Goal: Information Seeking & Learning: Learn about a topic

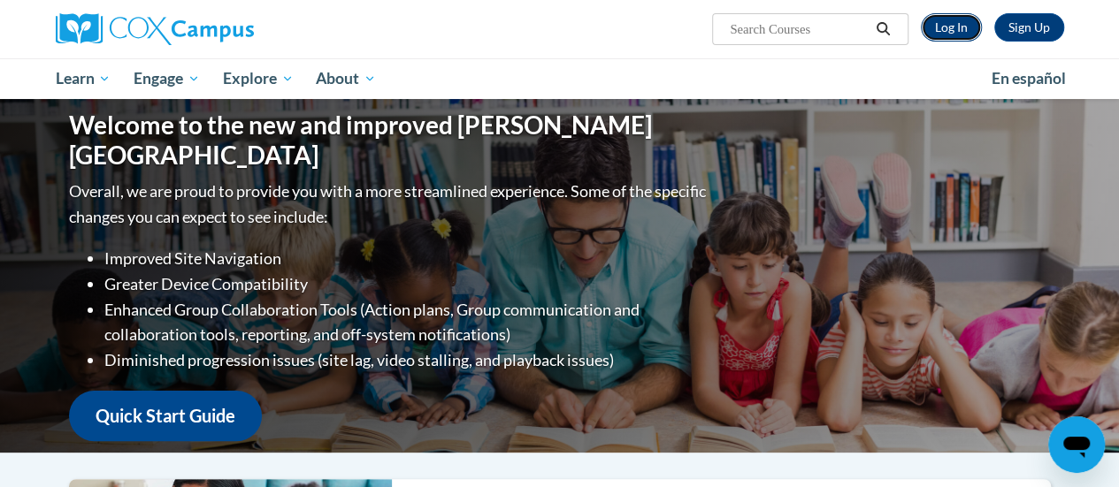
click at [960, 24] on link "Log In" at bounding box center [951, 27] width 61 height 28
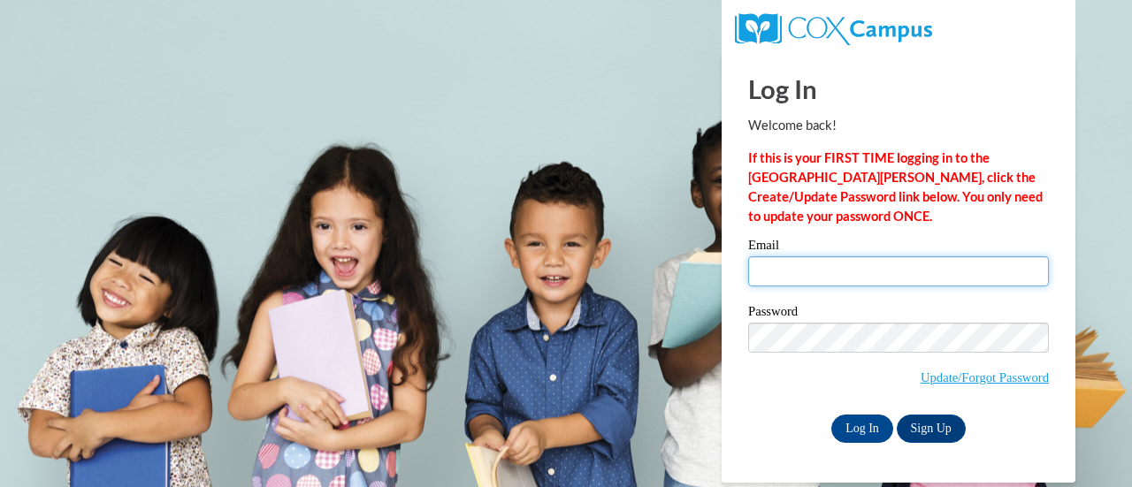
click at [833, 272] on input "Email" at bounding box center [898, 271] width 301 height 30
type input "vanblis@sdmfschools.org"
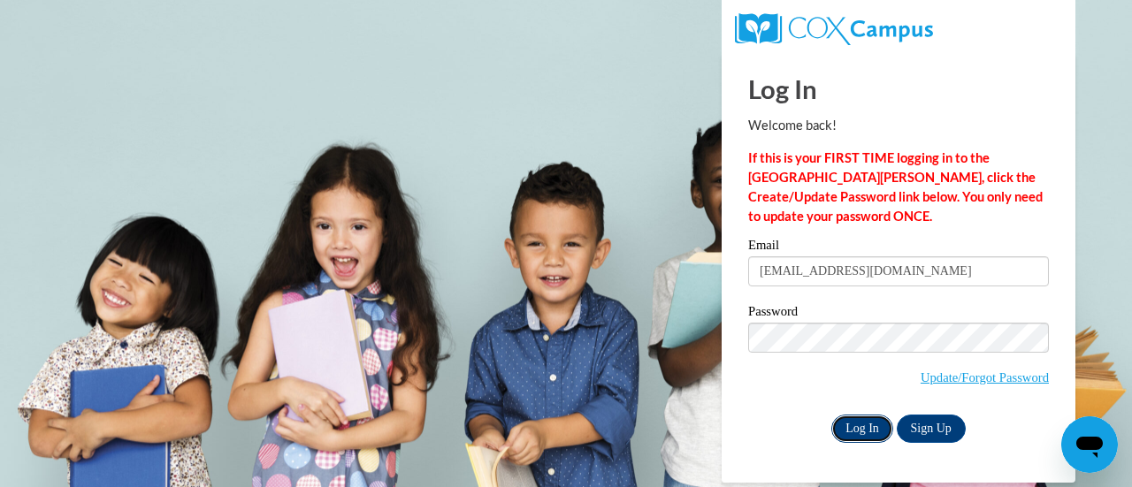
click at [867, 429] on input "Log In" at bounding box center [862, 429] width 62 height 28
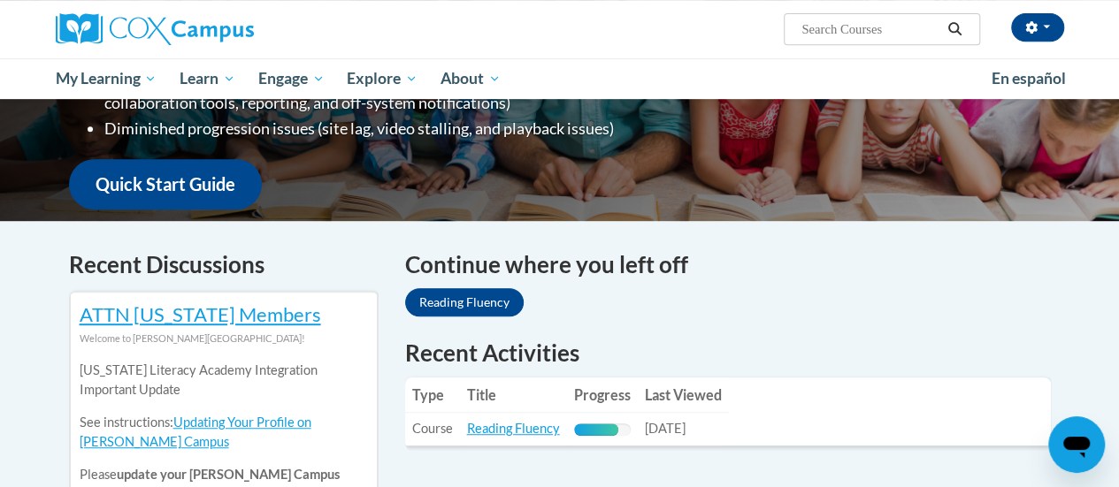
scroll to position [402, 0]
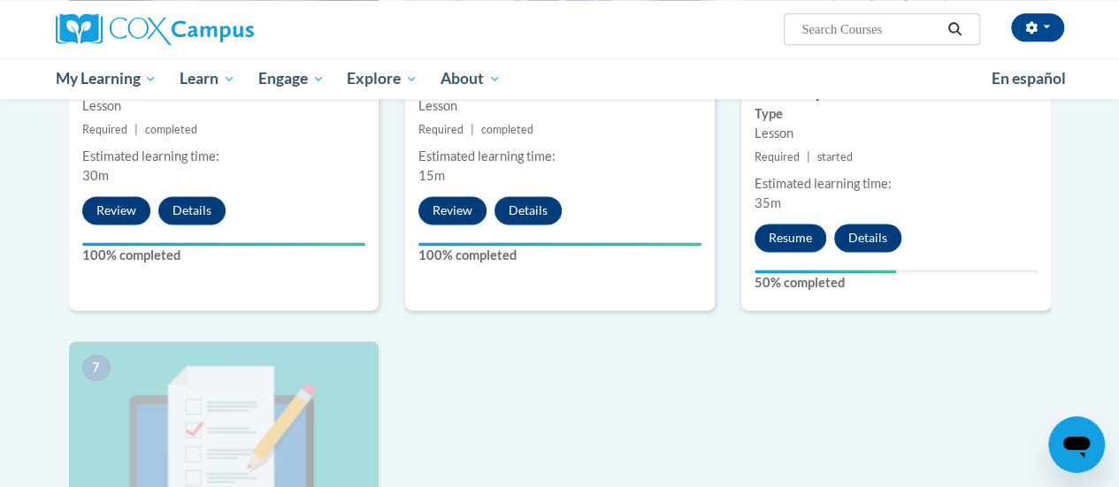
click at [526, 420] on div "1 Pre-Course Survey for Reading Fluency Type Pre-Course Survey Required | compl…" at bounding box center [560, 57] width 1008 height 1384
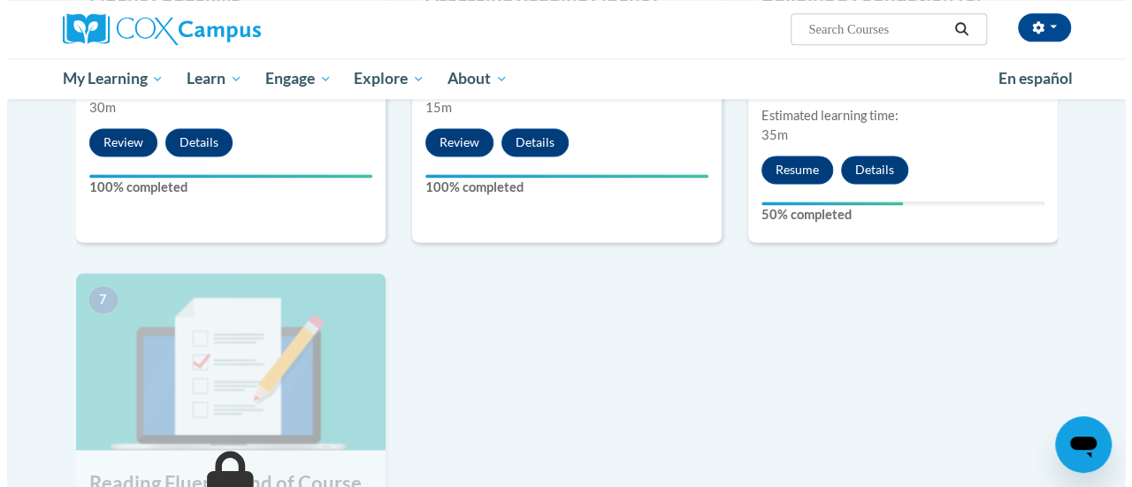
scroll to position [1055, 0]
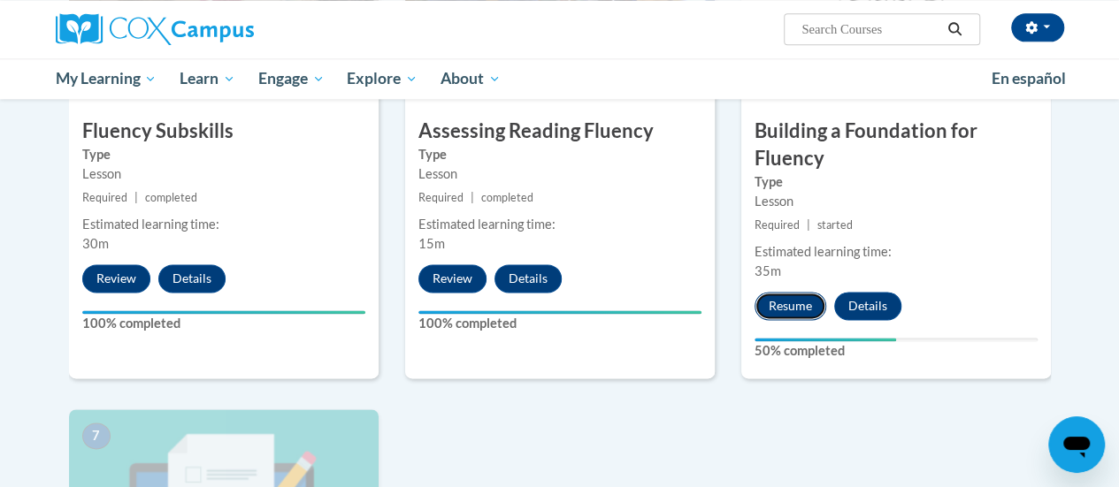
click at [802, 314] on button "Resume" at bounding box center [790, 306] width 72 height 28
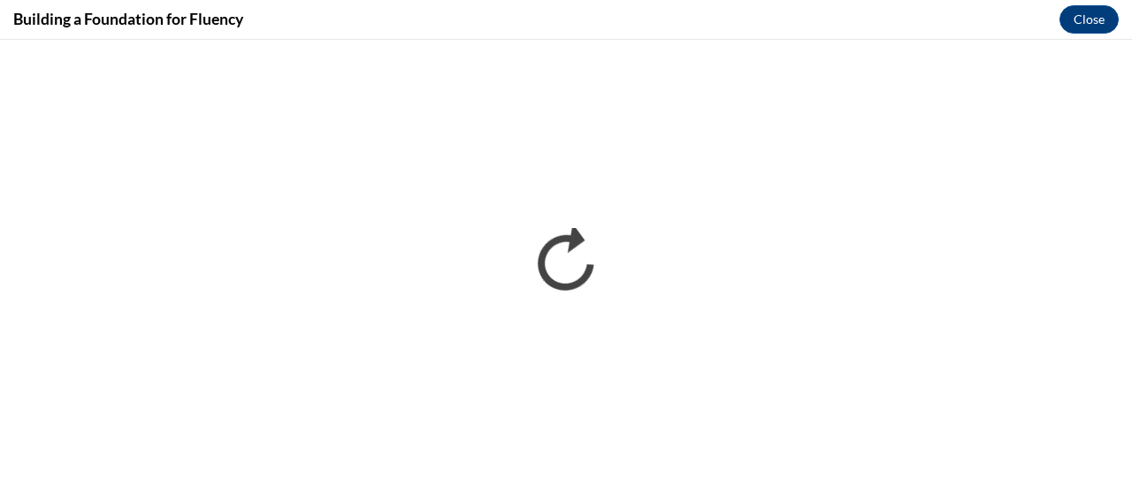
scroll to position [0, 0]
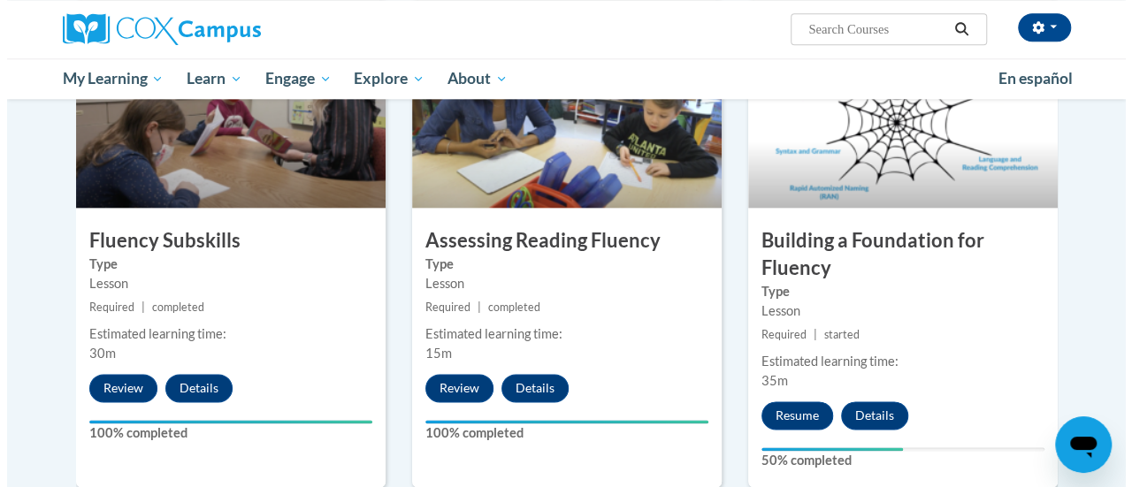
scroll to position [1014, 0]
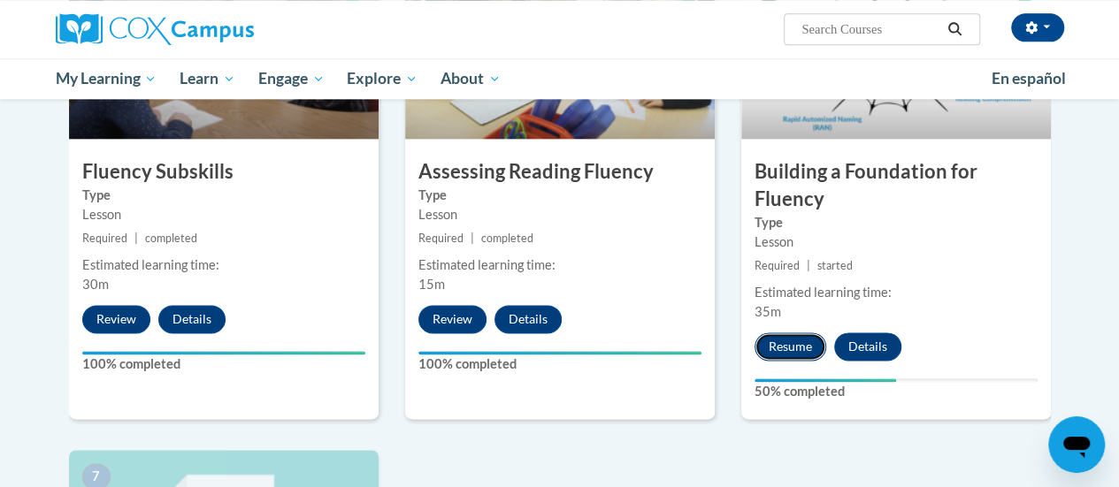
click at [778, 349] on button "Resume" at bounding box center [790, 347] width 72 height 28
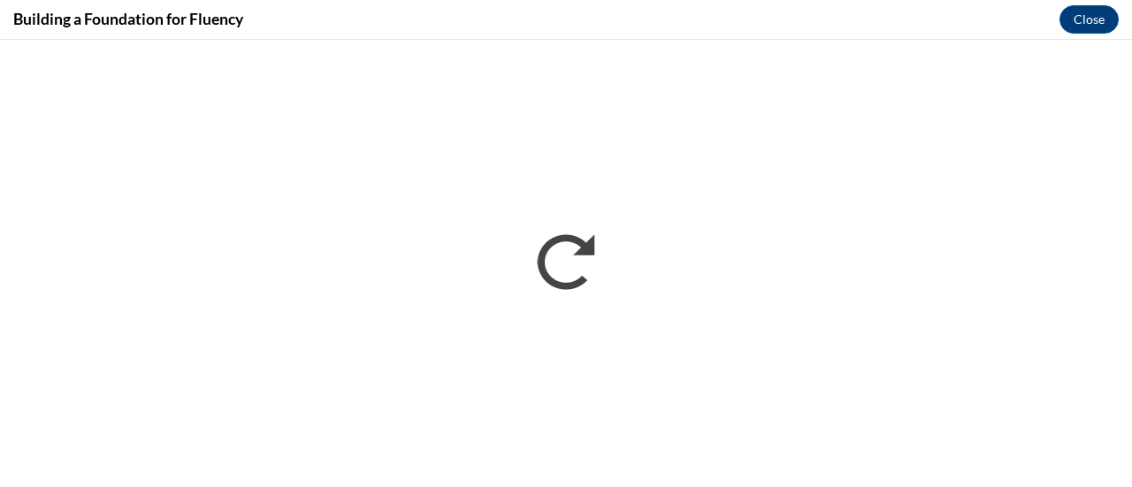
scroll to position [0, 0]
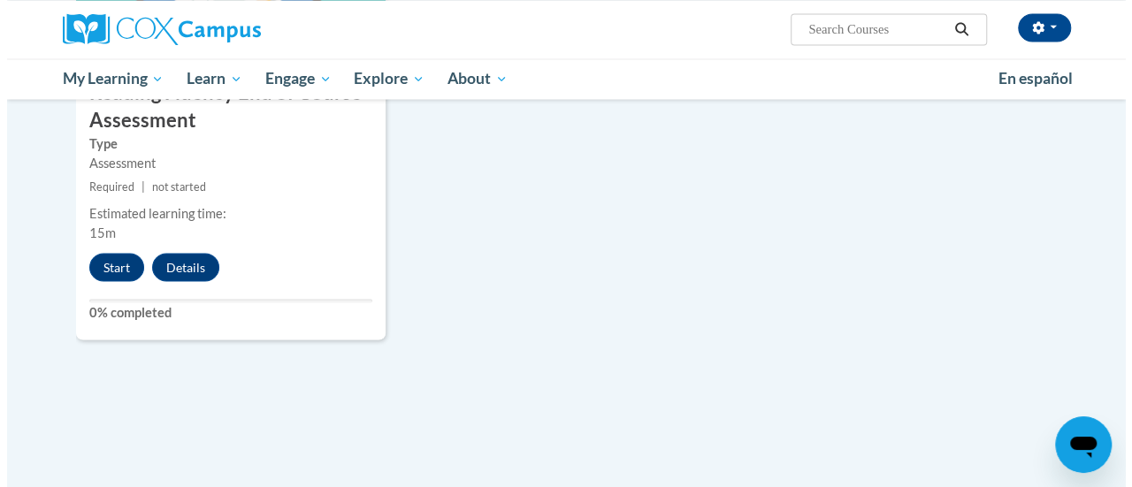
scroll to position [1497, 0]
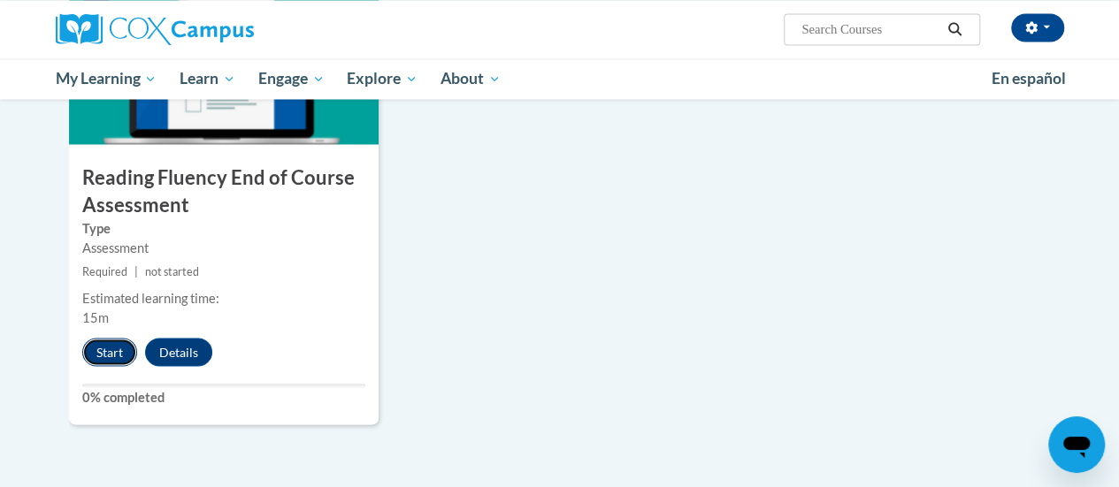
click at [107, 348] on button "Start" at bounding box center [109, 352] width 55 height 28
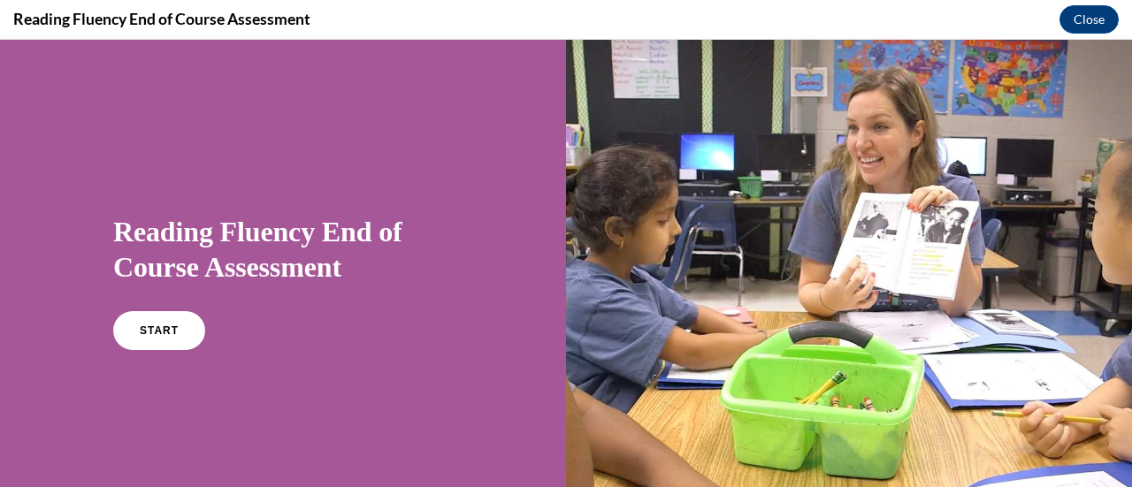
scroll to position [86, 0]
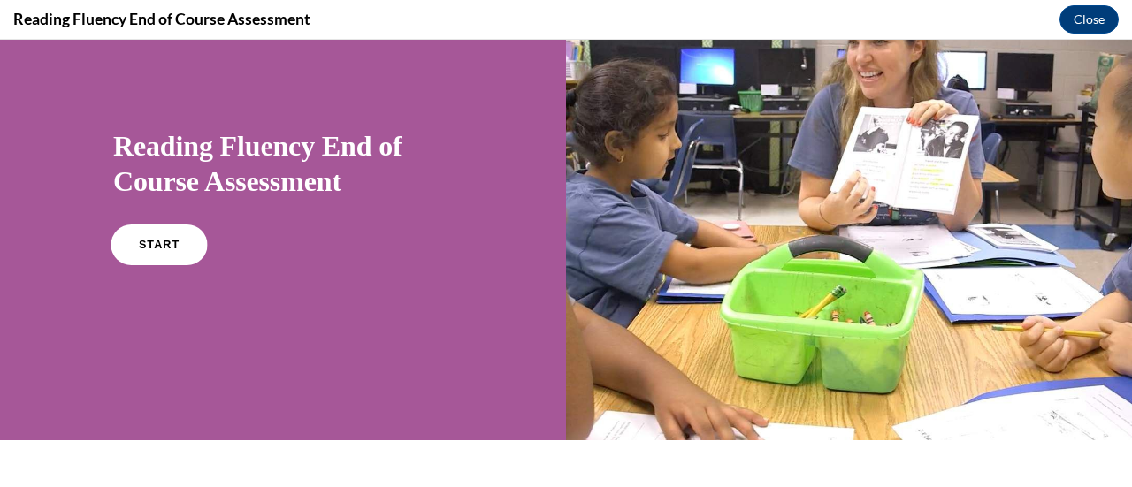
click at [148, 249] on span "START" at bounding box center [159, 245] width 41 height 13
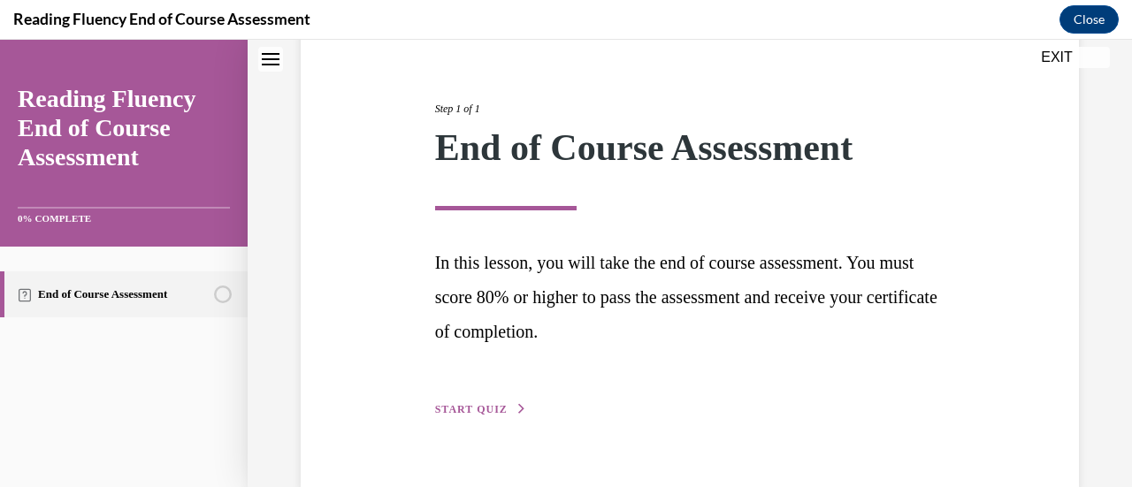
scroll to position [223, 0]
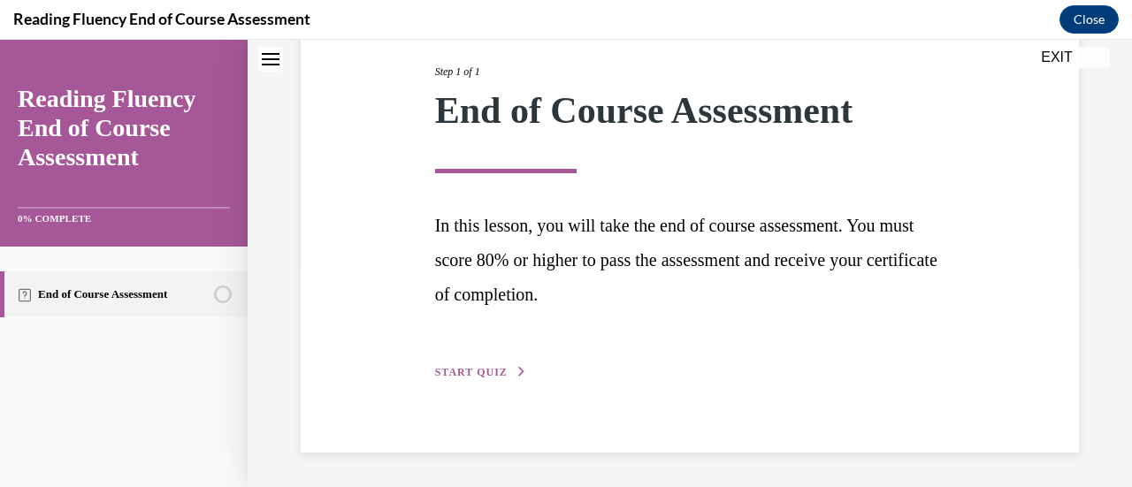
click at [468, 369] on span "START QUIZ" at bounding box center [471, 372] width 73 height 12
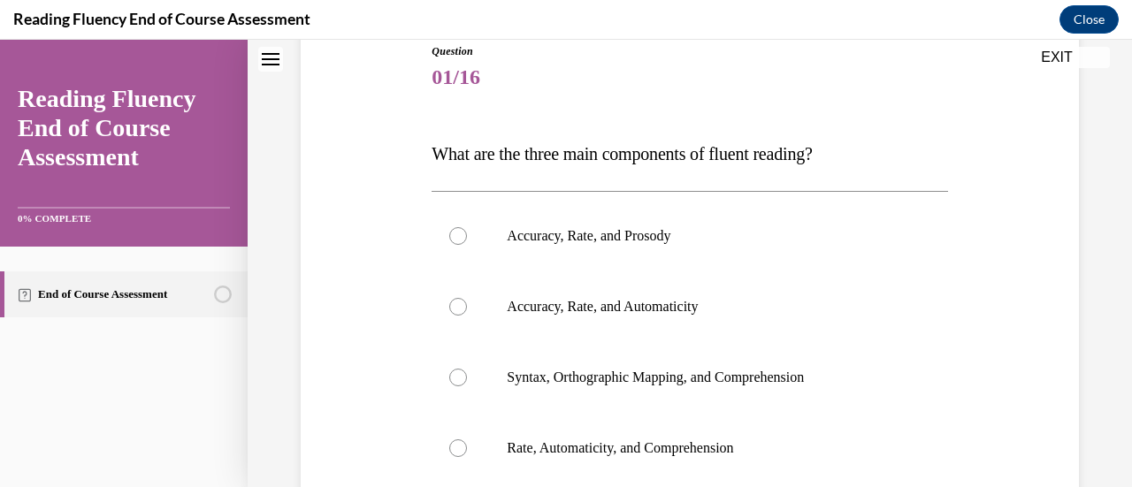
scroll to position [261, 0]
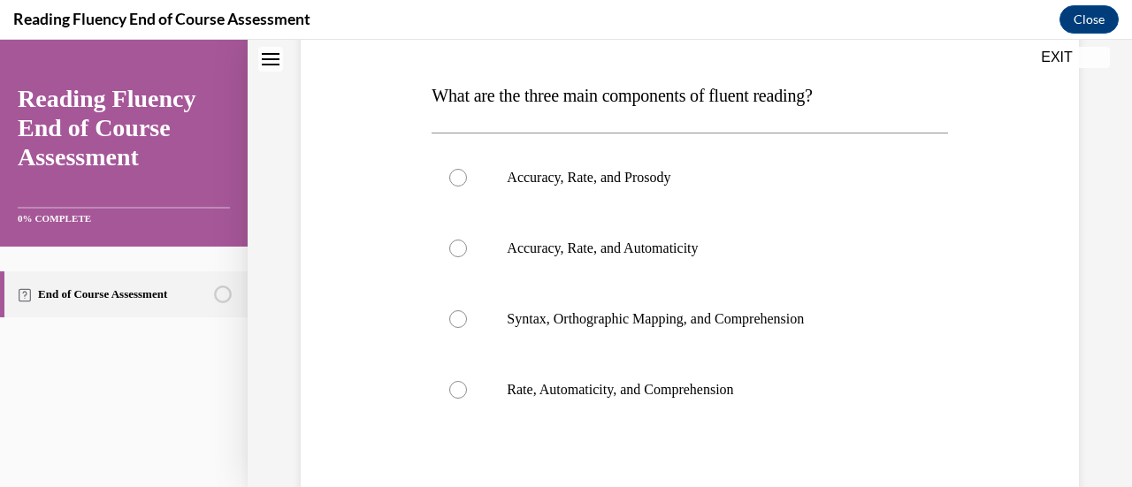
click at [681, 96] on span "What are the three main components of fluent reading?" at bounding box center [622, 95] width 380 height 19
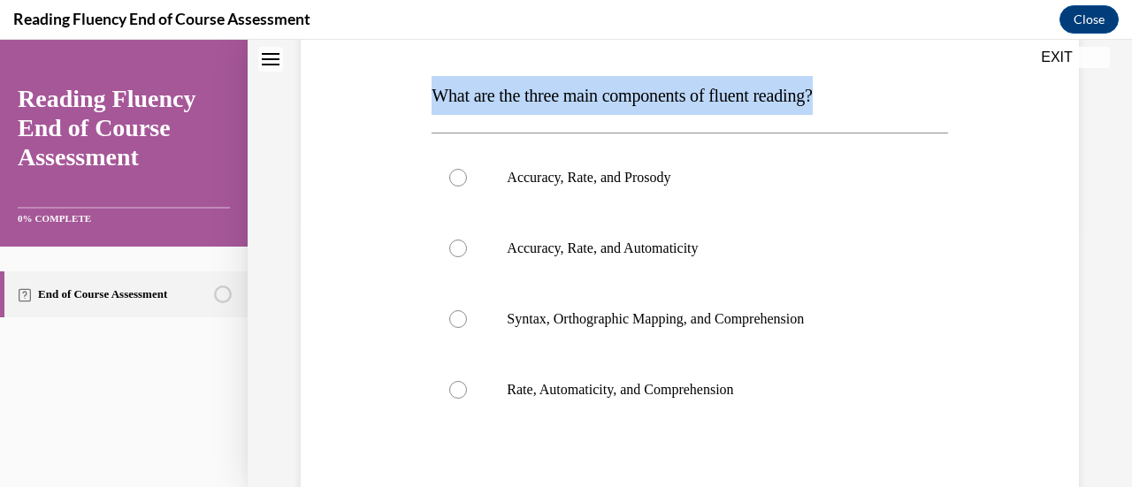
click at [681, 96] on span "What are the three main components of fluent reading?" at bounding box center [622, 95] width 380 height 19
copy p "What are the three main components of fluent reading?"
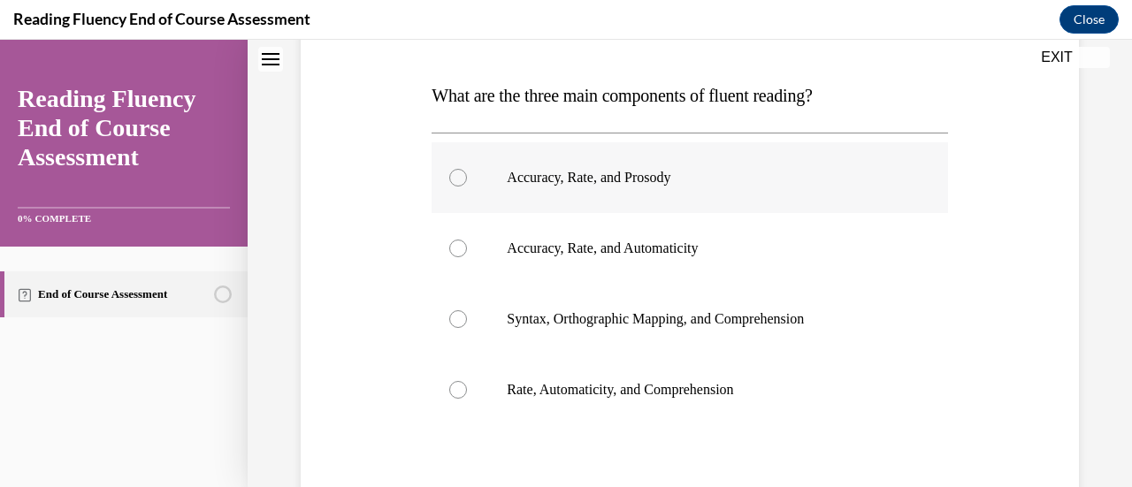
click at [453, 178] on div at bounding box center [458, 178] width 18 height 18
click at [453, 178] on input "Accuracy, Rate, and Prosody" at bounding box center [458, 178] width 18 height 18
radio input "true"
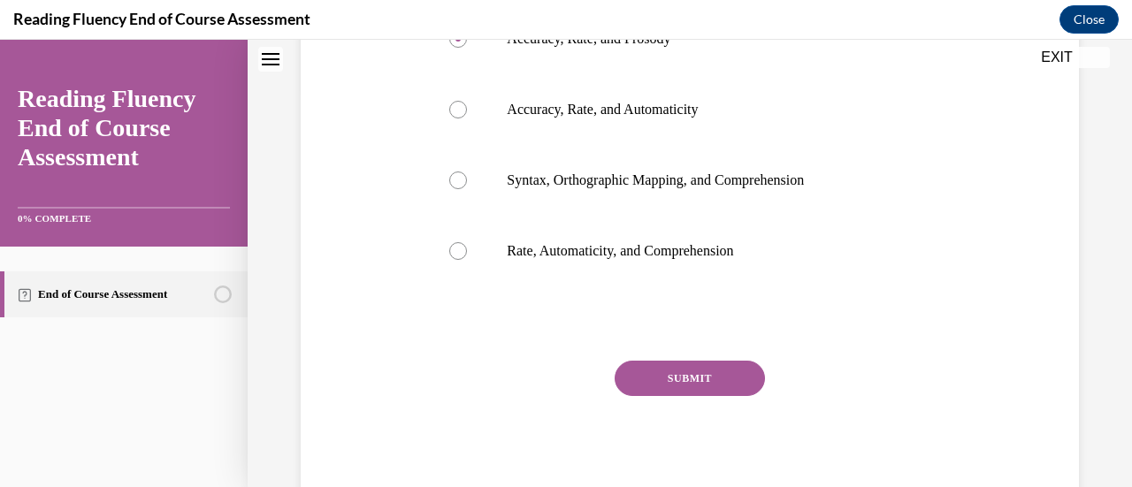
click at [675, 379] on button "SUBMIT" at bounding box center [690, 378] width 150 height 35
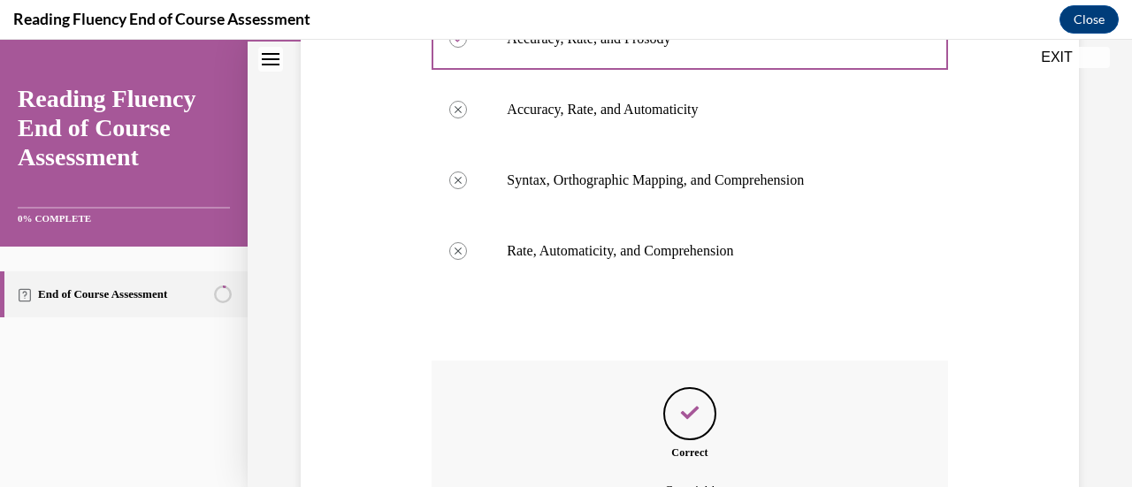
scroll to position [596, 0]
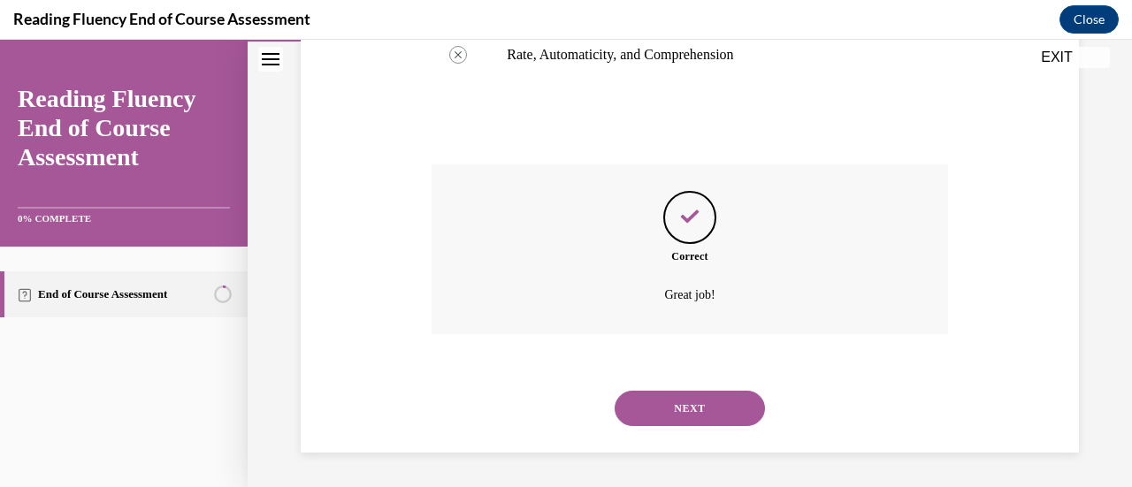
click at [676, 401] on button "NEXT" at bounding box center [690, 408] width 150 height 35
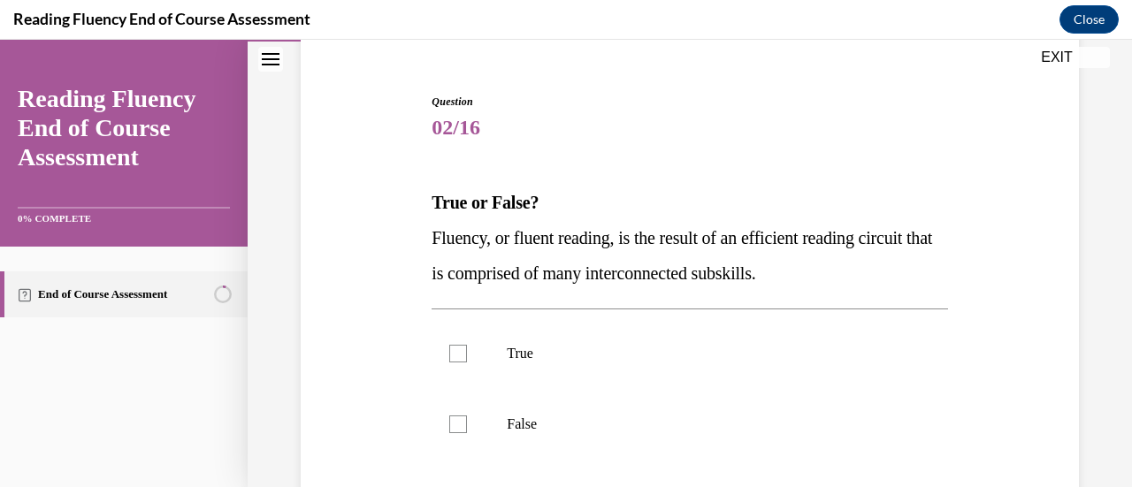
scroll to position [157, 0]
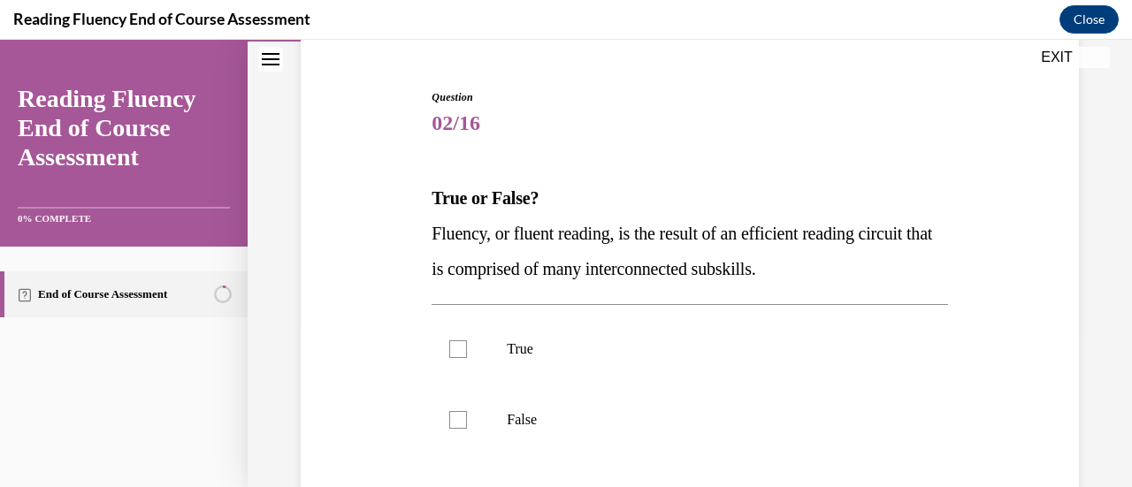
drag, startPoint x: 869, startPoint y: 274, endPoint x: 417, endPoint y: 236, distance: 454.4
click at [417, 236] on div "Question 02/16 True or False? Fluency, or fluent reading, is the result of an e…" at bounding box center [689, 355] width 787 height 639
drag, startPoint x: 502, startPoint y: 241, endPoint x: 398, endPoint y: 227, distance: 105.2
click at [398, 227] on div "Question 02/16 True or False? Fluency, or fluent reading, is the result of an e…" at bounding box center [689, 355] width 787 height 639
click at [463, 344] on div at bounding box center [458, 349] width 18 height 18
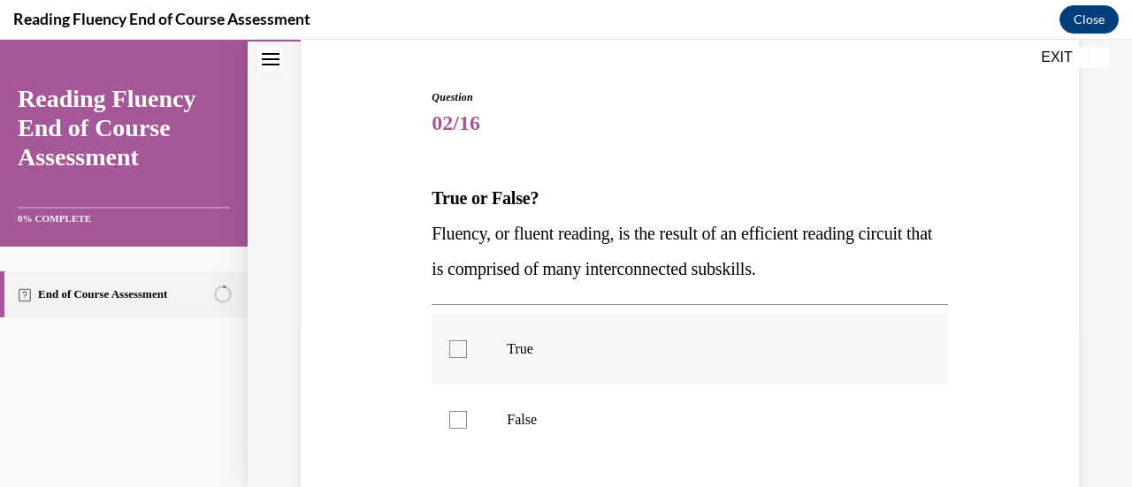
click at [463, 344] on input "True" at bounding box center [458, 349] width 18 height 18
checkbox input "true"
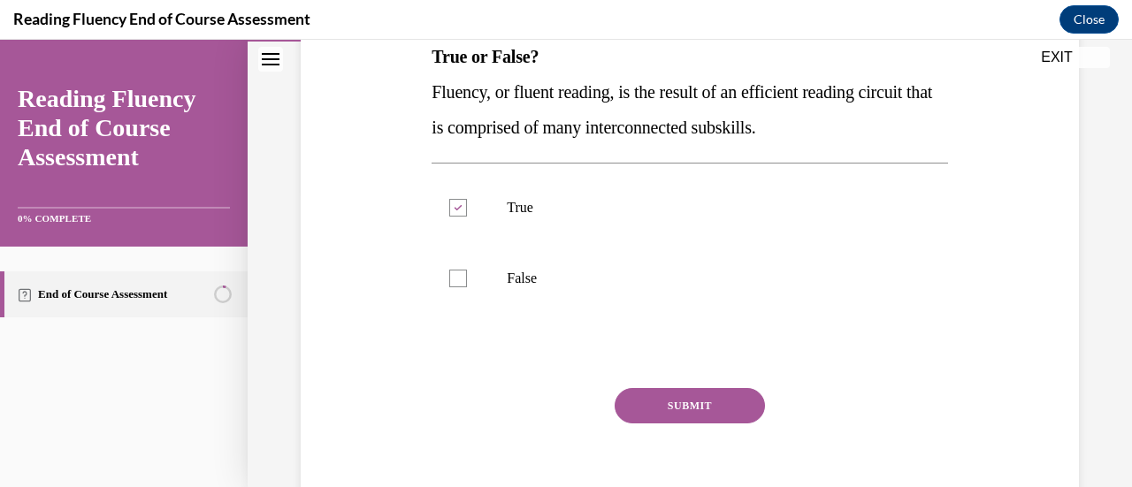
click at [663, 410] on button "SUBMIT" at bounding box center [690, 405] width 150 height 35
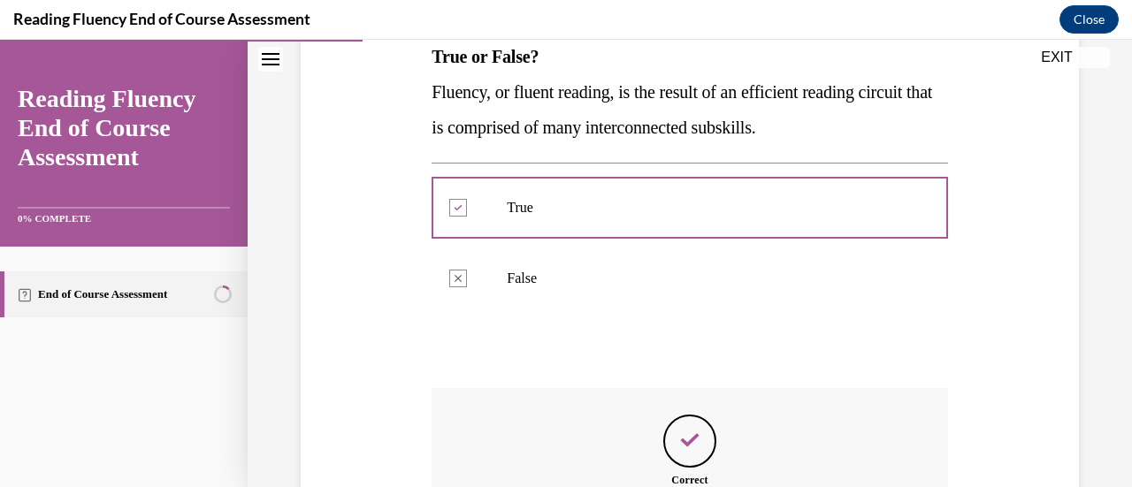
scroll to position [522, 0]
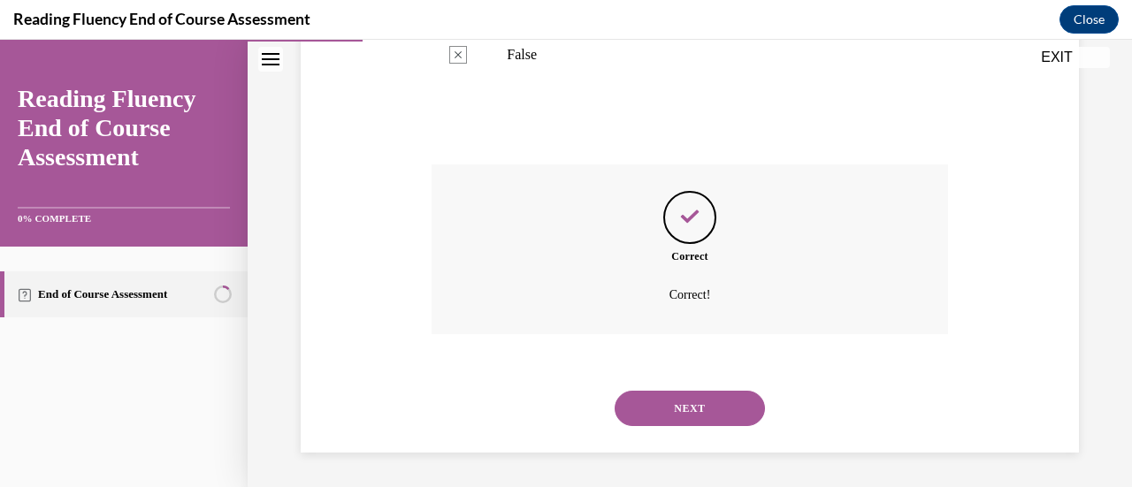
click at [663, 410] on button "NEXT" at bounding box center [690, 408] width 150 height 35
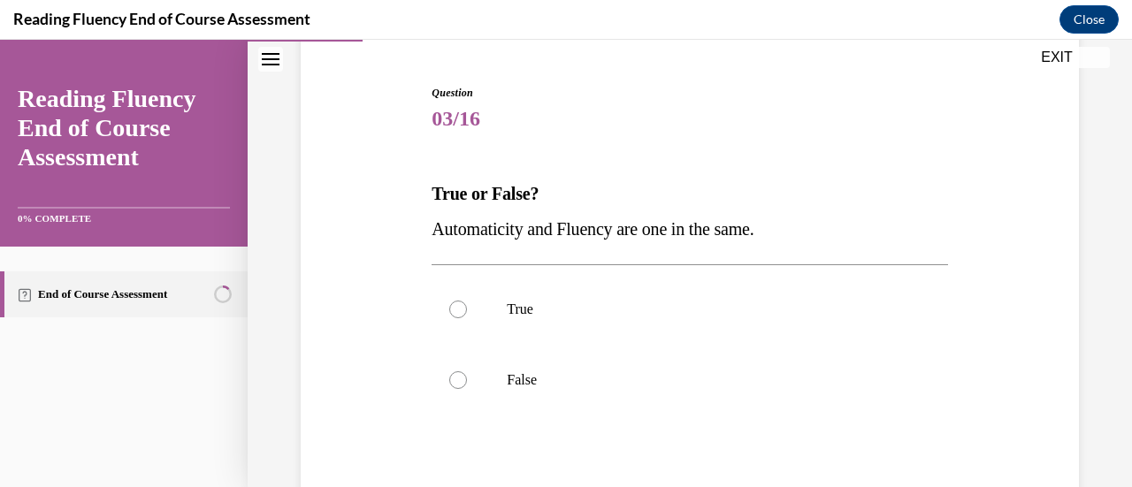
scroll to position [162, 0]
click at [669, 224] on span "Automaticity and Fluency are one in the same." at bounding box center [593, 227] width 322 height 19
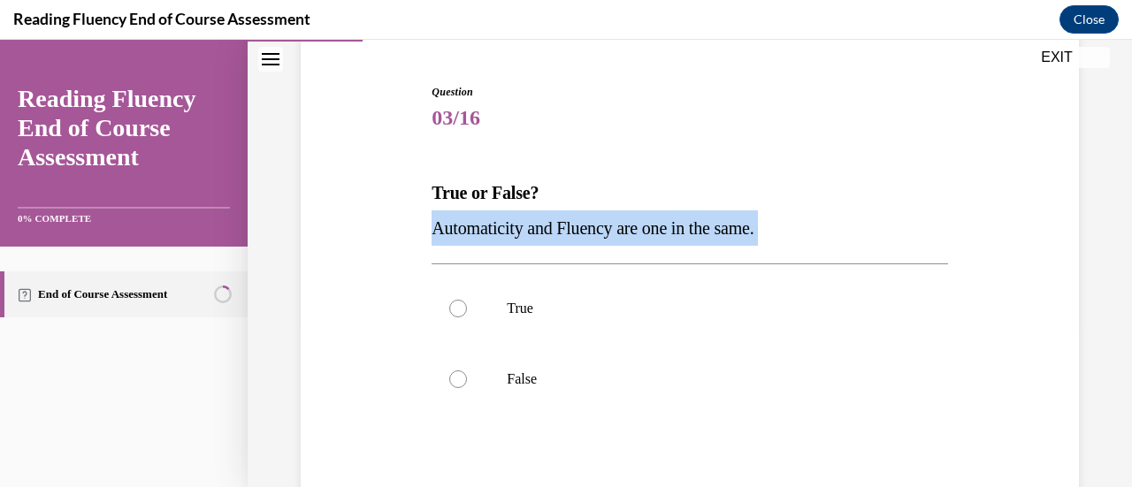
click at [669, 224] on span "Automaticity and Fluency are one in the same." at bounding box center [593, 227] width 322 height 19
copy p "Automaticity and Fluency are one in the same."
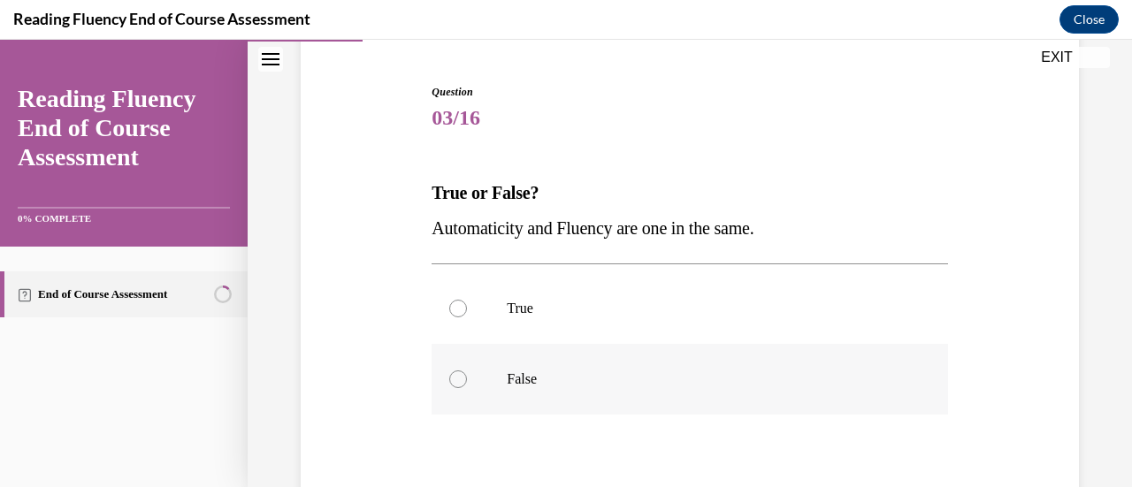
click at [462, 379] on div at bounding box center [458, 380] width 18 height 18
click at [462, 379] on input "False" at bounding box center [458, 380] width 18 height 18
radio input "true"
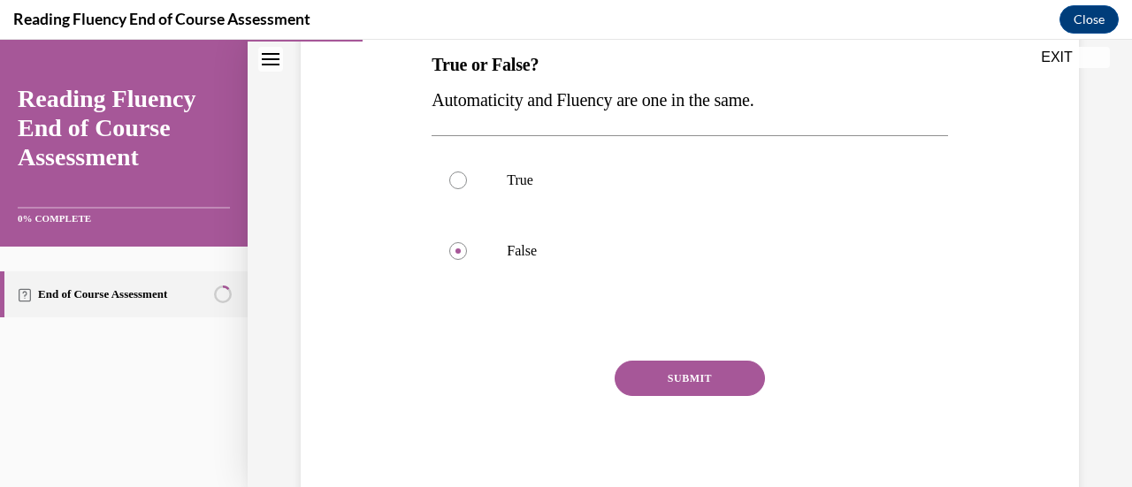
click at [662, 364] on button "SUBMIT" at bounding box center [690, 378] width 150 height 35
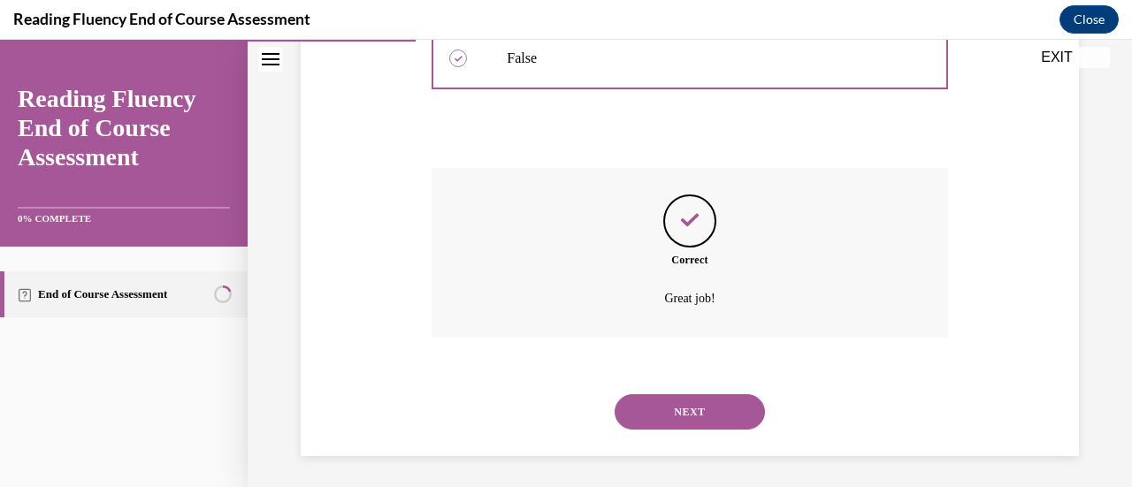
click at [669, 398] on button "NEXT" at bounding box center [690, 411] width 150 height 35
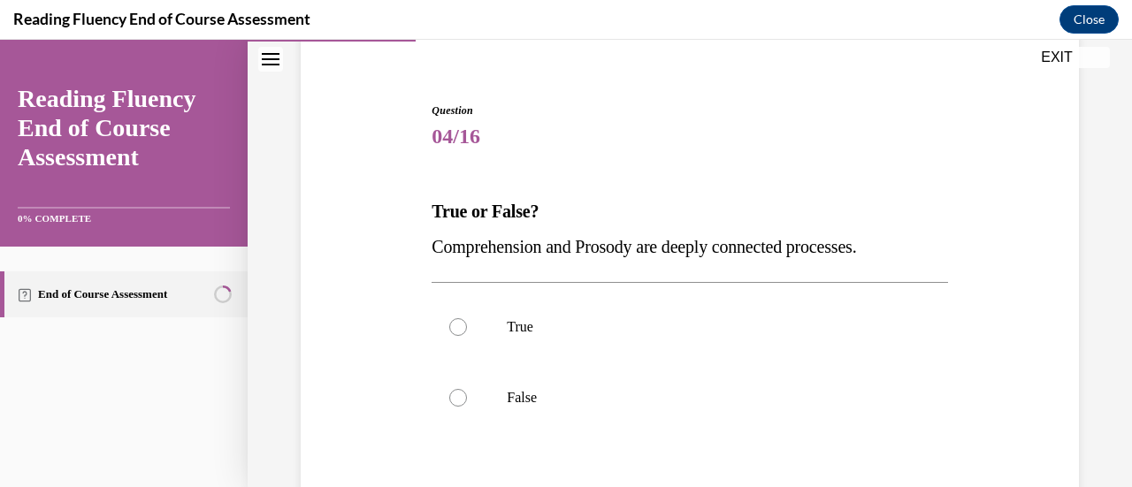
scroll to position [144, 0]
click at [683, 244] on span "Comprehension and Prosody are deeply connected processes." at bounding box center [644, 245] width 425 height 19
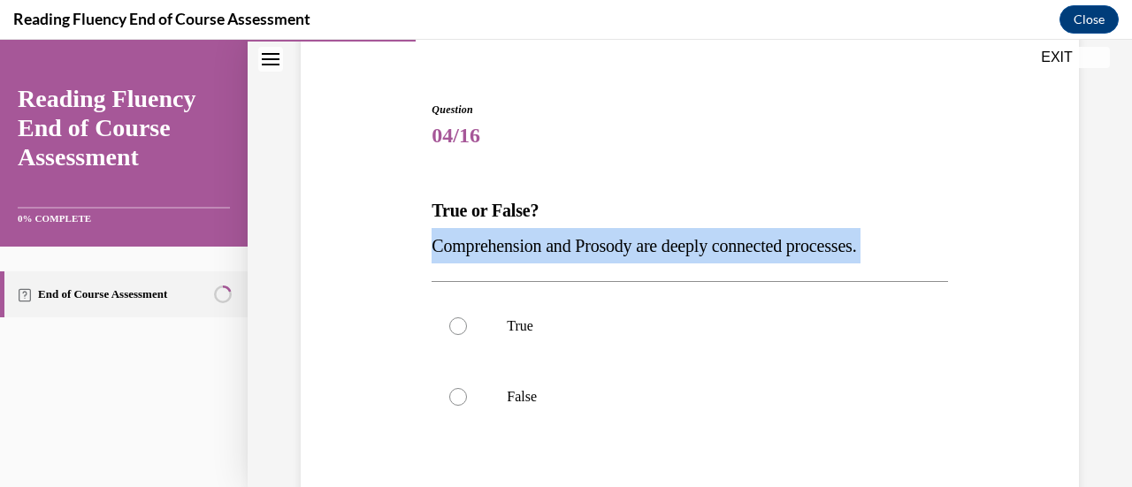
click at [683, 244] on span "Comprehension and Prosody are deeply connected processes." at bounding box center [644, 245] width 425 height 19
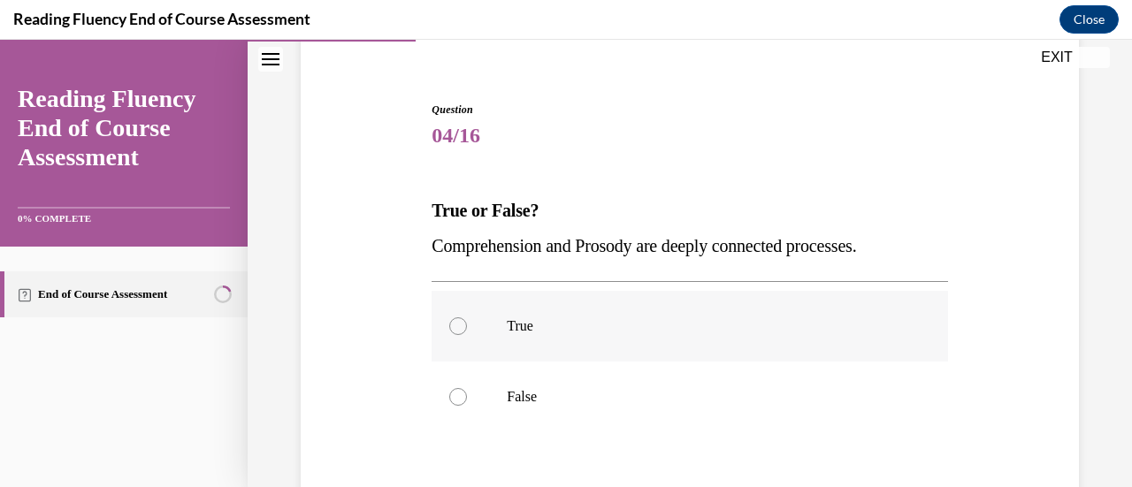
click at [460, 325] on div at bounding box center [458, 326] width 18 height 18
click at [460, 325] on input "True" at bounding box center [458, 326] width 18 height 18
radio input "true"
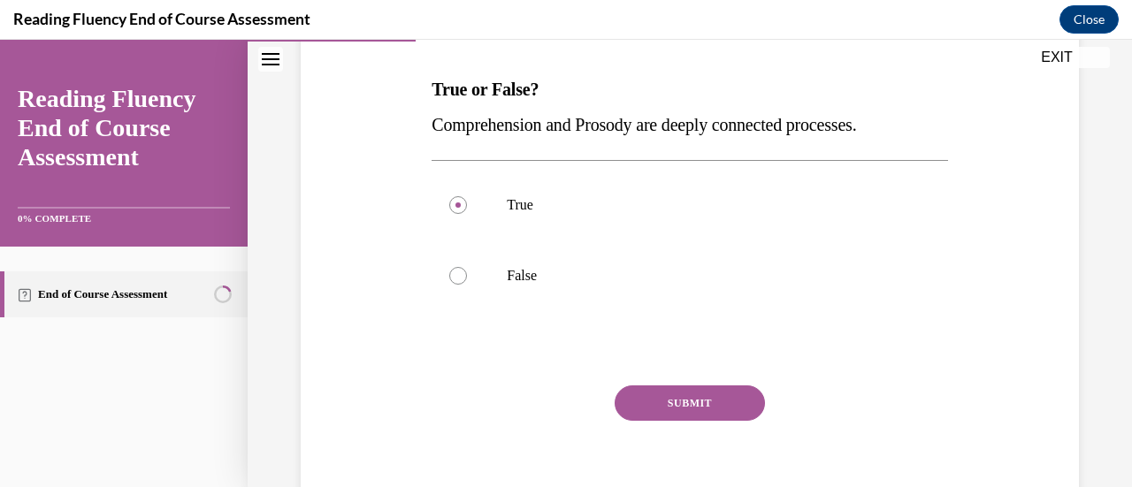
scroll to position [266, 0]
click at [681, 401] on button "SUBMIT" at bounding box center [690, 402] width 150 height 35
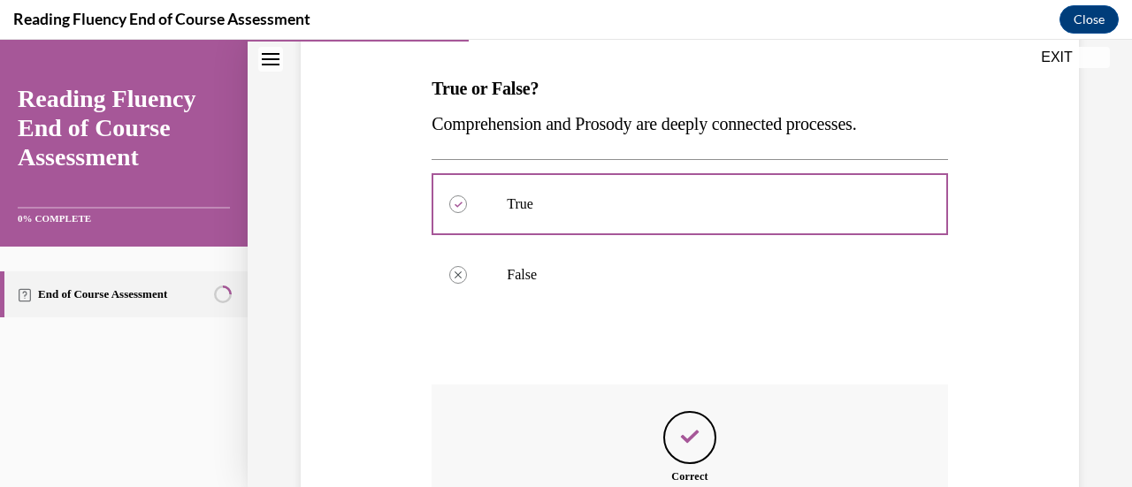
scroll to position [486, 0]
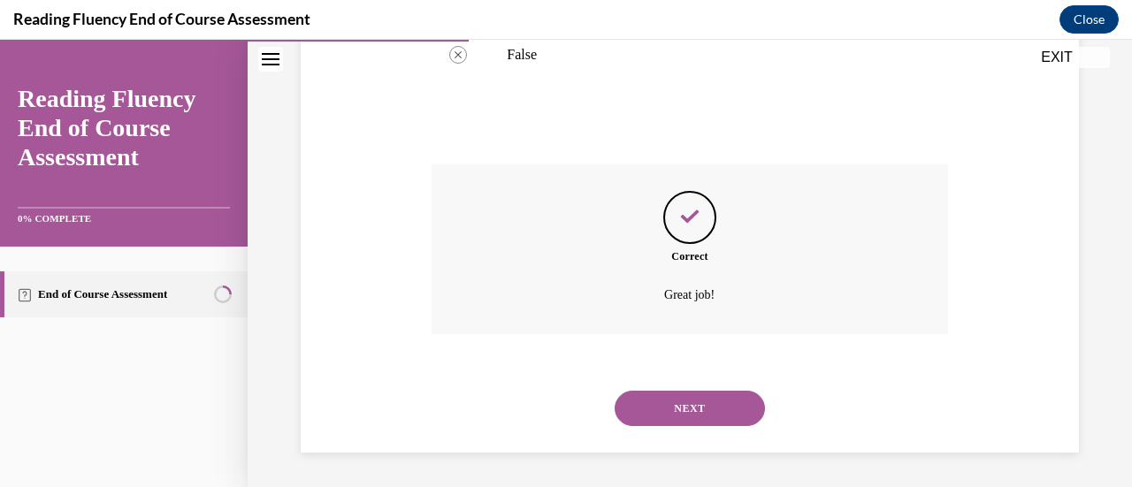
click at [681, 401] on button "NEXT" at bounding box center [690, 408] width 150 height 35
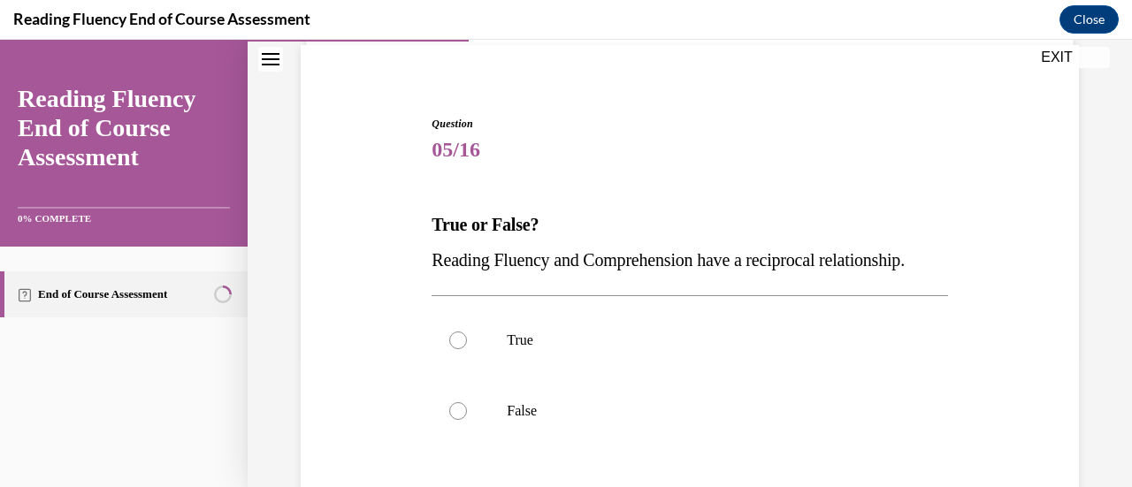
scroll to position [136, 0]
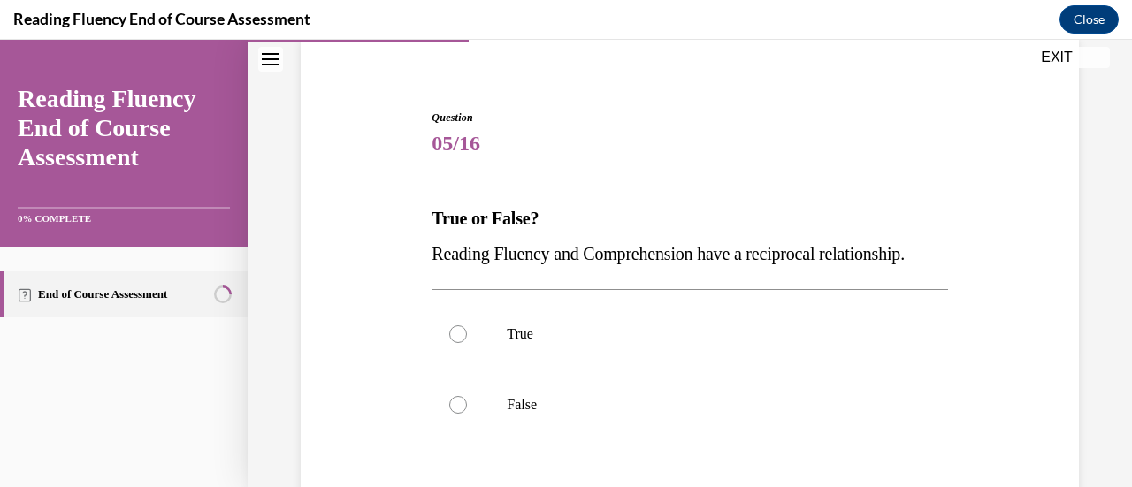
drag, startPoint x: 524, startPoint y: 294, endPoint x: 425, endPoint y: 255, distance: 107.6
click at [427, 255] on div "Question 05/16 True or False? Reading Fluency and Comprehension have a reciproc…" at bounding box center [689, 371] width 524 height 577
click at [462, 258] on span "Reading Fluency and Comprehension have a reciprocal relationship." at bounding box center [668, 253] width 473 height 19
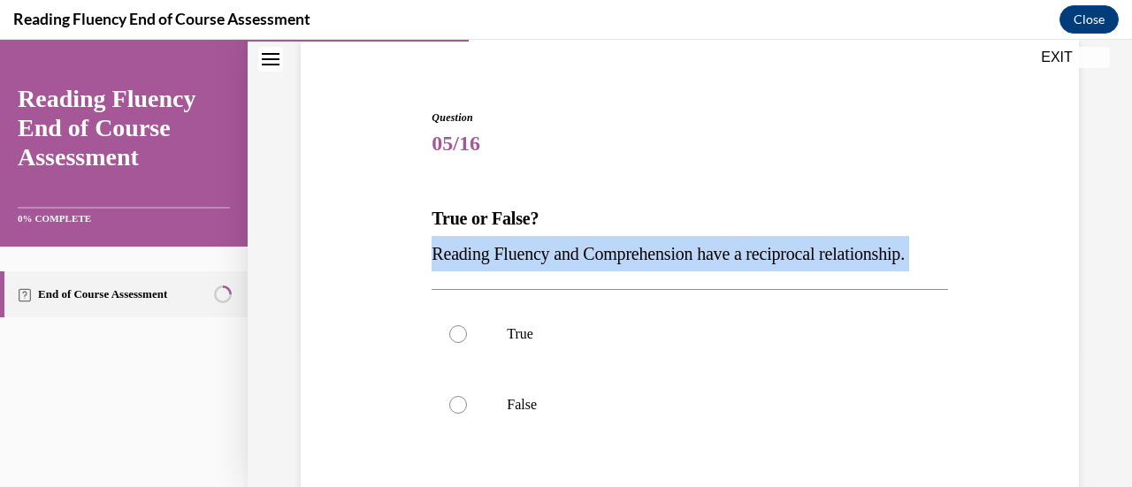
click at [462, 258] on span "Reading Fluency and Comprehension have a reciprocal relationship." at bounding box center [668, 253] width 473 height 19
copy p "Reading Fluency and Comprehension have a reciprocal relationship."
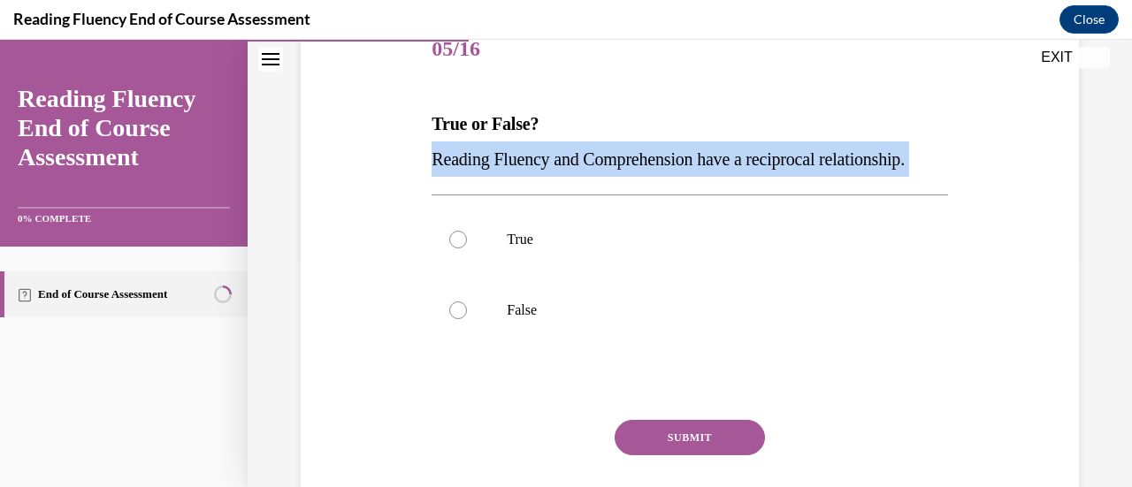
scroll to position [234, 0]
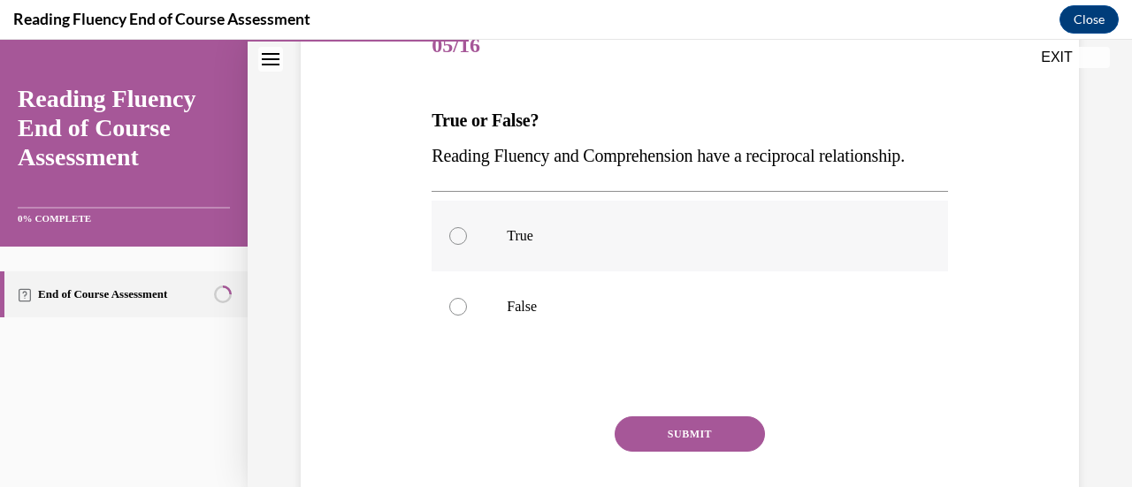
click at [462, 245] on div at bounding box center [458, 236] width 18 height 18
click at [462, 245] on input "True" at bounding box center [458, 236] width 18 height 18
radio input "true"
click at [656, 452] on button "SUBMIT" at bounding box center [690, 434] width 150 height 35
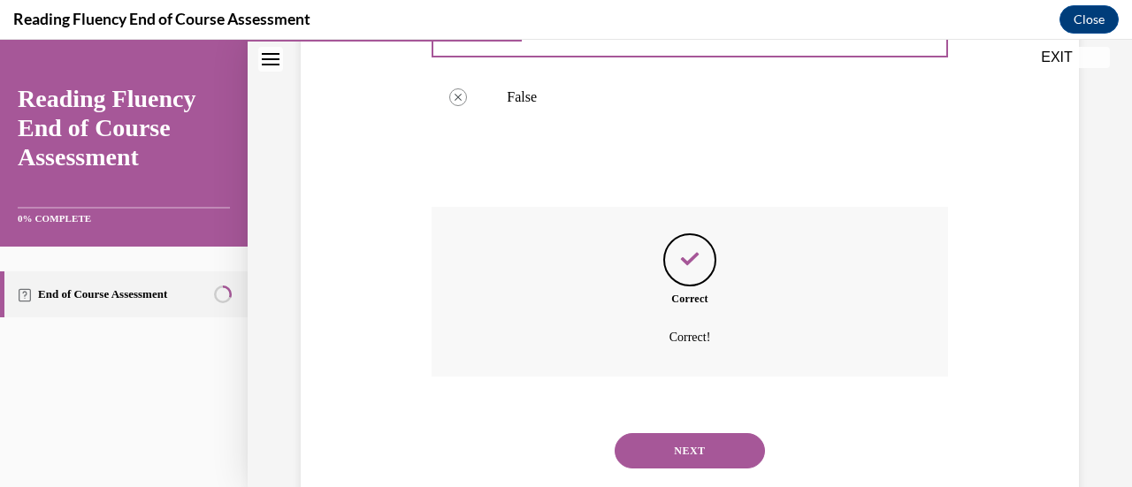
scroll to position [522, 0]
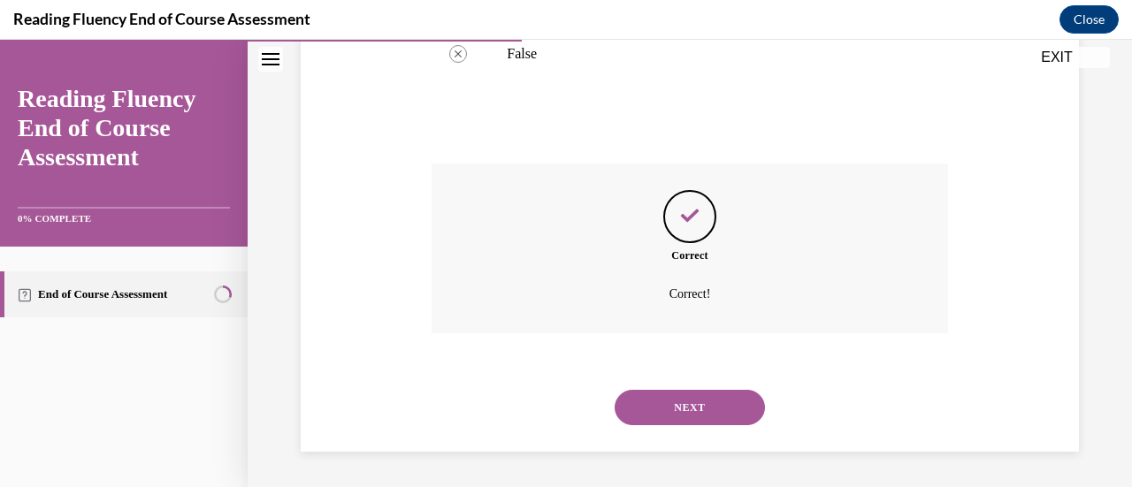
click at [689, 396] on button "NEXT" at bounding box center [690, 407] width 150 height 35
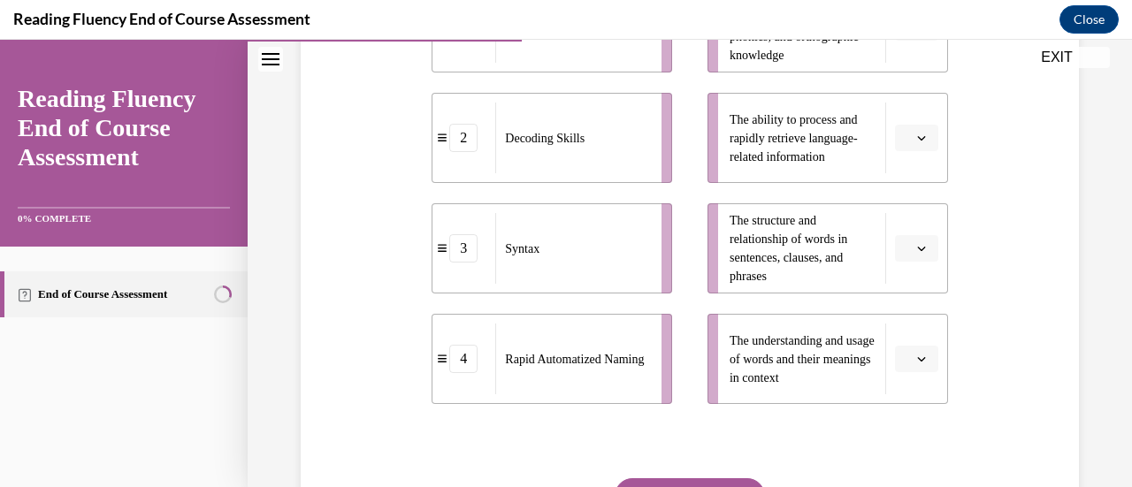
scroll to position [570, 0]
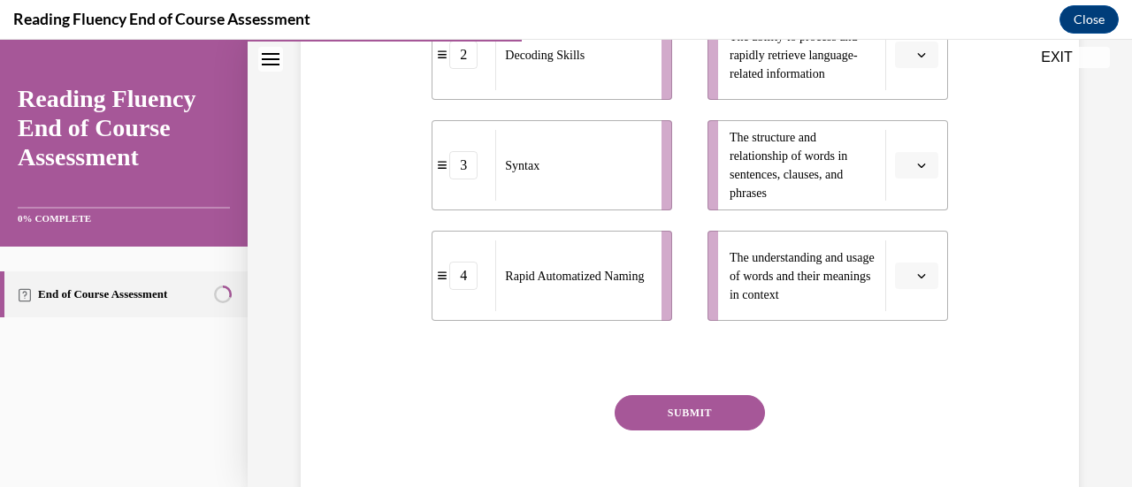
click at [917, 272] on icon "button" at bounding box center [921, 276] width 9 height 9
click at [917, 271] on icon "button" at bounding box center [921, 276] width 9 height 10
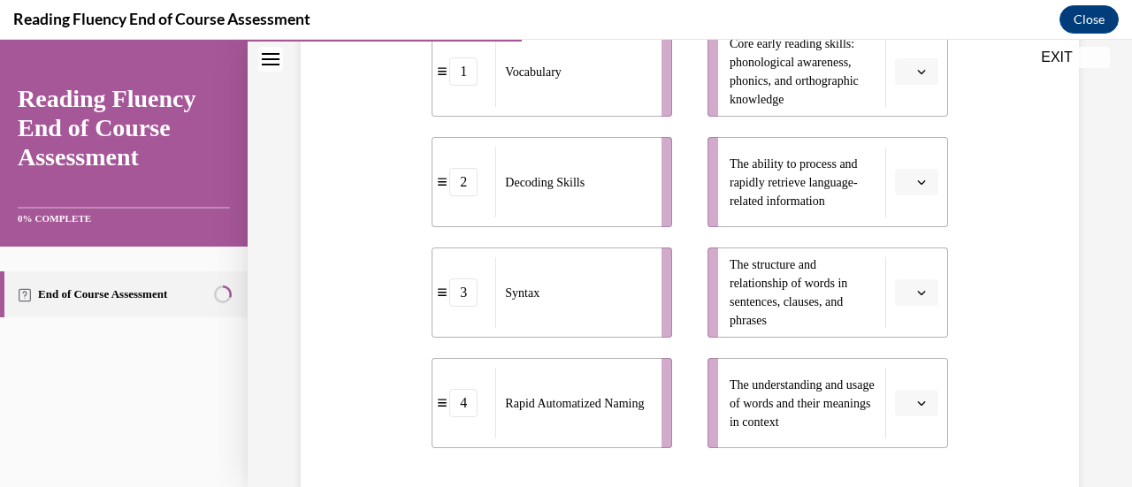
scroll to position [444, 0]
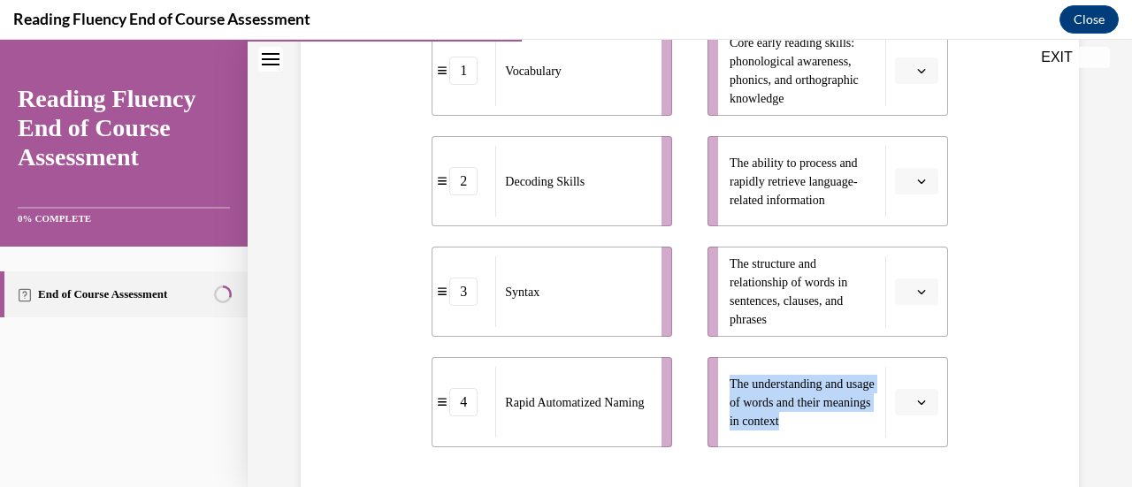
drag, startPoint x: 839, startPoint y: 424, endPoint x: 723, endPoint y: 388, distance: 121.1
click at [730, 388] on span "The understanding and usage of words and their meanings in context" at bounding box center [803, 403] width 147 height 56
copy span "The understanding and usage of words and their meanings in context"
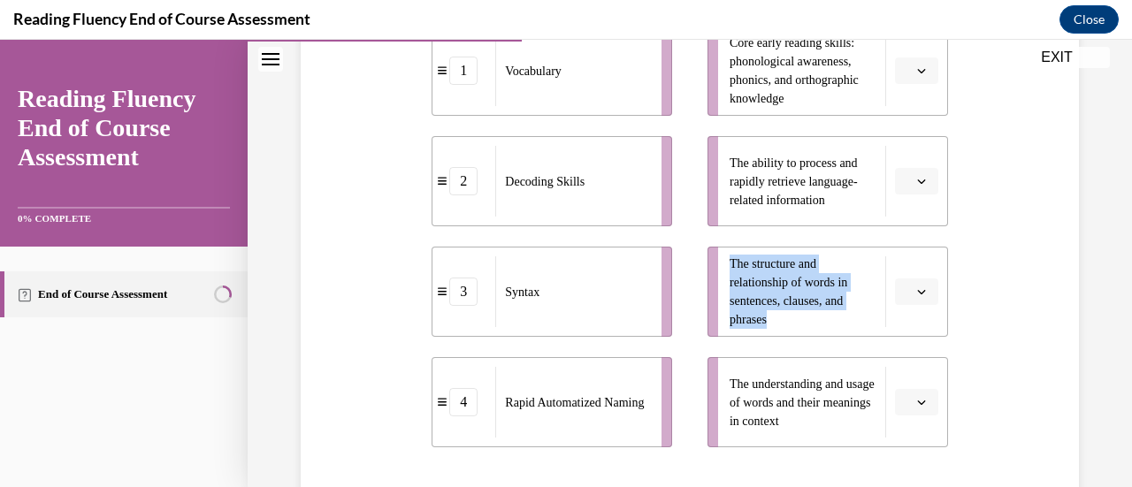
drag, startPoint x: 769, startPoint y: 315, endPoint x: 723, endPoint y: 265, distance: 68.2
click at [730, 265] on span "The structure and relationship of words in sentences, clauses, and phrases" at bounding box center [803, 292] width 147 height 74
copy span "The structure and relationship of words in sentences, clauses, and phrases"
click at [917, 293] on icon "button" at bounding box center [921, 291] width 9 height 9
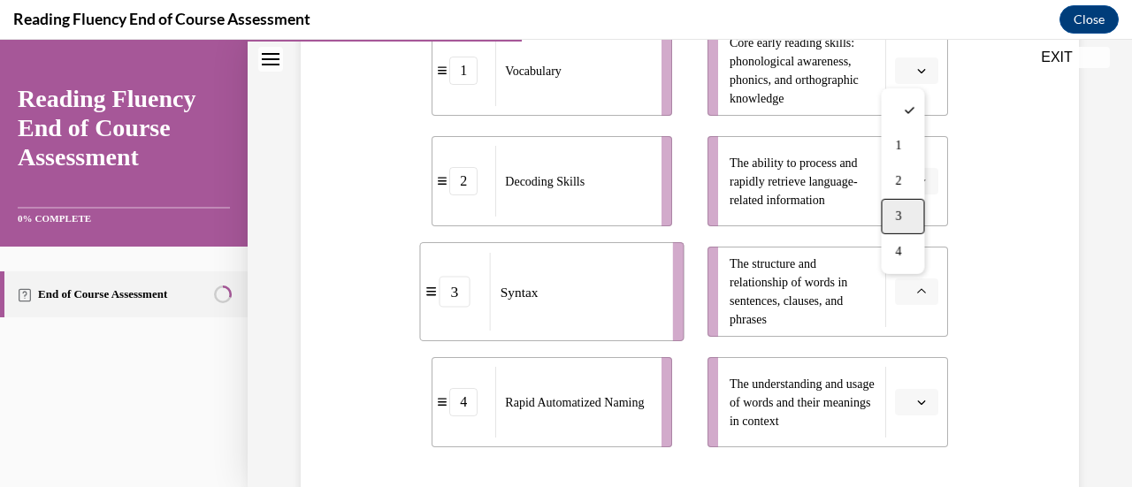
click at [906, 218] on div "3" at bounding box center [902, 216] width 43 height 35
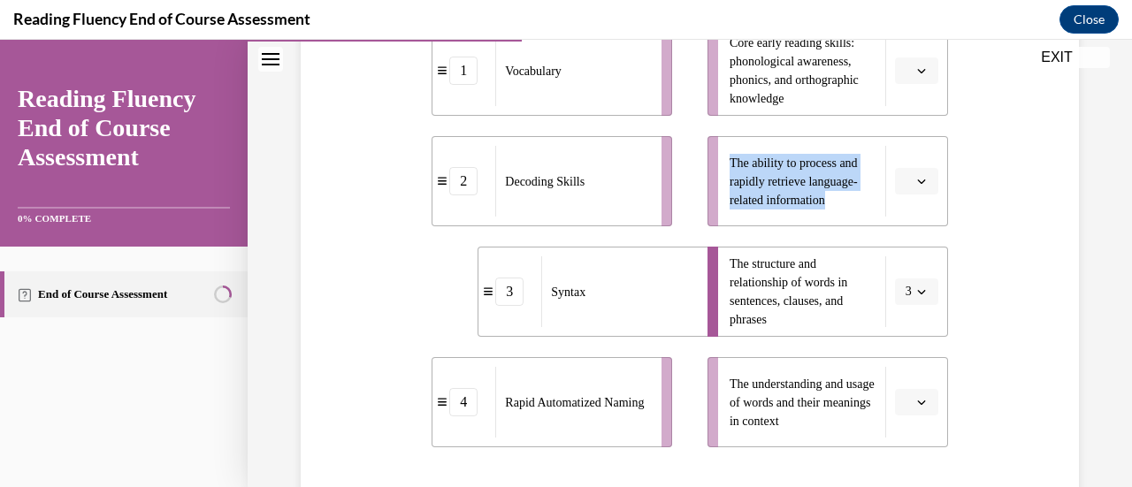
drag, startPoint x: 825, startPoint y: 201, endPoint x: 723, endPoint y: 163, distance: 108.6
click at [730, 163] on span "The ability to process and rapidly retrieve language-related information" at bounding box center [794, 182] width 128 height 50
copy span "The ability to process and rapidly retrieve language-related information"
click at [917, 183] on icon "button" at bounding box center [921, 181] width 9 height 9
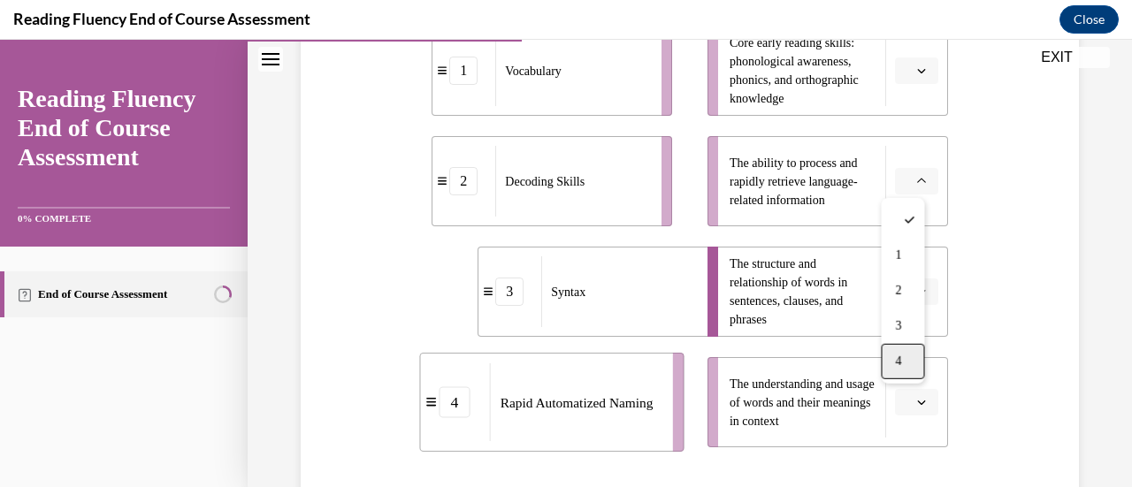
click at [892, 362] on div "4" at bounding box center [902, 361] width 43 height 35
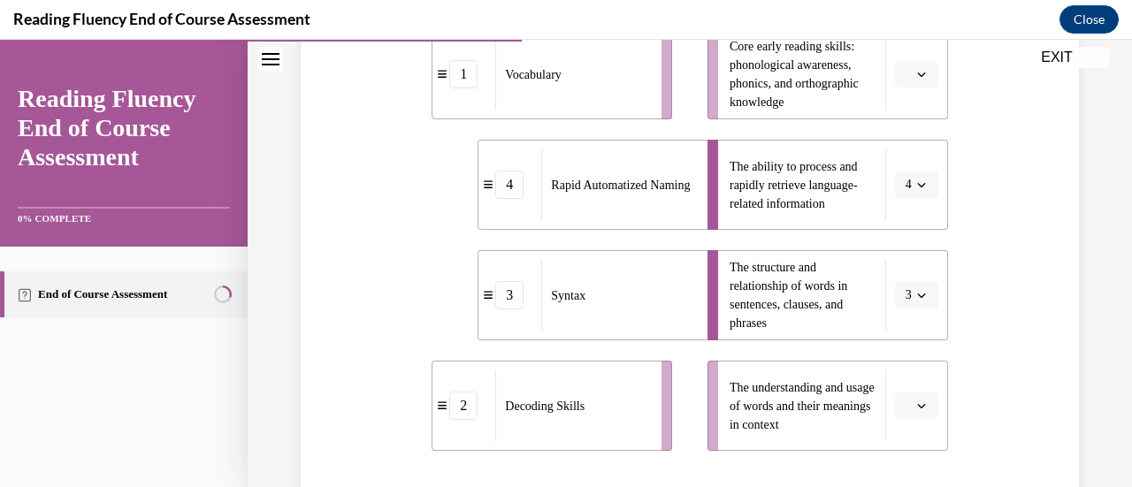
scroll to position [442, 0]
click at [915, 406] on span "button" at bounding box center [921, 404] width 12 height 12
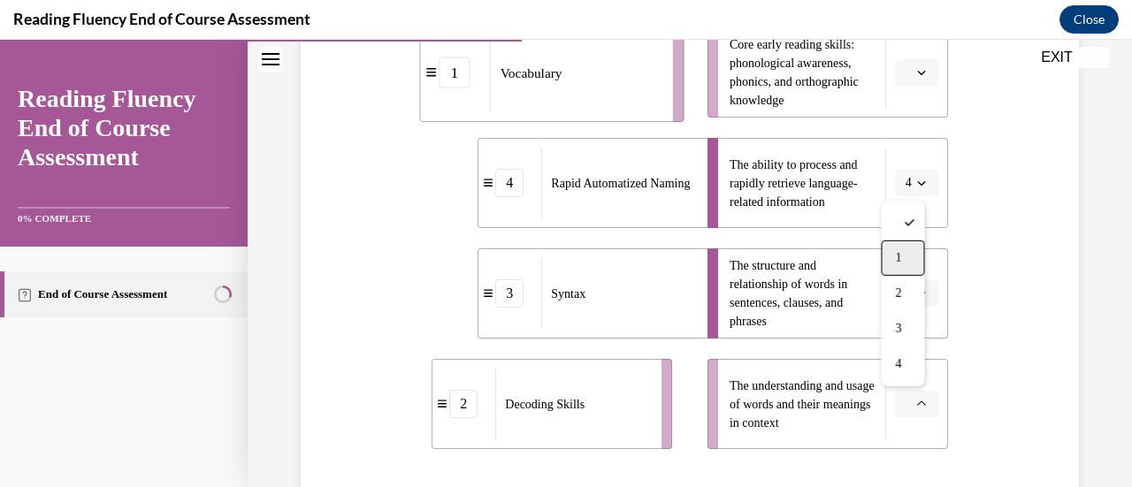
click at [912, 258] on div "1" at bounding box center [902, 258] width 43 height 35
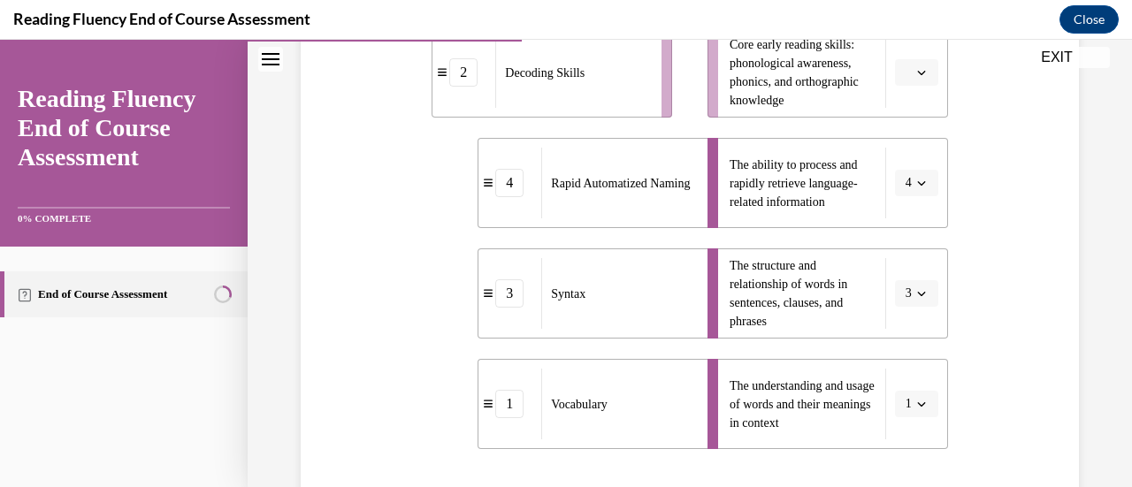
click at [906, 75] on span "Please select an option" at bounding box center [909, 73] width 6 height 18
click at [886, 178] on div "2" at bounding box center [902, 181] width 43 height 35
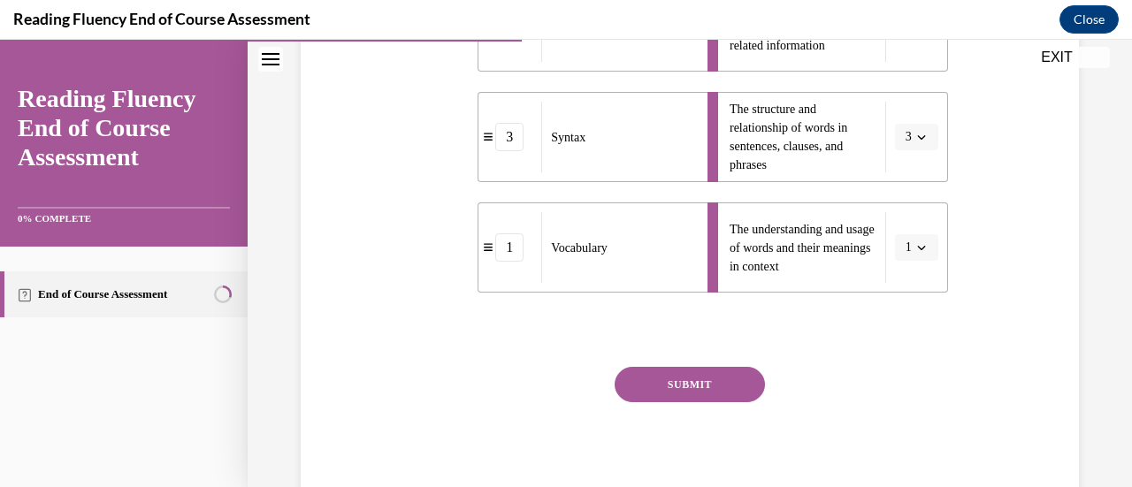
scroll to position [605, 0]
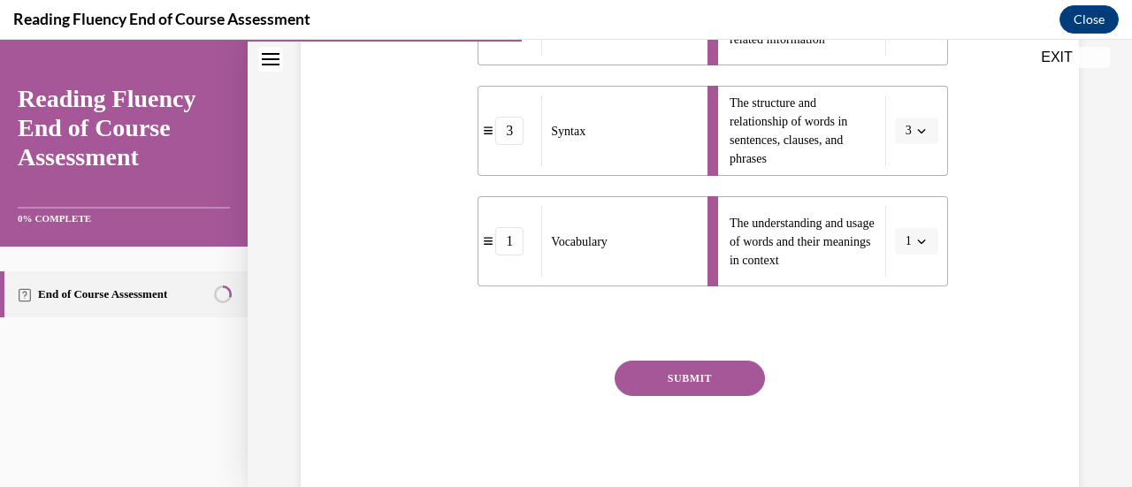
click at [669, 383] on button "SUBMIT" at bounding box center [690, 378] width 150 height 35
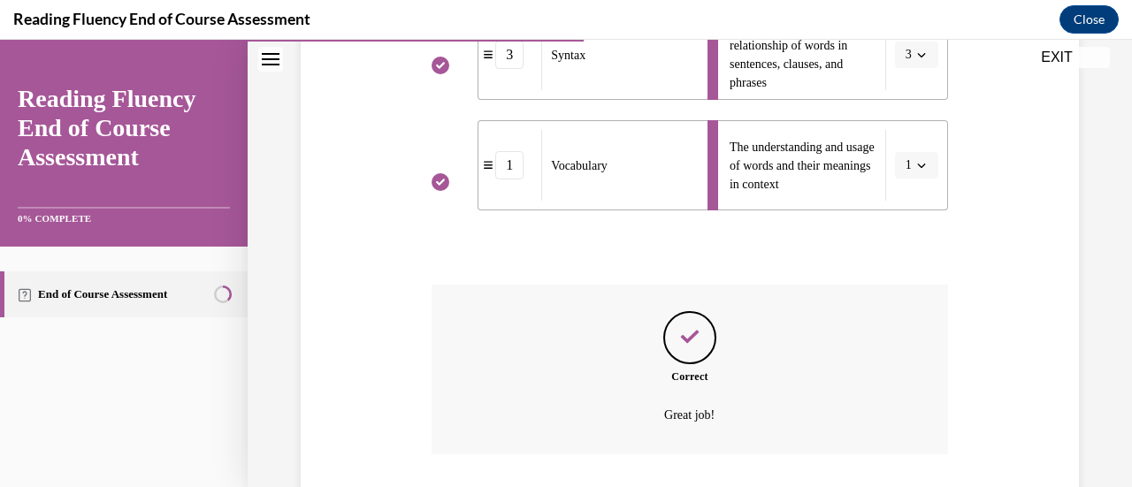
scroll to position [801, 0]
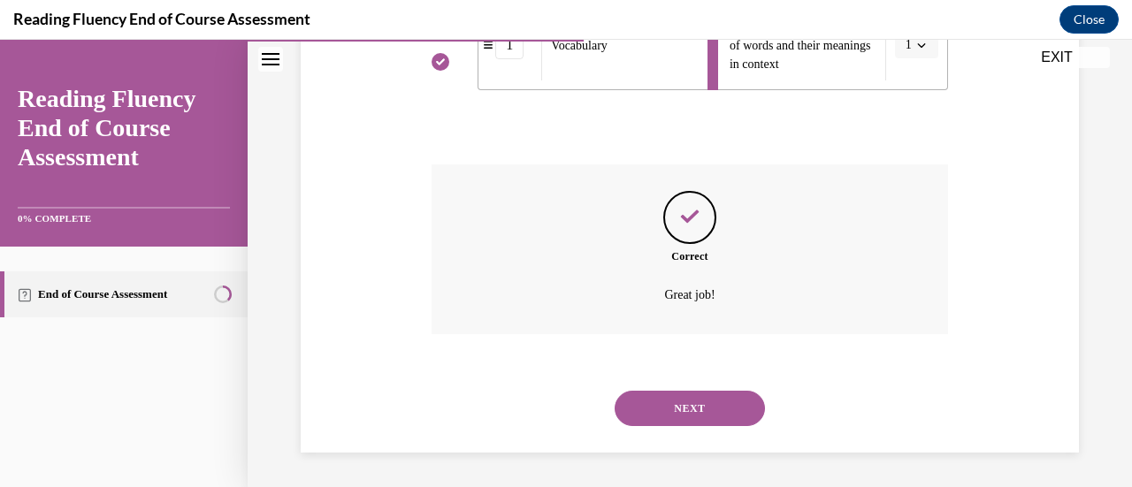
click at [672, 402] on button "NEXT" at bounding box center [690, 408] width 150 height 35
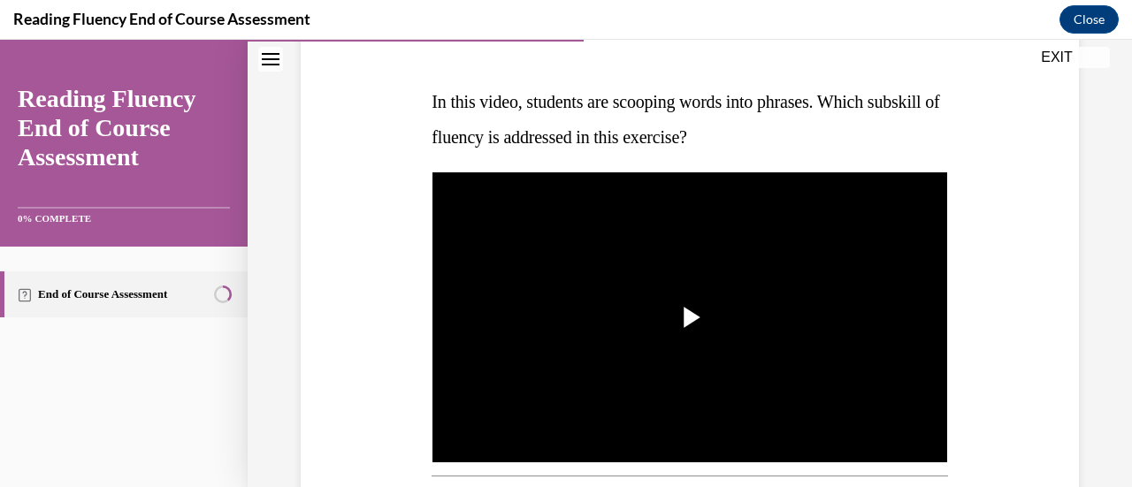
scroll to position [203, 0]
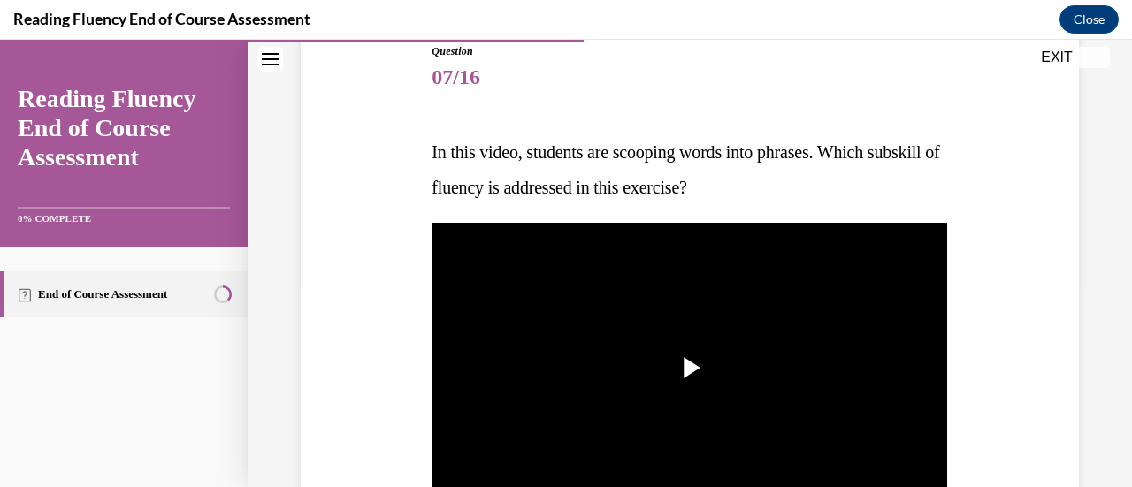
click at [670, 146] on span "In this video, students are scooping words into phrases. Which subskill of flue…" at bounding box center [686, 169] width 508 height 55
copy span "In this video, students are scooping words into phrases. Which subskill of flue…"
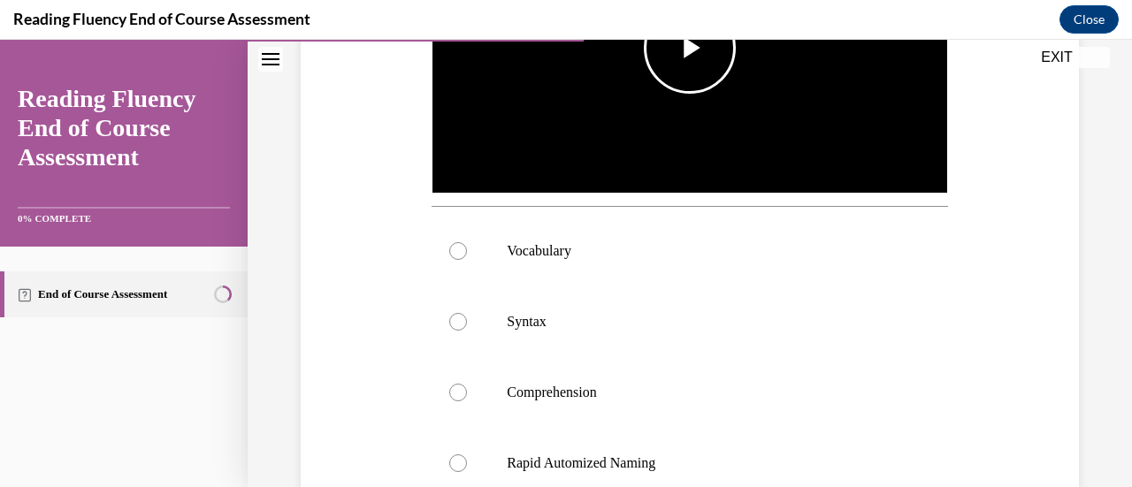
scroll to position [576, 0]
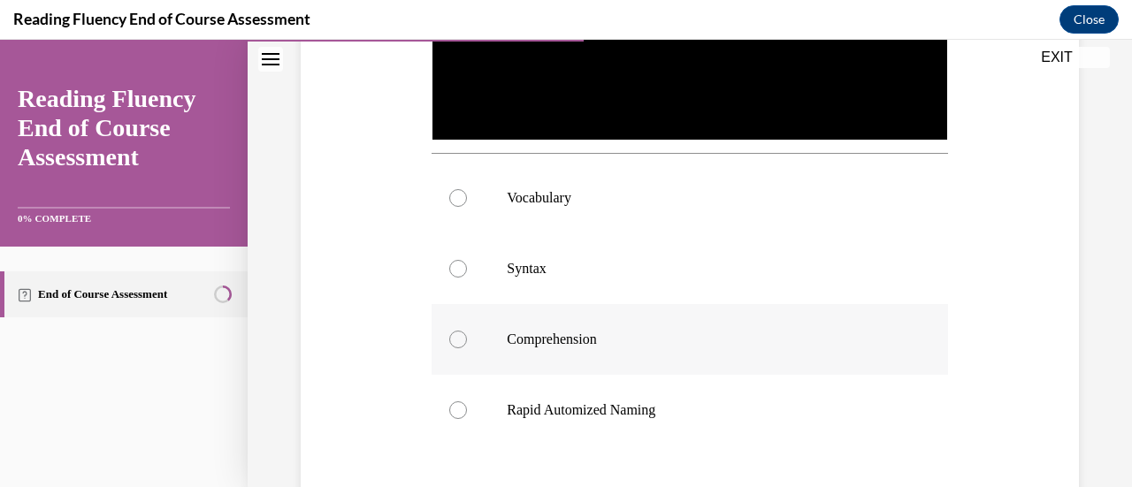
click at [455, 335] on div at bounding box center [458, 340] width 18 height 18
click at [455, 335] on input "Comprehension" at bounding box center [458, 340] width 18 height 18
radio input "true"
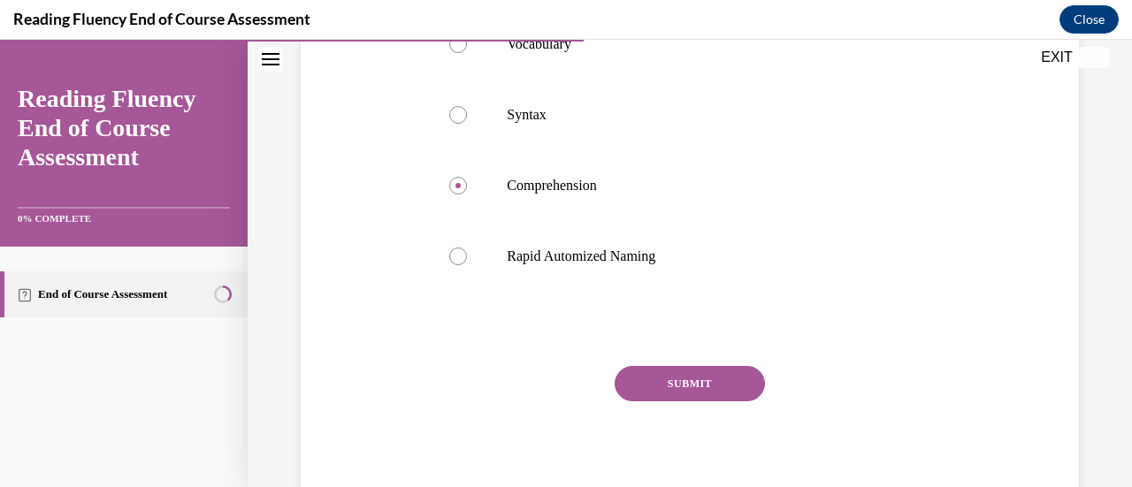
click at [657, 388] on button "SUBMIT" at bounding box center [690, 383] width 150 height 35
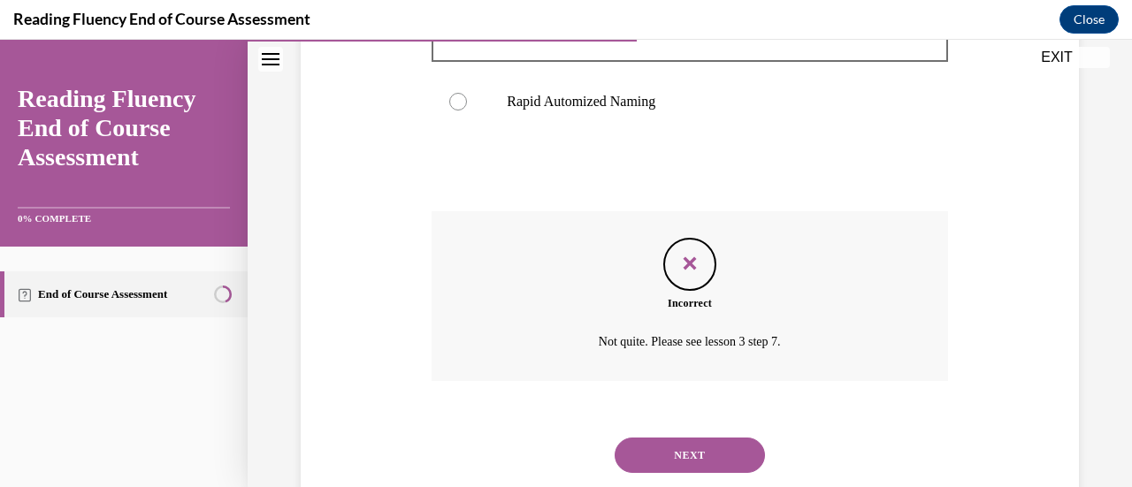
scroll to position [926, 0]
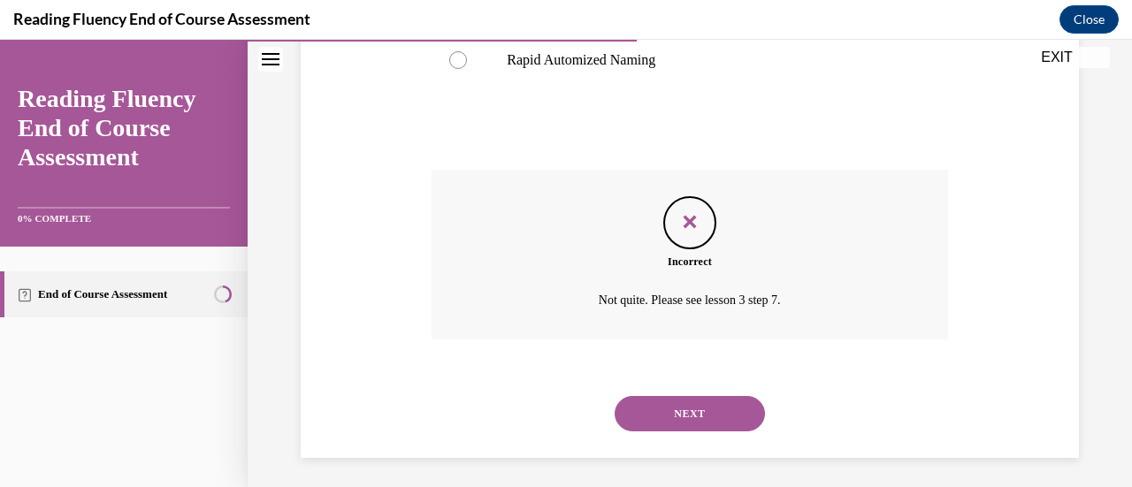
click at [661, 402] on button "NEXT" at bounding box center [690, 413] width 150 height 35
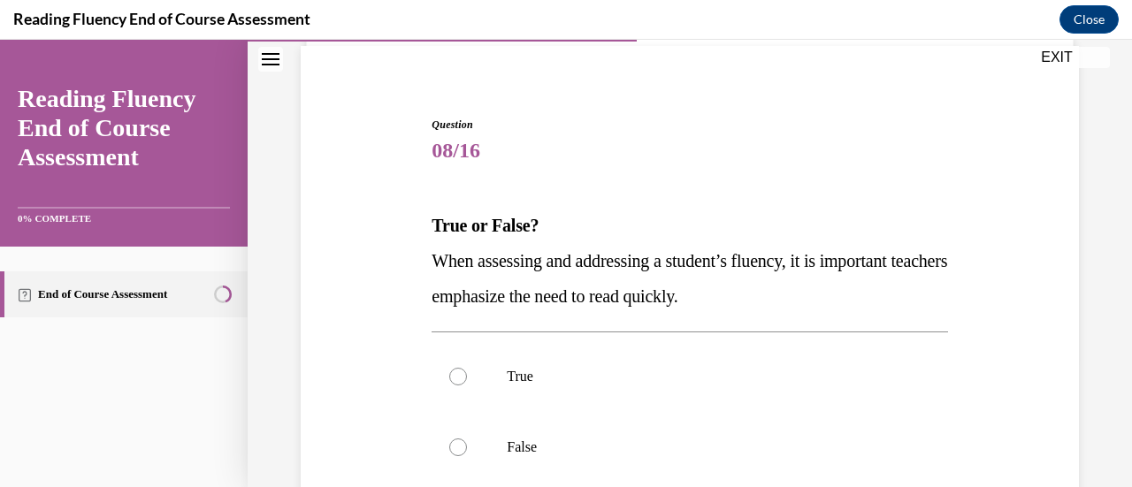
scroll to position [130, 0]
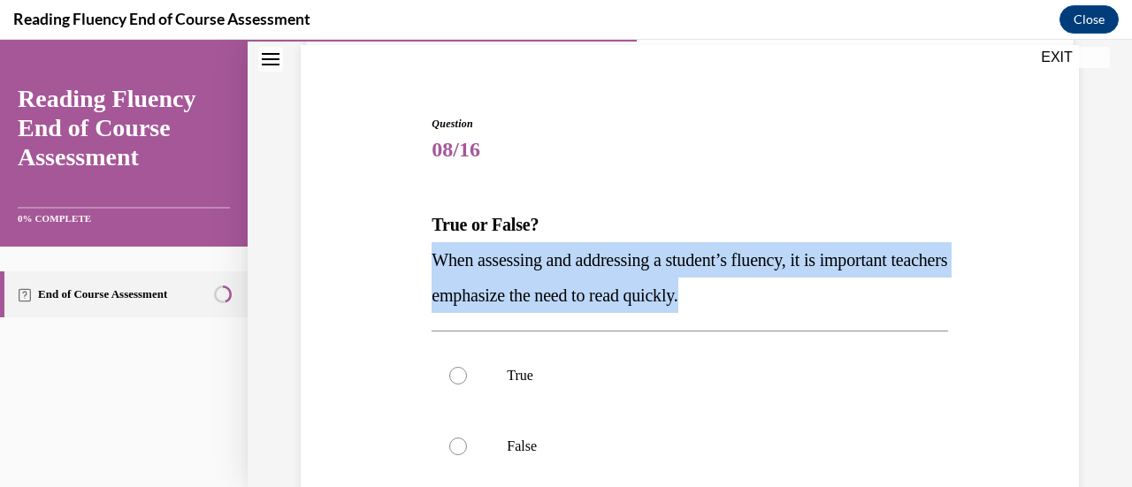
drag, startPoint x: 768, startPoint y: 297, endPoint x: 432, endPoint y: 264, distance: 337.7
click at [432, 264] on span "When assessing and addressing a student’s fluency, it is important teachers emp…" at bounding box center [690, 277] width 516 height 55
copy span "When assessing and addressing a student’s fluency, it is important teachers emp…"
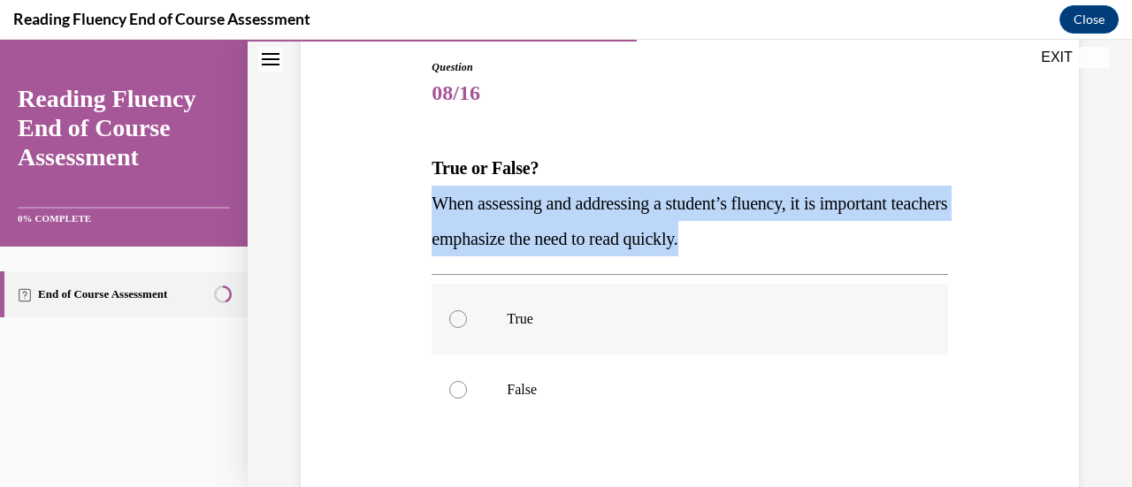
scroll to position [205, 0]
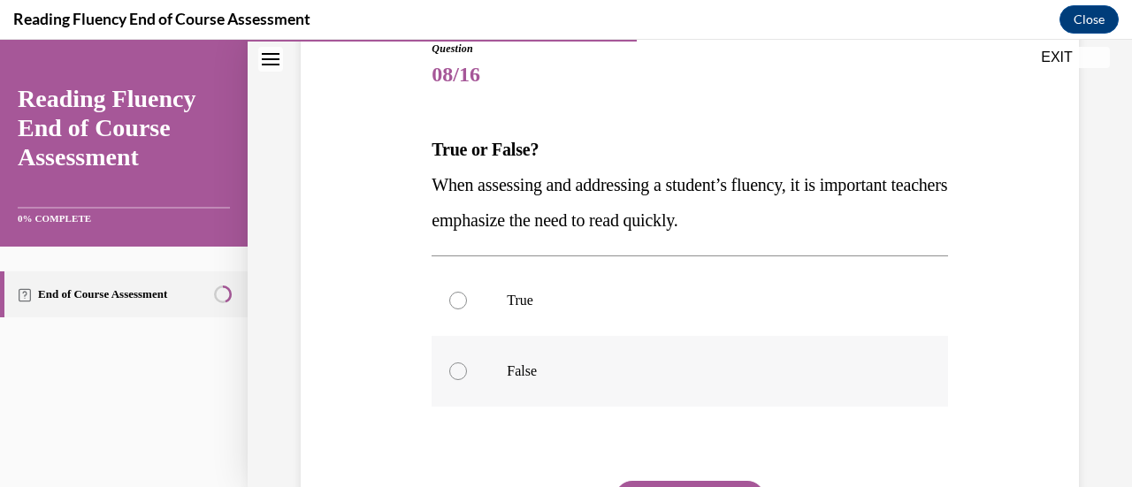
click at [455, 372] on div at bounding box center [458, 372] width 18 height 18
click at [455, 372] on input "False" at bounding box center [458, 372] width 18 height 18
radio input "true"
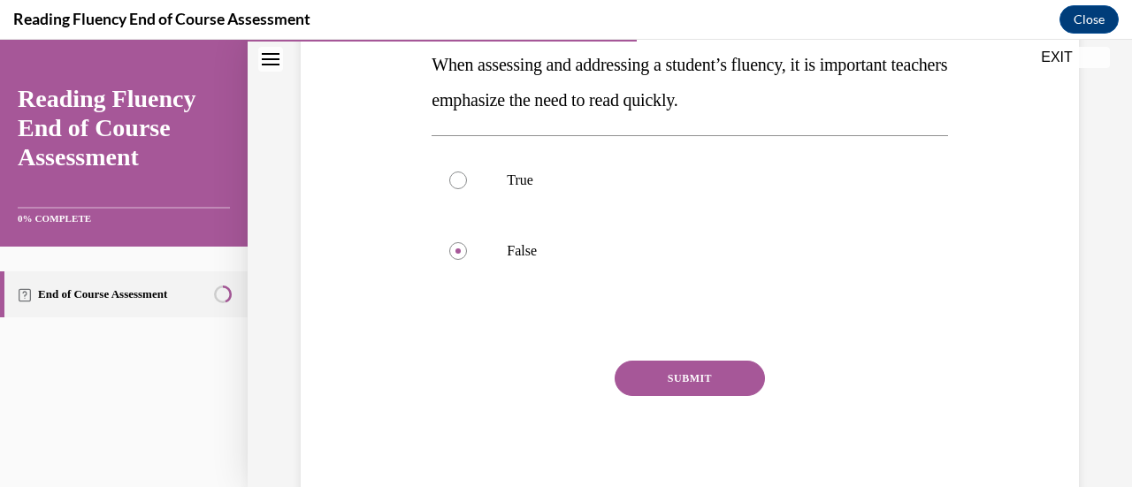
click at [675, 372] on button "SUBMIT" at bounding box center [690, 378] width 150 height 35
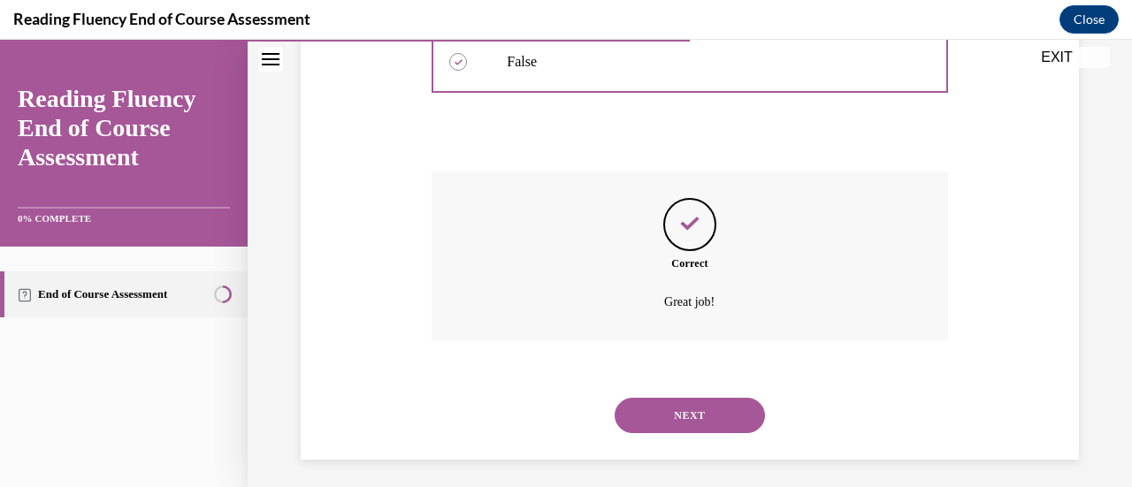
scroll to position [522, 0]
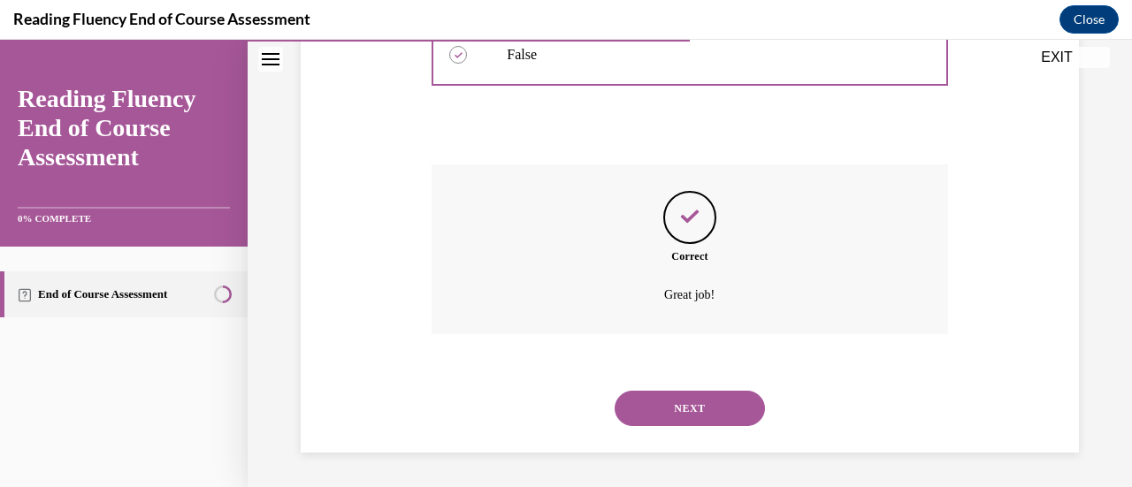
click at [675, 396] on button "NEXT" at bounding box center [690, 408] width 150 height 35
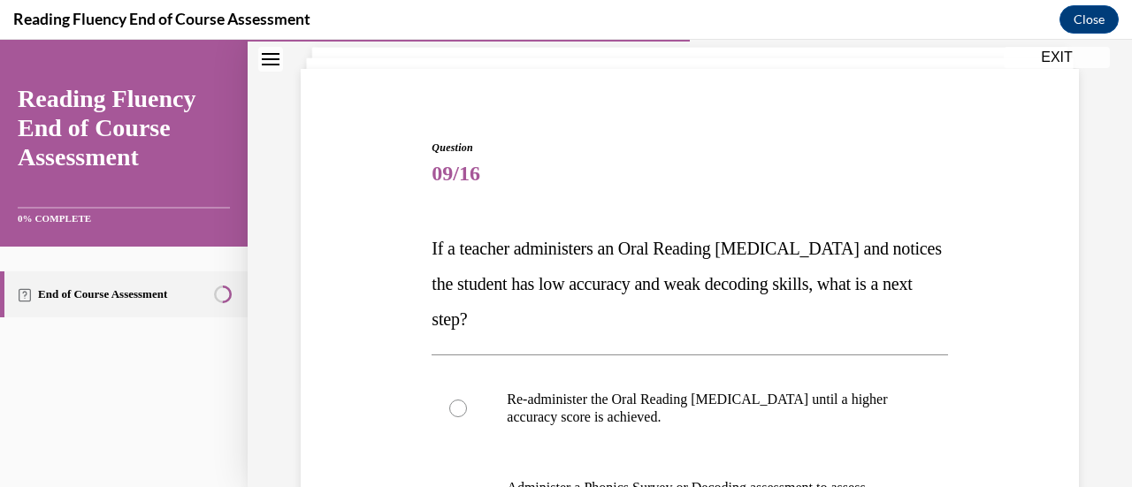
scroll to position [147, 0]
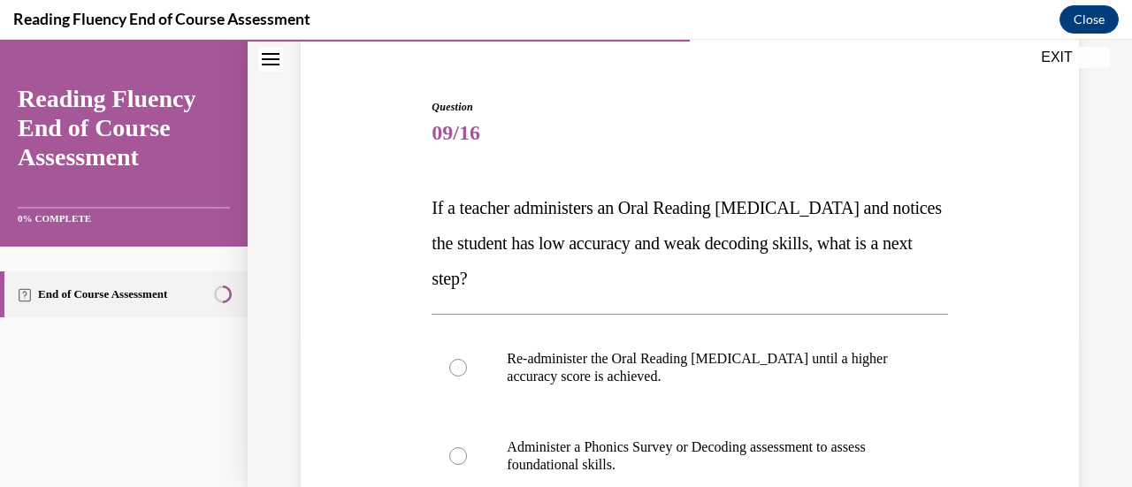
drag, startPoint x: 584, startPoint y: 279, endPoint x: 416, endPoint y: 203, distance: 184.4
click at [416, 203] on div "Question 09/16 If a teacher administers an Oral Reading Fluency assessment and …" at bounding box center [689, 427] width 787 height 762
copy span "If a teacher administers an Oral Reading Fluency assessment and notices the stu…"
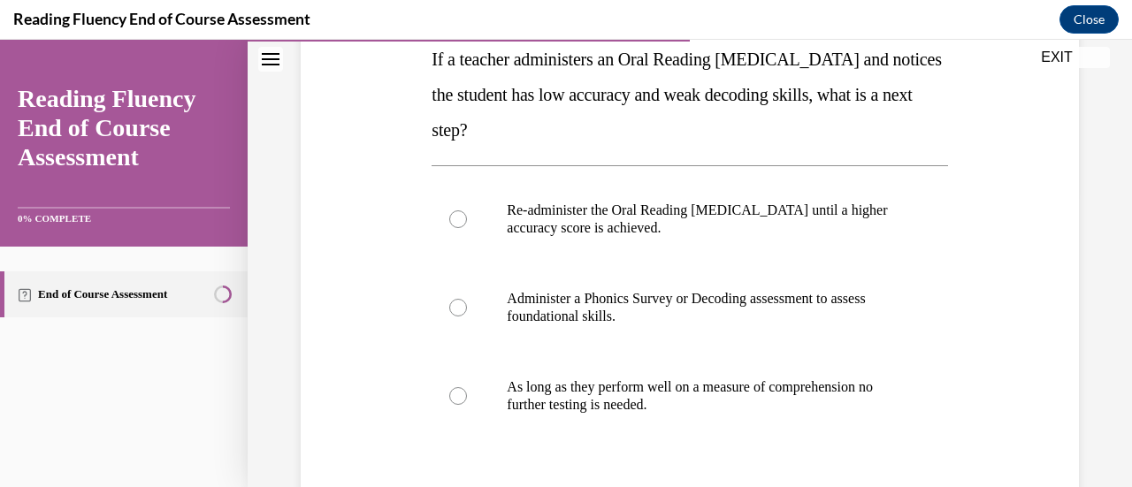
scroll to position [294, 0]
click at [455, 304] on div at bounding box center [458, 309] width 18 height 18
click at [455, 304] on input "Administer a Phonics Survey or Decoding assessment to assess foundational skill…" at bounding box center [458, 309] width 18 height 18
radio input "true"
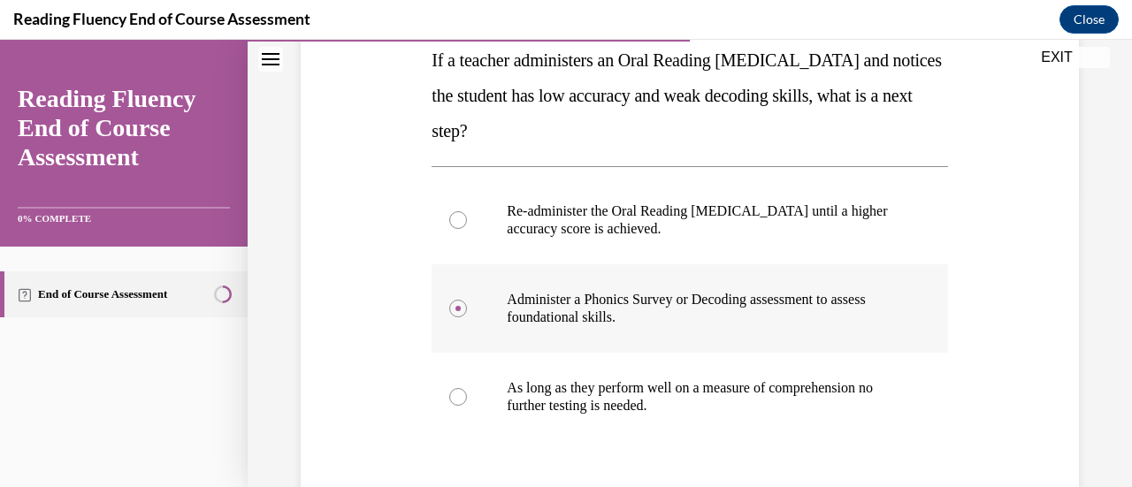
scroll to position [449, 0]
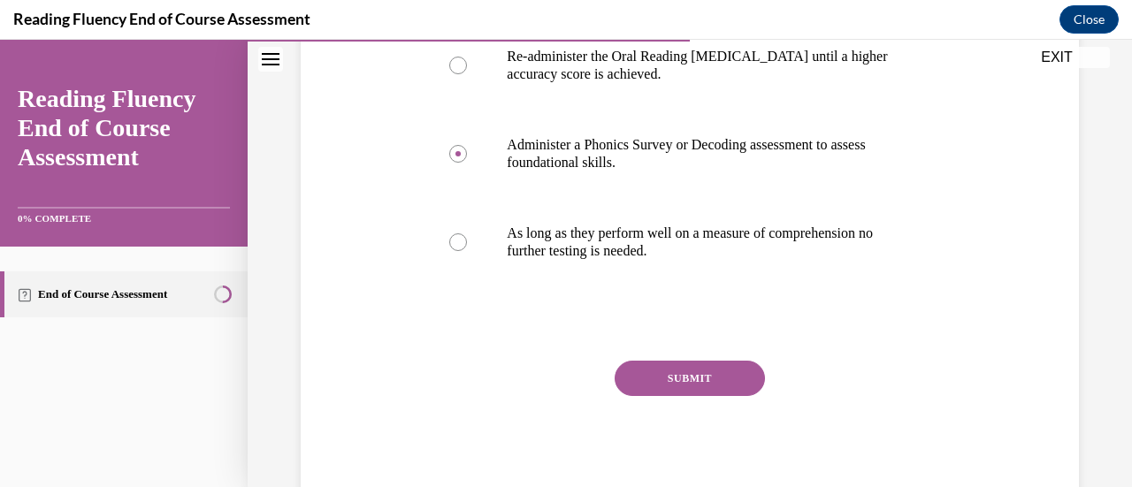
click at [662, 383] on button "SUBMIT" at bounding box center [690, 378] width 150 height 35
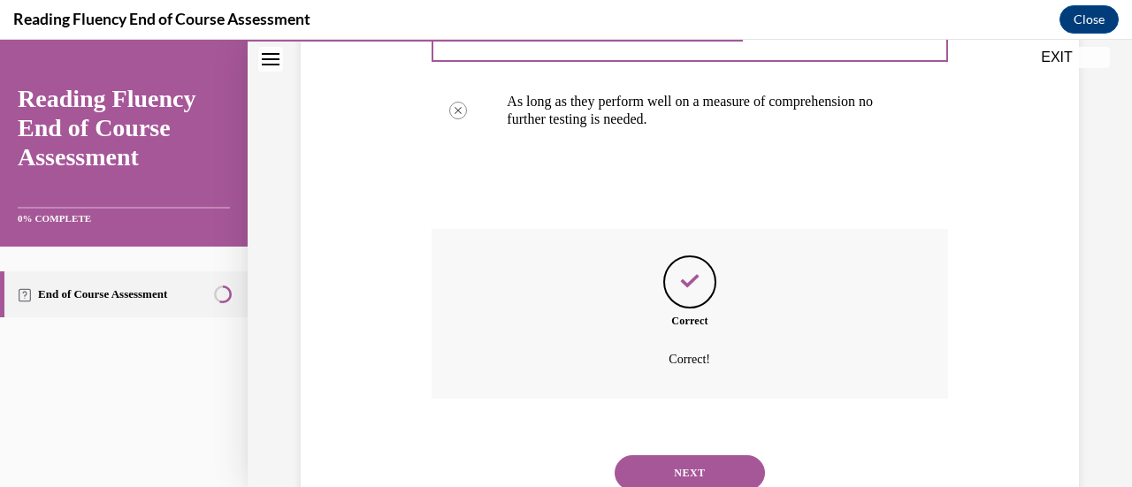
scroll to position [646, 0]
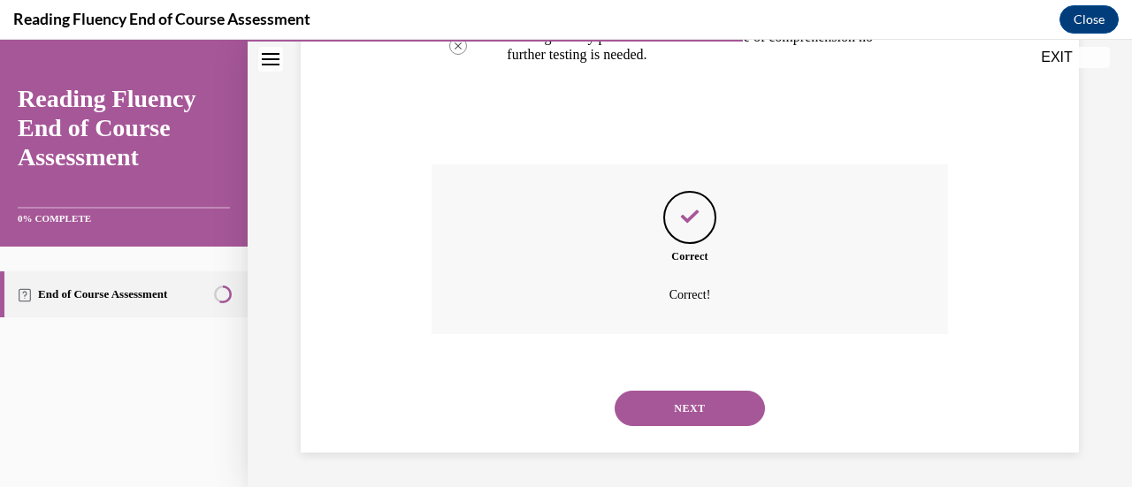
click at [665, 408] on button "NEXT" at bounding box center [690, 408] width 150 height 35
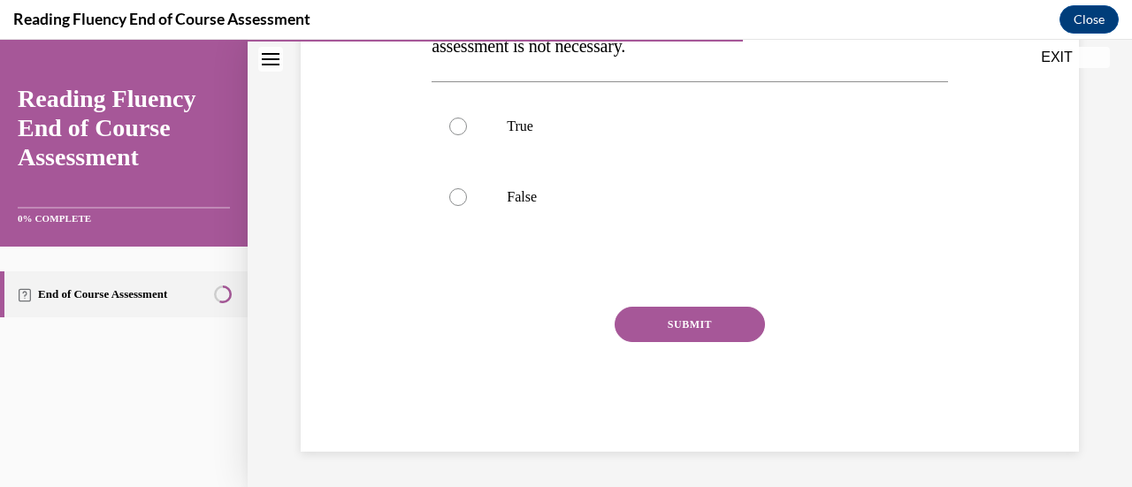
scroll to position [54, 0]
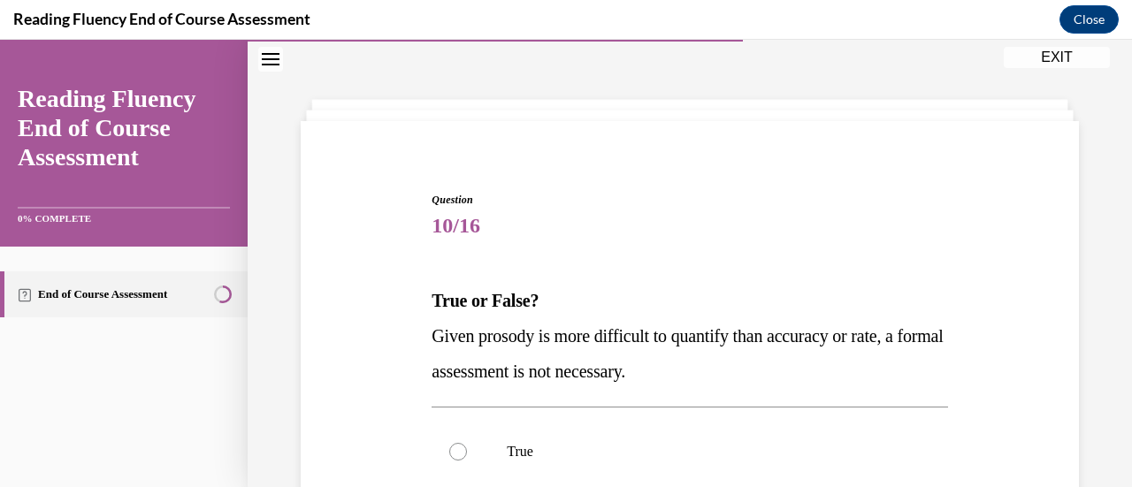
drag, startPoint x: 702, startPoint y: 379, endPoint x: 432, endPoint y: 340, distance: 273.4
click at [432, 340] on p "Given prosody is more difficult to quantify than accuracy or rate, a formal ass…" at bounding box center [690, 353] width 516 height 71
copy span "Given prosody is more difficult to quantify than accuracy or rate, a formal ass…"
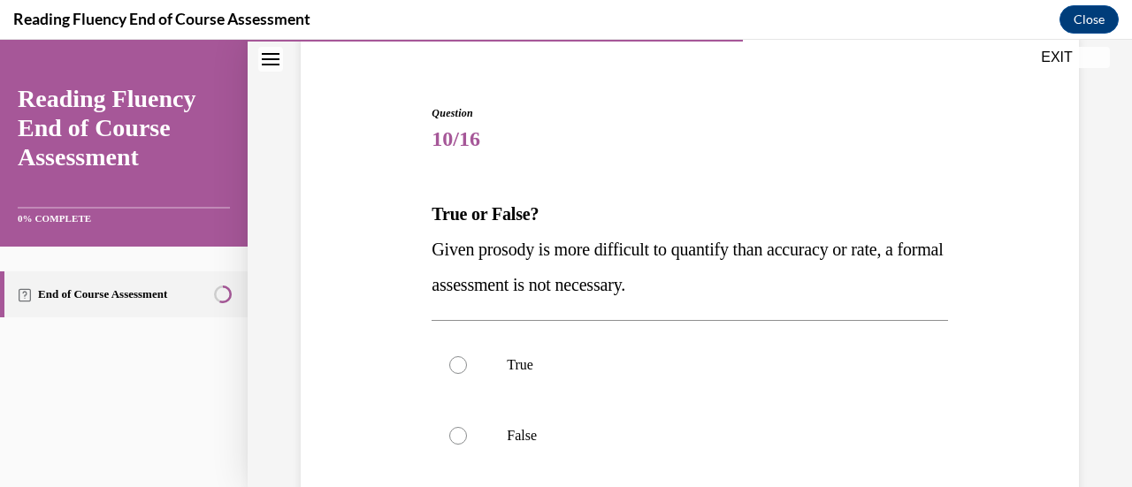
scroll to position [224, 0]
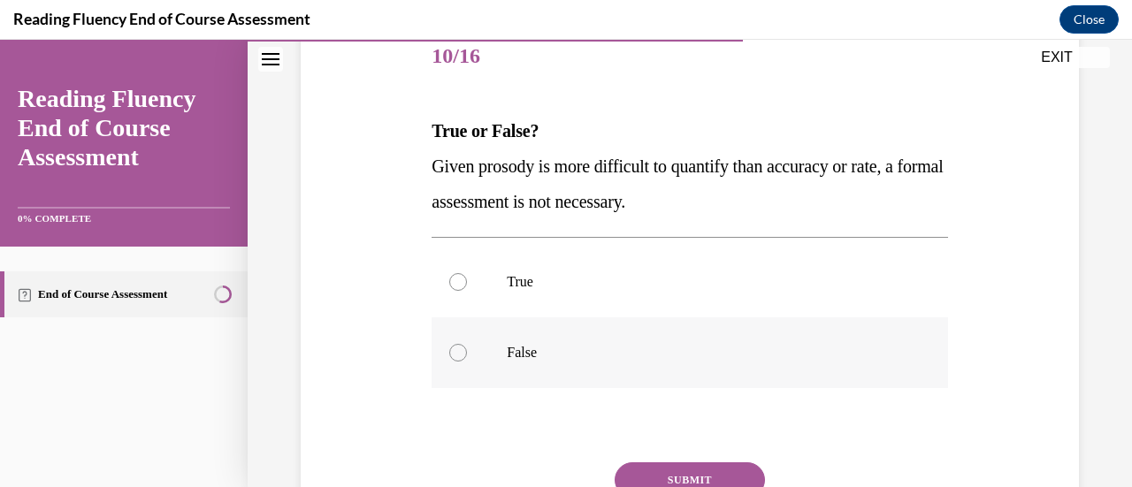
click at [463, 353] on div at bounding box center [458, 353] width 18 height 18
click at [463, 353] on input "False" at bounding box center [458, 353] width 18 height 18
radio input "true"
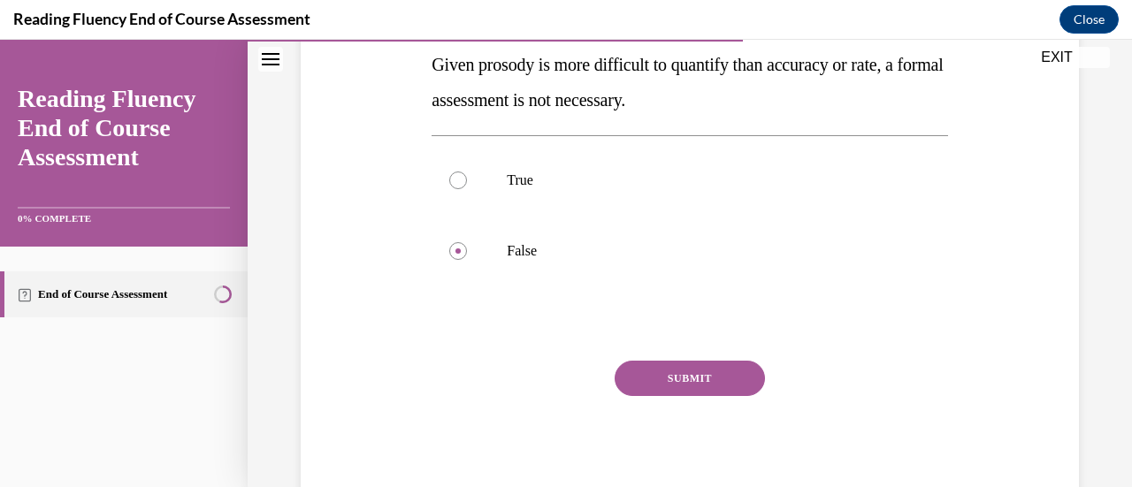
click at [677, 375] on button "SUBMIT" at bounding box center [690, 378] width 150 height 35
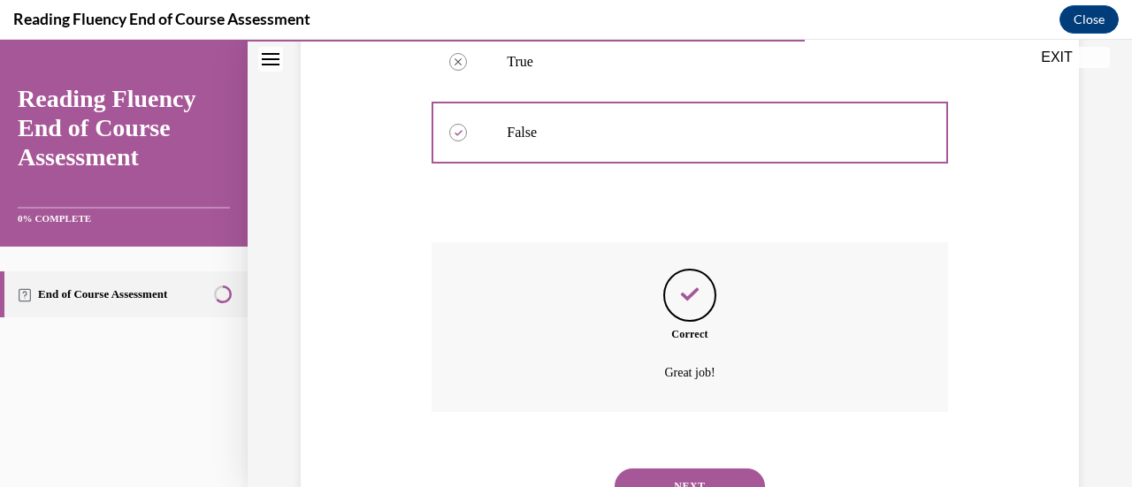
scroll to position [522, 0]
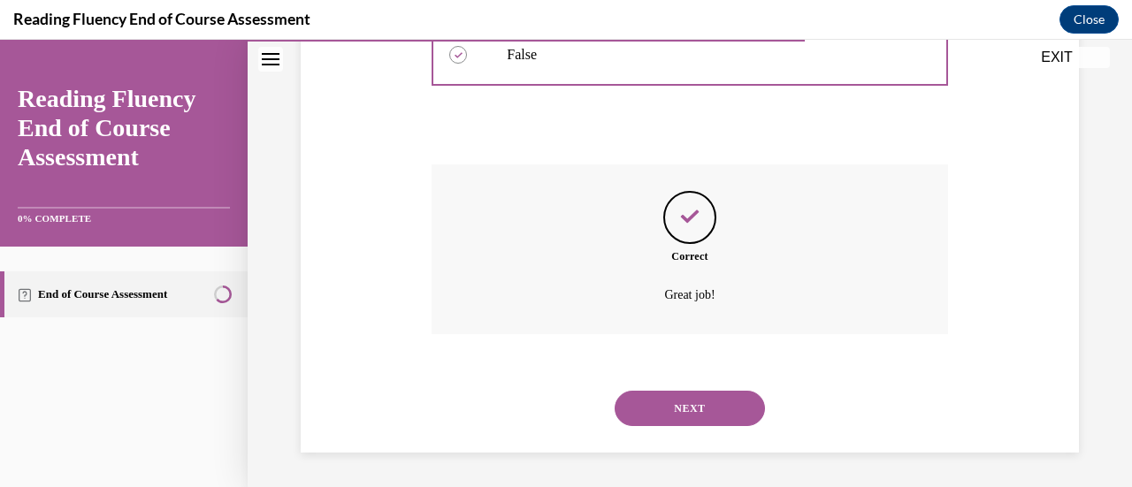
click at [677, 410] on button "NEXT" at bounding box center [690, 408] width 150 height 35
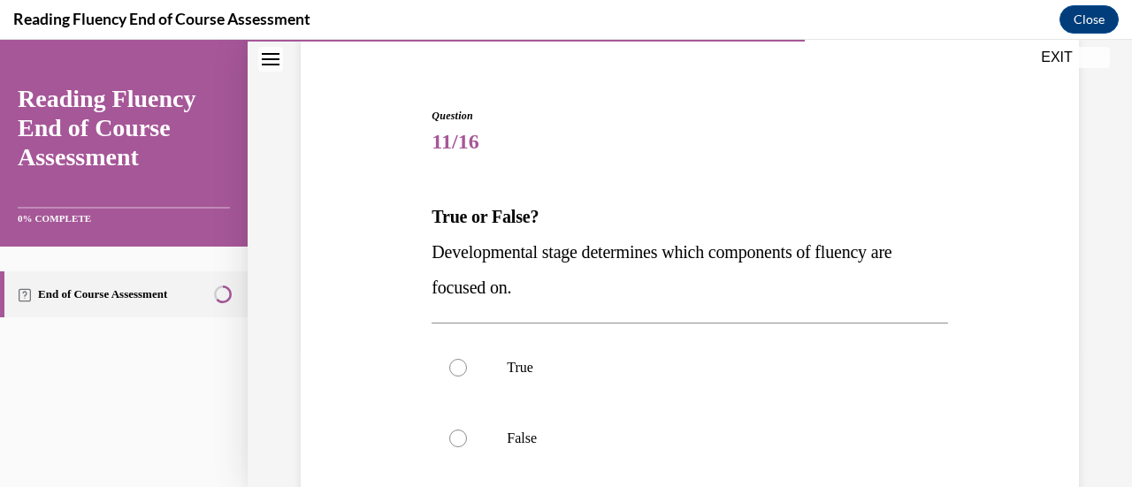
scroll to position [139, 0]
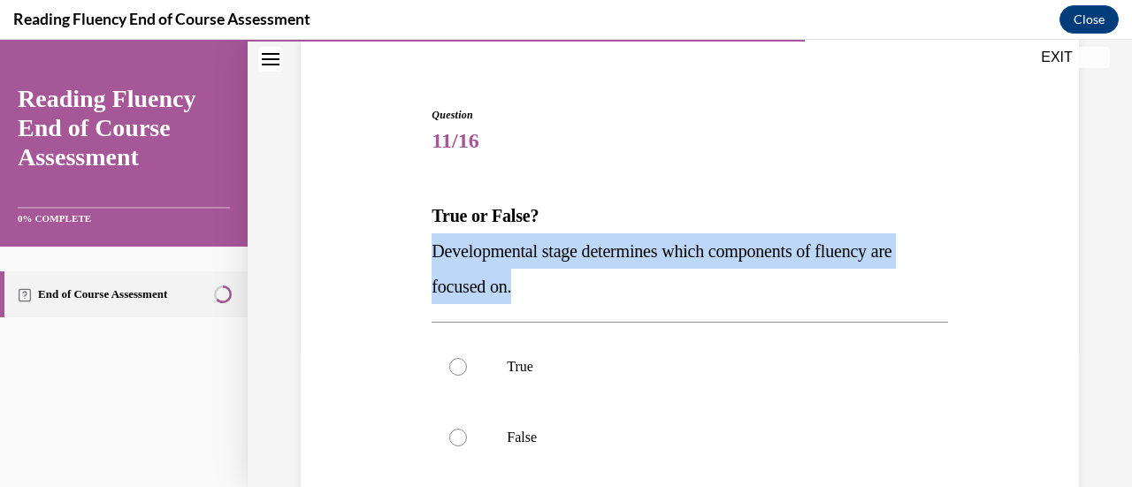
drag, startPoint x: 527, startPoint y: 291, endPoint x: 430, endPoint y: 256, distance: 103.5
click at [432, 256] on p "Developmental stage determines which components of fluency are focused on." at bounding box center [690, 268] width 516 height 71
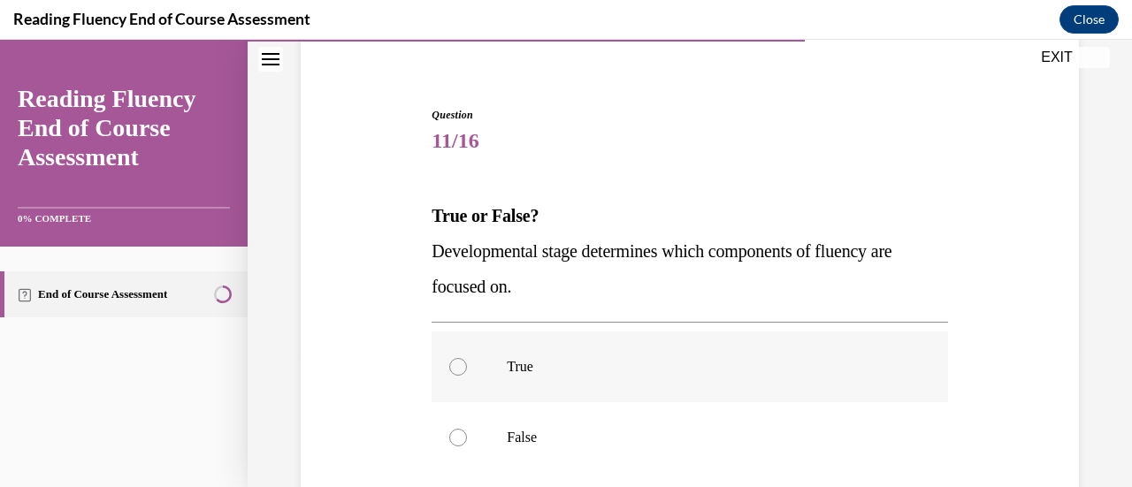
click at [456, 371] on div at bounding box center [458, 367] width 18 height 18
click at [456, 371] on input "True" at bounding box center [458, 367] width 18 height 18
radio input "true"
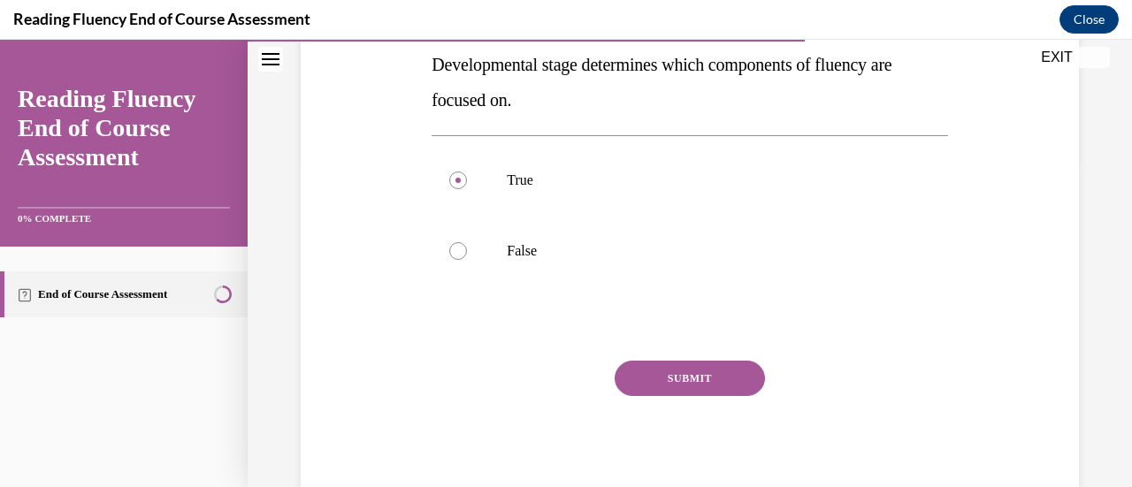
click at [666, 377] on button "SUBMIT" at bounding box center [690, 378] width 150 height 35
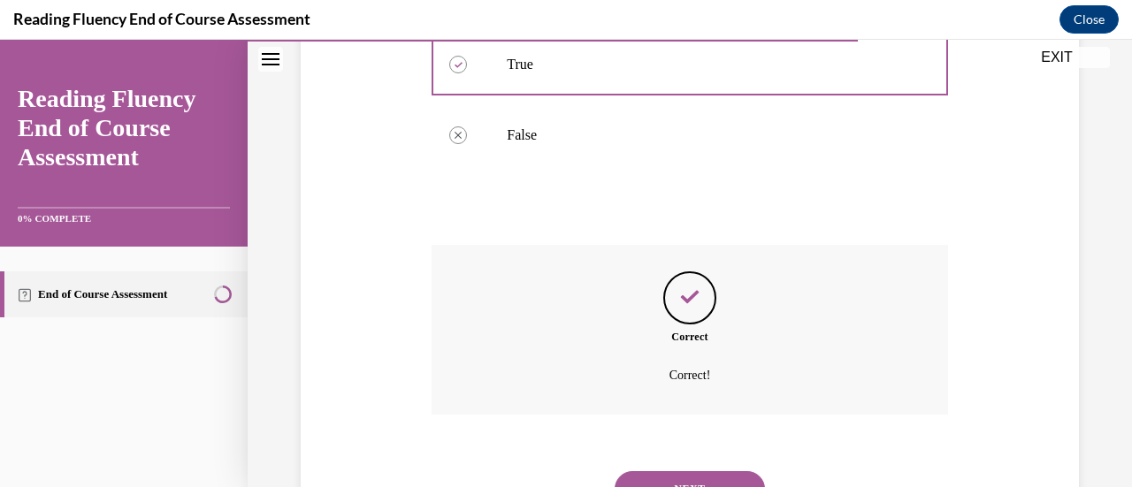
scroll to position [448, 0]
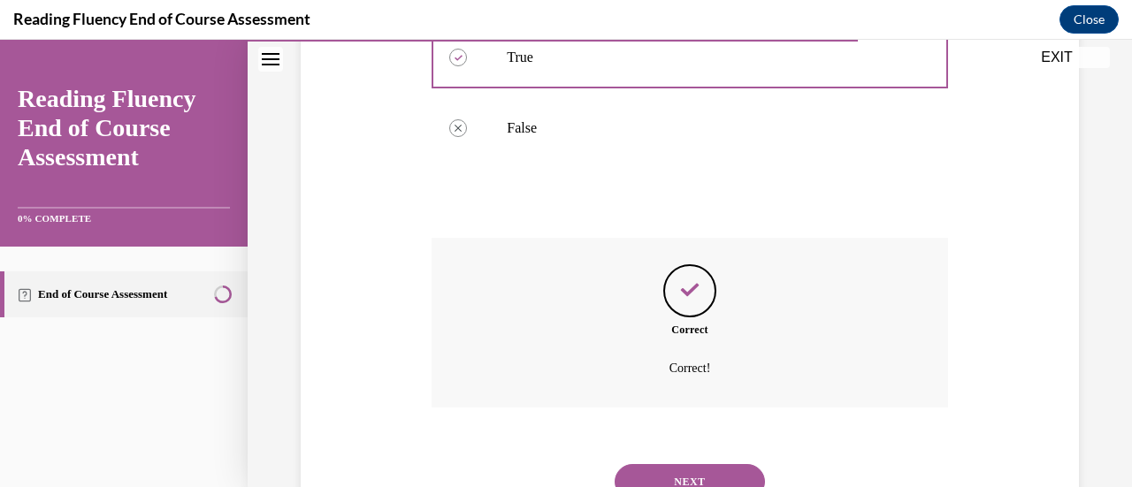
click at [662, 477] on button "NEXT" at bounding box center [690, 481] width 150 height 35
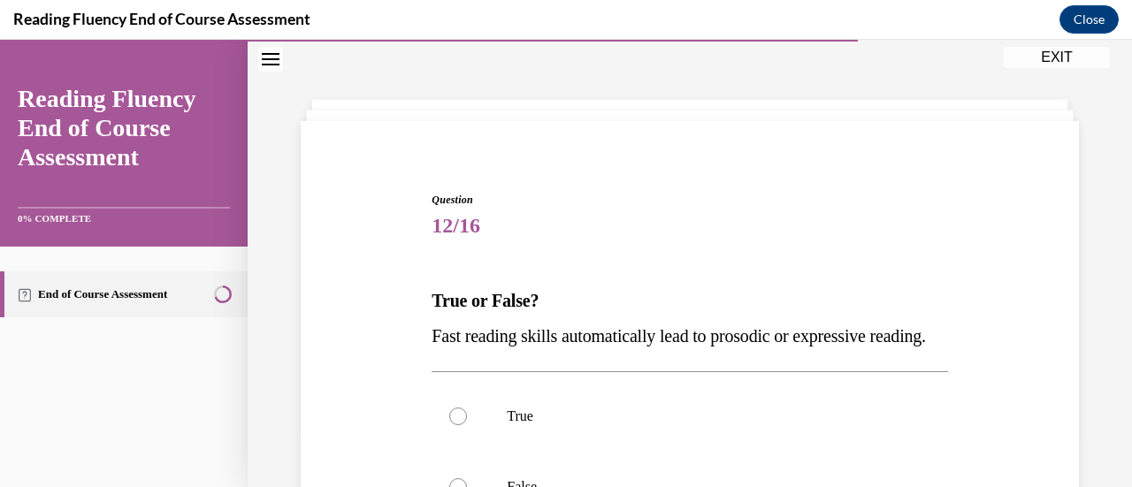
scroll to position [208, 0]
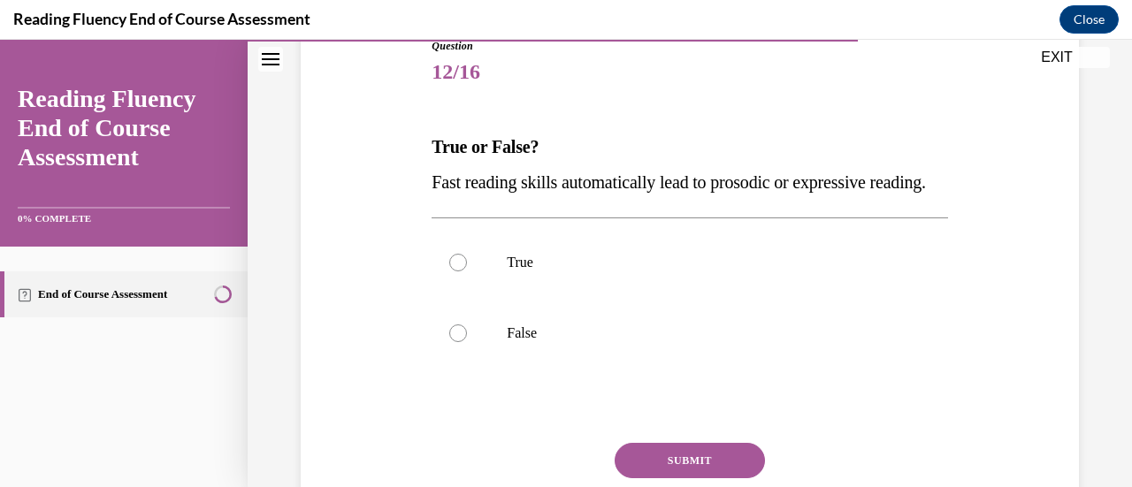
drag, startPoint x: 499, startPoint y: 218, endPoint x: 421, endPoint y: 180, distance: 87.0
click at [421, 180] on div "Question 12/16 True or False? Fast reading skills automatically lead to prosodi…" at bounding box center [689, 286] width 787 height 603
click at [460, 193] on p "Fast reading skills automatically lead to prosodic or expressive reading." at bounding box center [690, 181] width 516 height 35
drag, startPoint x: 494, startPoint y: 210, endPoint x: 420, endPoint y: 179, distance: 80.8
click at [420, 179] on div "Question 12/16 True or False? Fast reading skills automatically lead to prosodi…" at bounding box center [689, 286] width 787 height 603
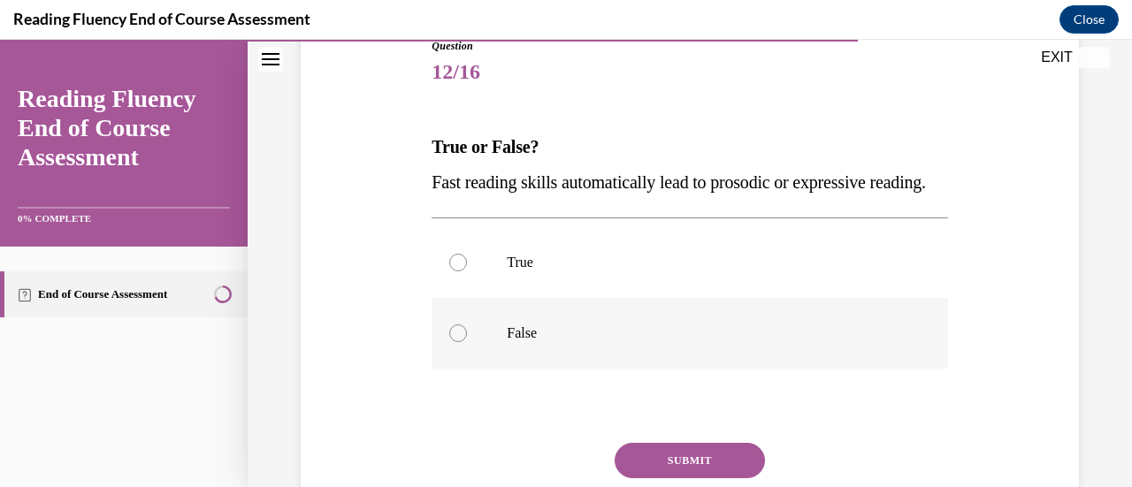
click at [461, 342] on div at bounding box center [458, 334] width 18 height 18
click at [461, 342] on input "False" at bounding box center [458, 334] width 18 height 18
radio input "true"
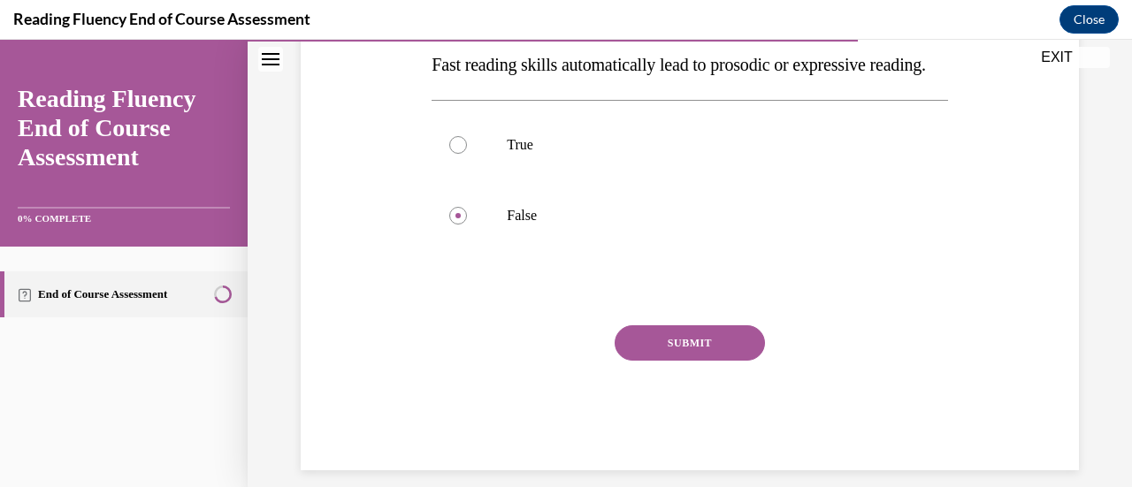
click at [665, 361] on button "SUBMIT" at bounding box center [690, 342] width 150 height 35
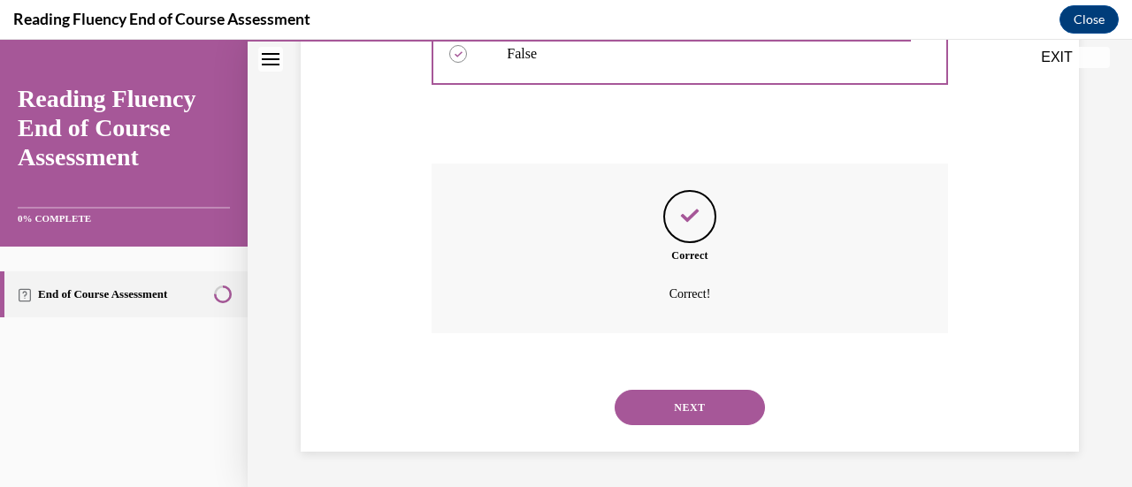
scroll to position [513, 0]
click at [658, 423] on button "NEXT" at bounding box center [690, 407] width 150 height 35
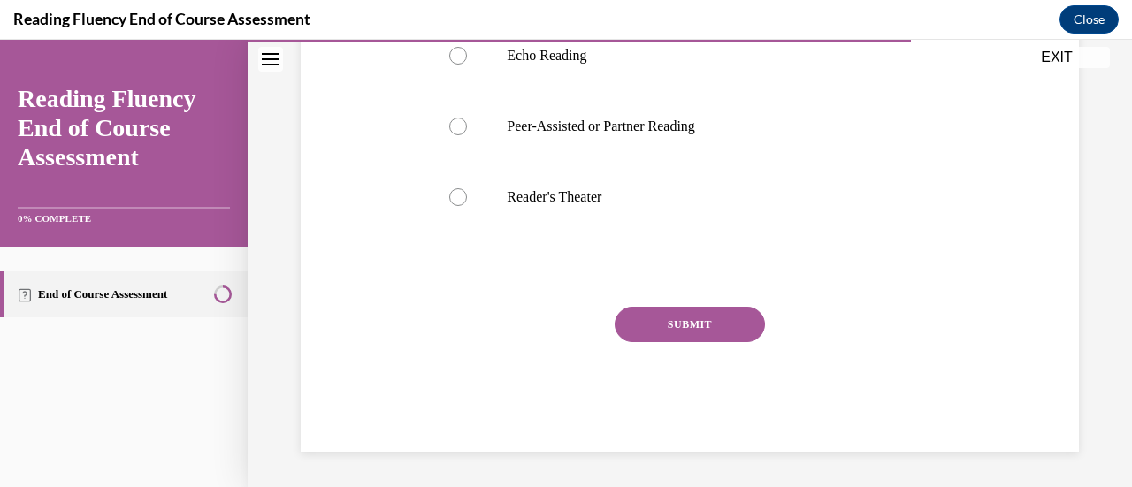
scroll to position [54, 0]
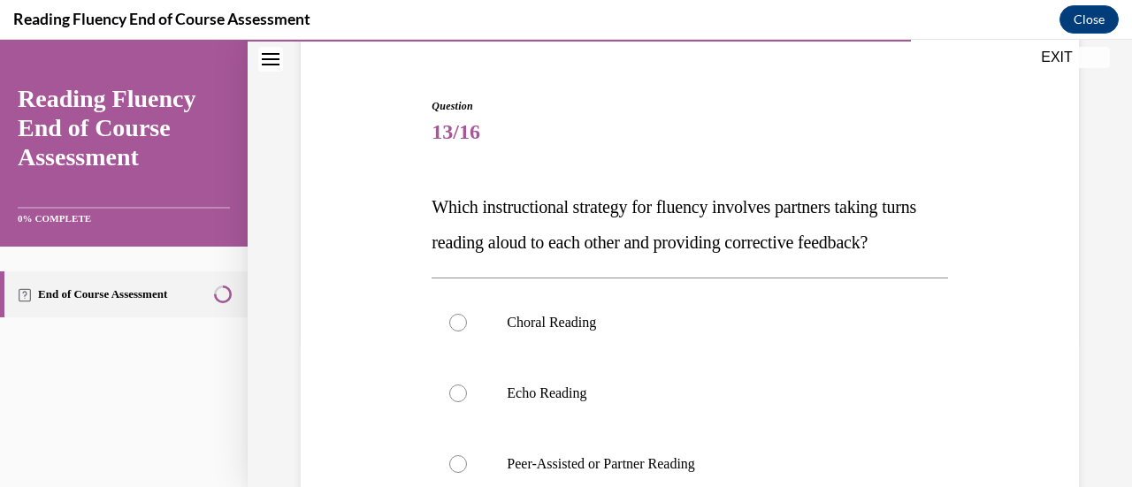
click at [654, 309] on div "Question 13/16 Which instructional strategy for fluency involves partners takin…" at bounding box center [690, 444] width 516 height 692
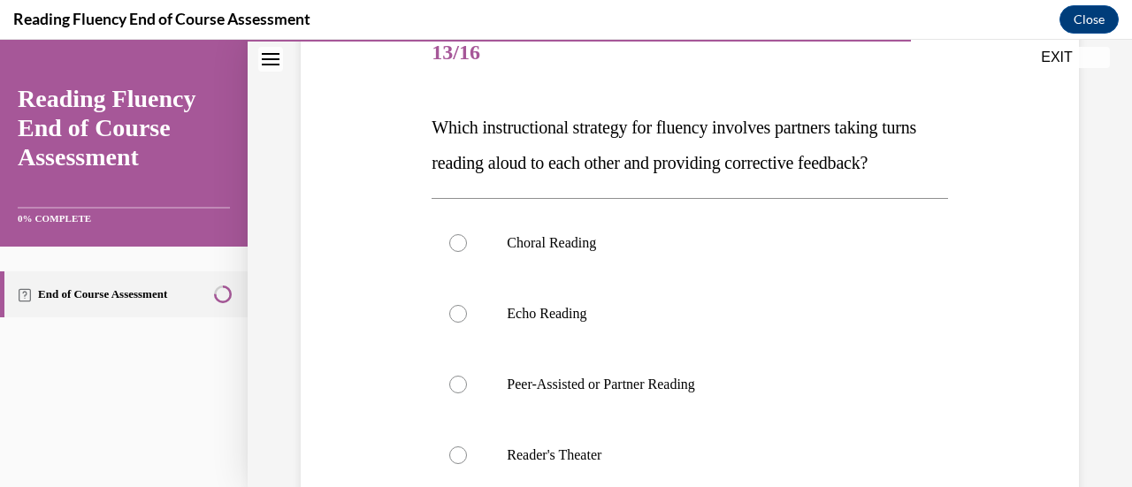
drag, startPoint x: 516, startPoint y: 199, endPoint x: 424, endPoint y: 130, distance: 115.7
click at [424, 130] on div "Question 13/16 Which instructional strategy for fluency involves partners takin…" at bounding box center [689, 338] width 787 height 745
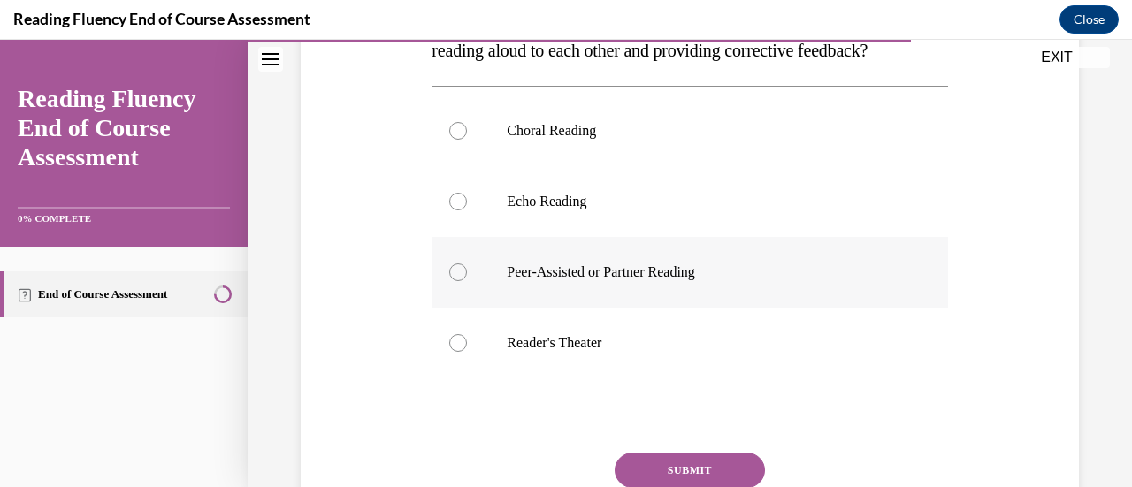
click at [462, 281] on div at bounding box center [458, 273] width 18 height 18
click at [462, 281] on input "Peer-Assisted or Partner Reading" at bounding box center [458, 273] width 18 height 18
radio input "true"
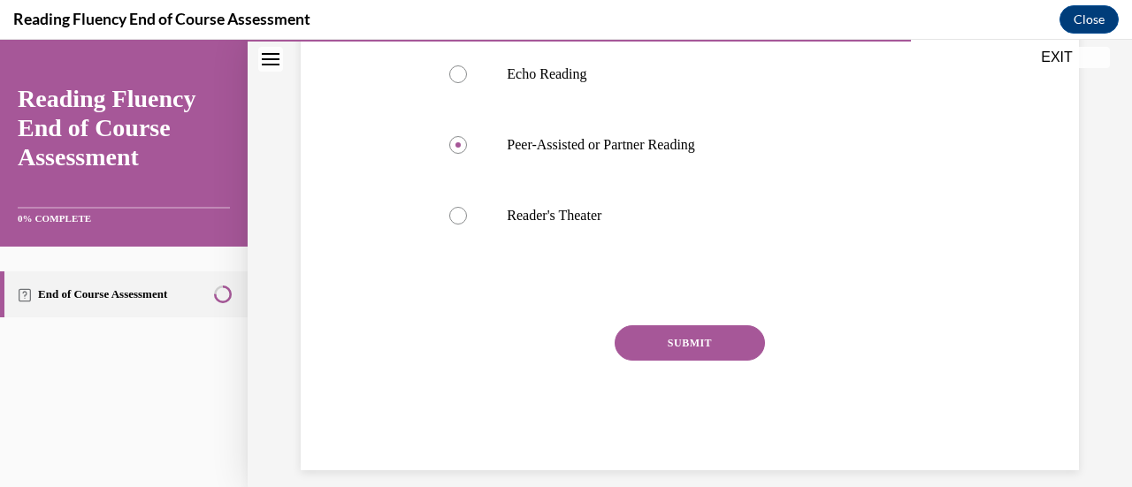
click at [672, 361] on button "SUBMIT" at bounding box center [690, 342] width 150 height 35
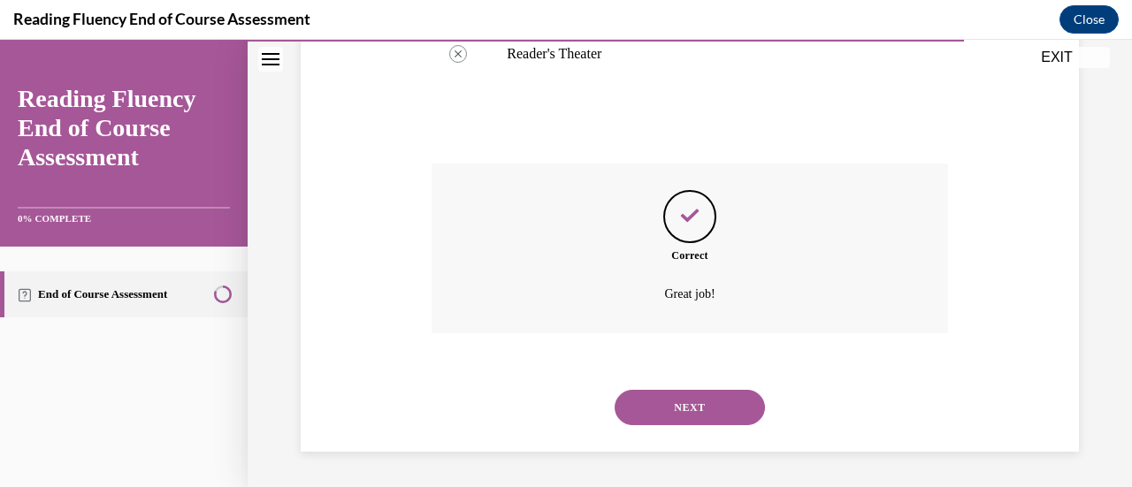
scroll to position [663, 0]
click at [669, 402] on button "NEXT" at bounding box center [690, 407] width 150 height 35
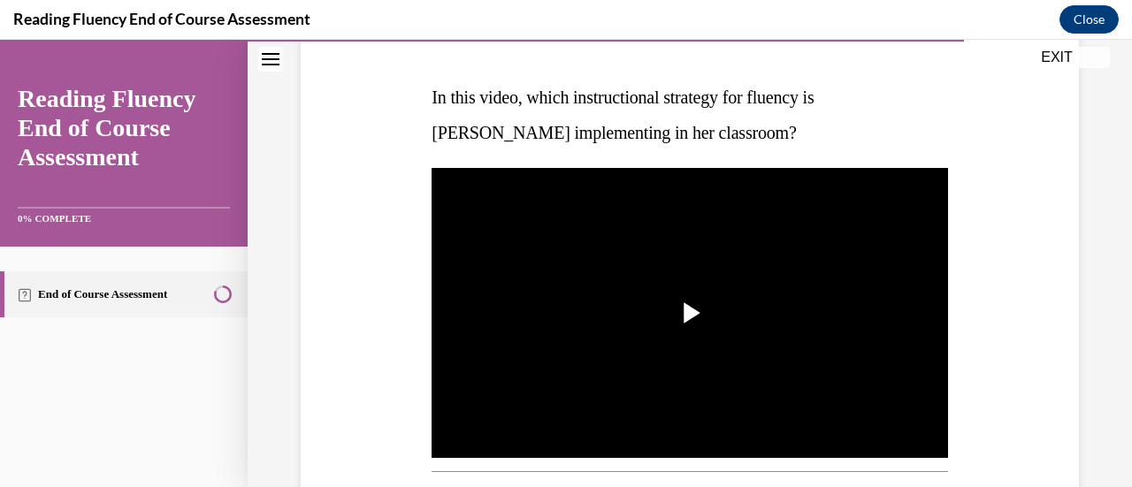
scroll to position [296, 0]
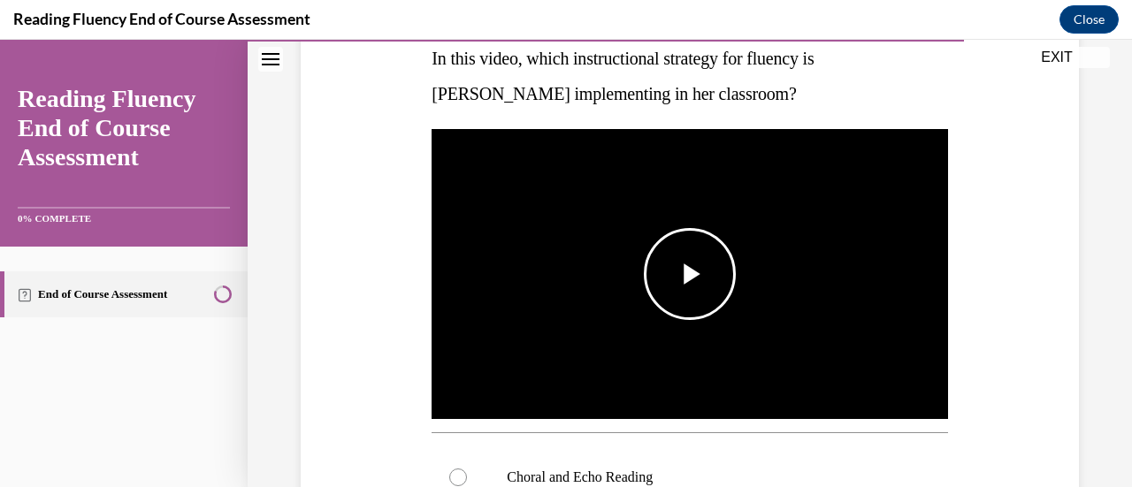
click at [690, 274] on span "Video player" at bounding box center [690, 274] width 0 height 0
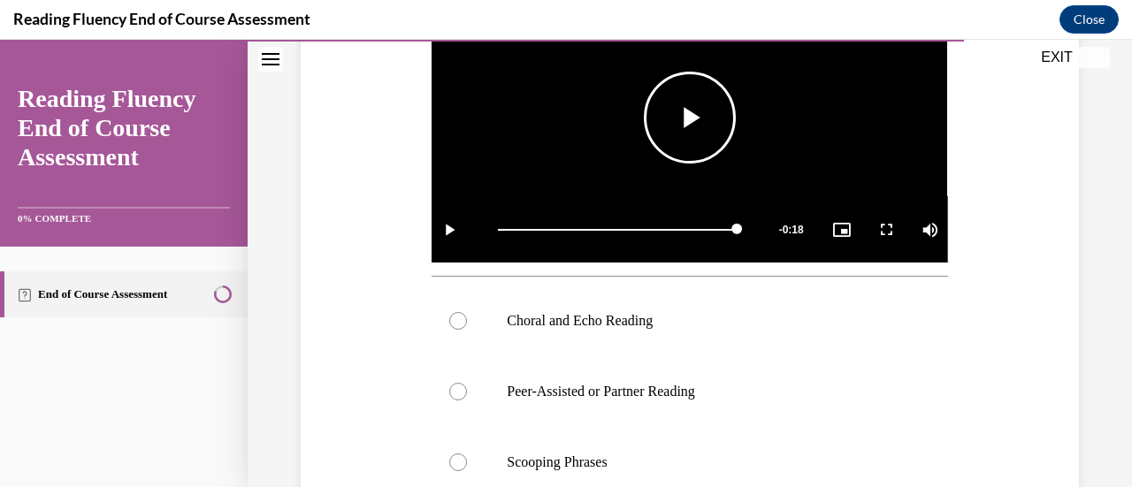
scroll to position [524, 0]
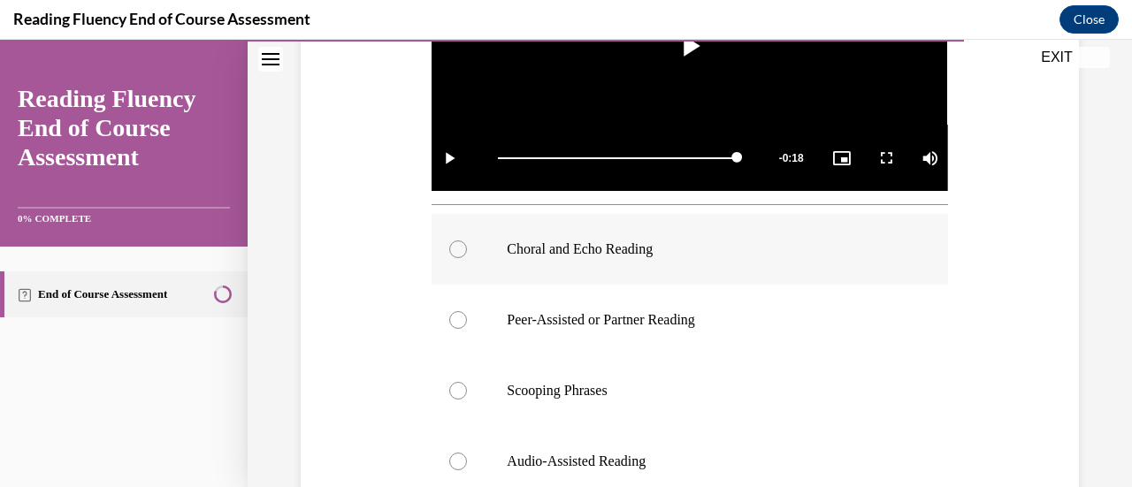
click at [457, 245] on div at bounding box center [458, 250] width 18 height 18
click at [457, 245] on input "Choral and Echo Reading" at bounding box center [458, 250] width 18 height 18
radio input "true"
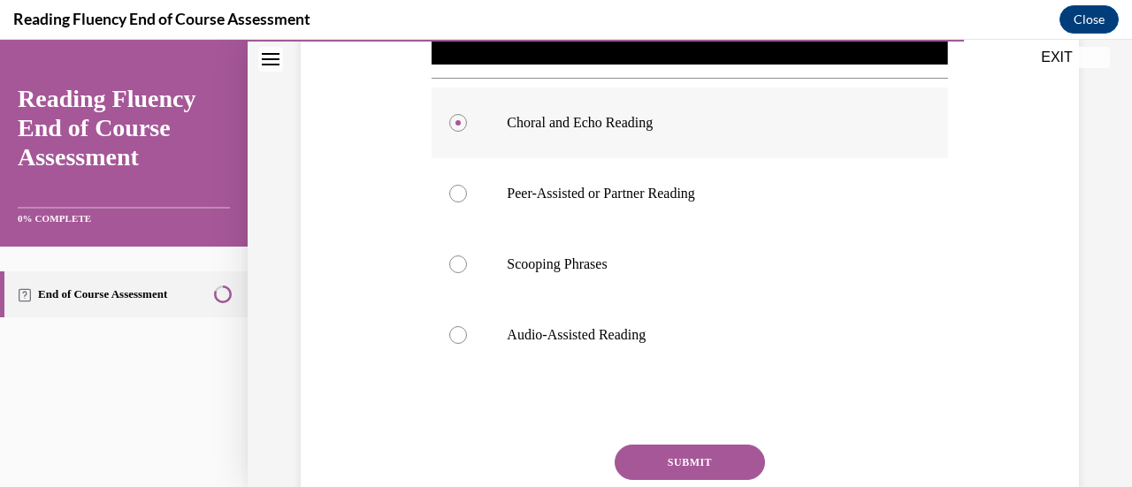
scroll to position [652, 0]
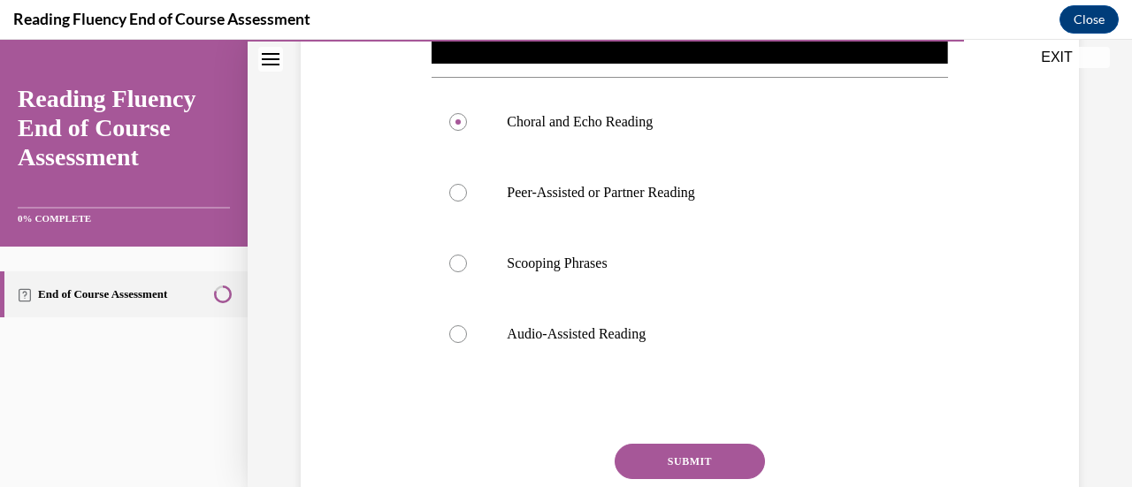
click at [688, 444] on button "SUBMIT" at bounding box center [690, 461] width 150 height 35
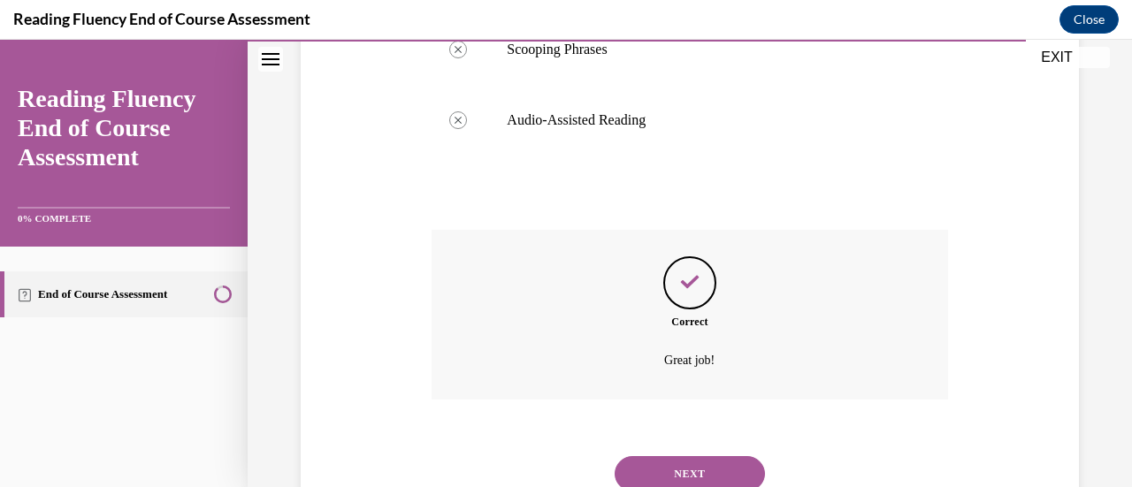
scroll to position [926, 0]
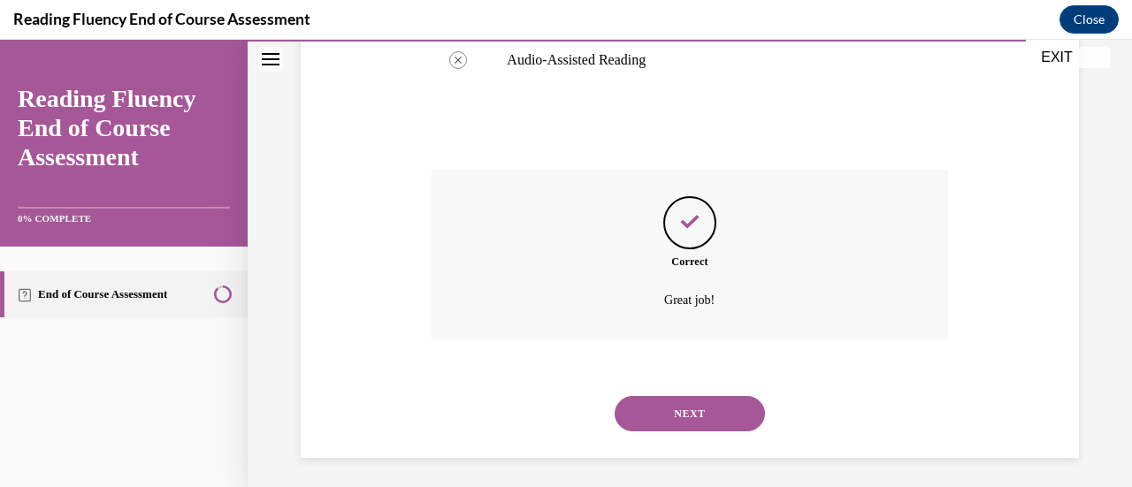
click at [682, 414] on button "NEXT" at bounding box center [690, 413] width 150 height 35
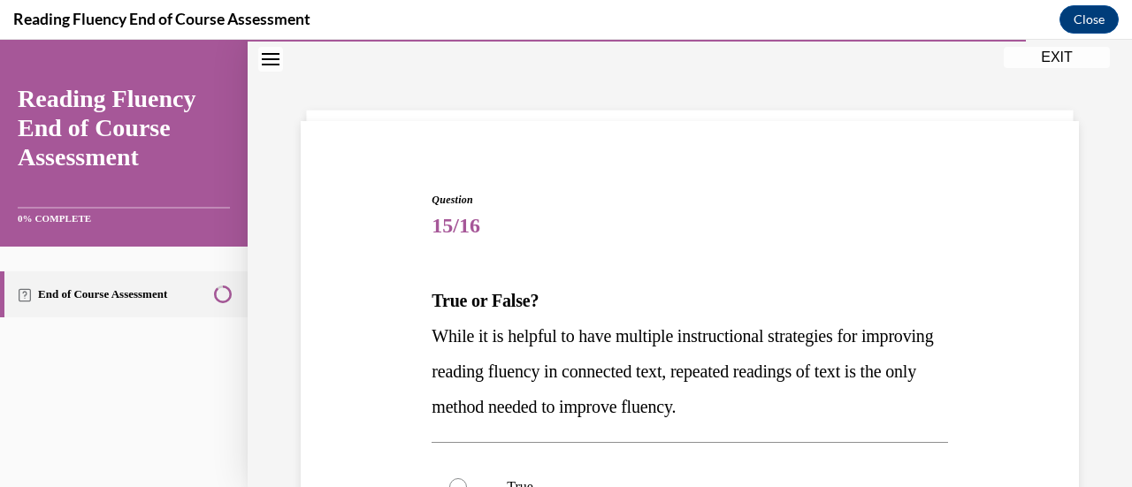
scroll to position [112, 0]
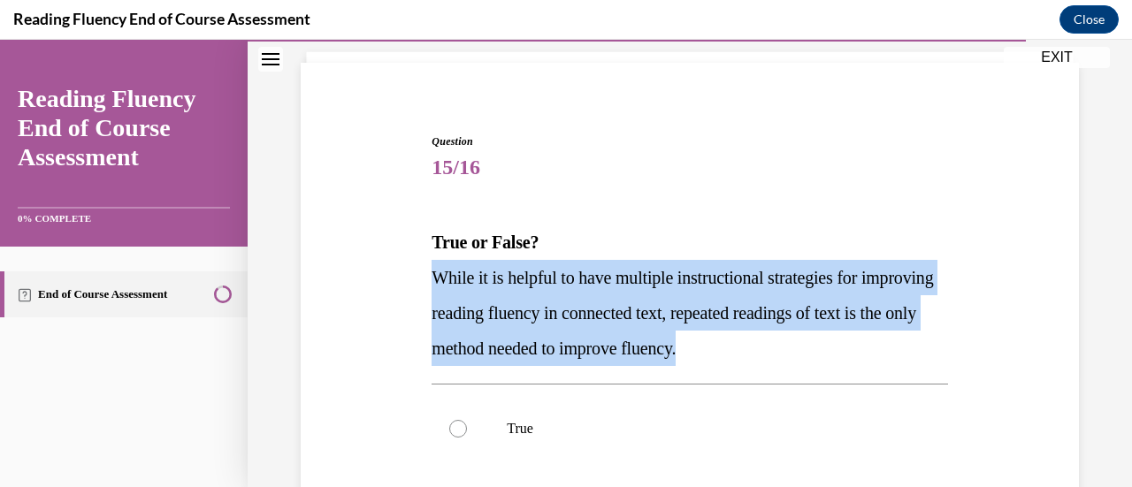
drag, startPoint x: 815, startPoint y: 355, endPoint x: 416, endPoint y: 279, distance: 406.9
click at [416, 279] on div "Question 15/16 True or False? While it is helpful to have multiple instructiona…" at bounding box center [689, 417] width 787 height 674
click at [495, 277] on span "While it is helpful to have multiple instructional strategies for improving rea…" at bounding box center [682, 313] width 501 height 90
drag, startPoint x: 814, startPoint y: 354, endPoint x: 405, endPoint y: 273, distance: 416.4
click at [405, 273] on div "Question 15/16 True or False? While it is helpful to have multiple instructiona…" at bounding box center [689, 417] width 787 height 674
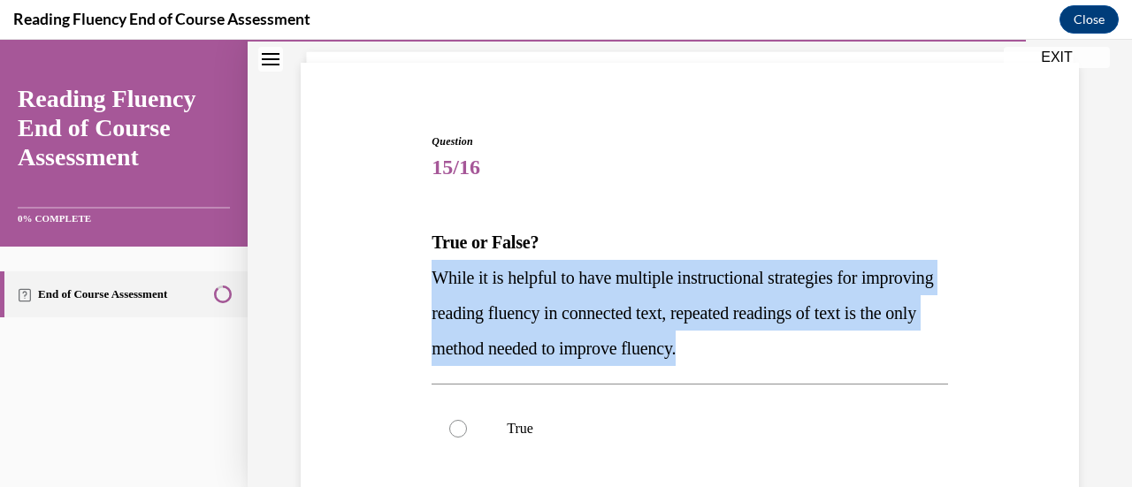
click at [478, 279] on span "While it is helpful to have multiple instructional strategies for improving rea…" at bounding box center [682, 313] width 501 height 90
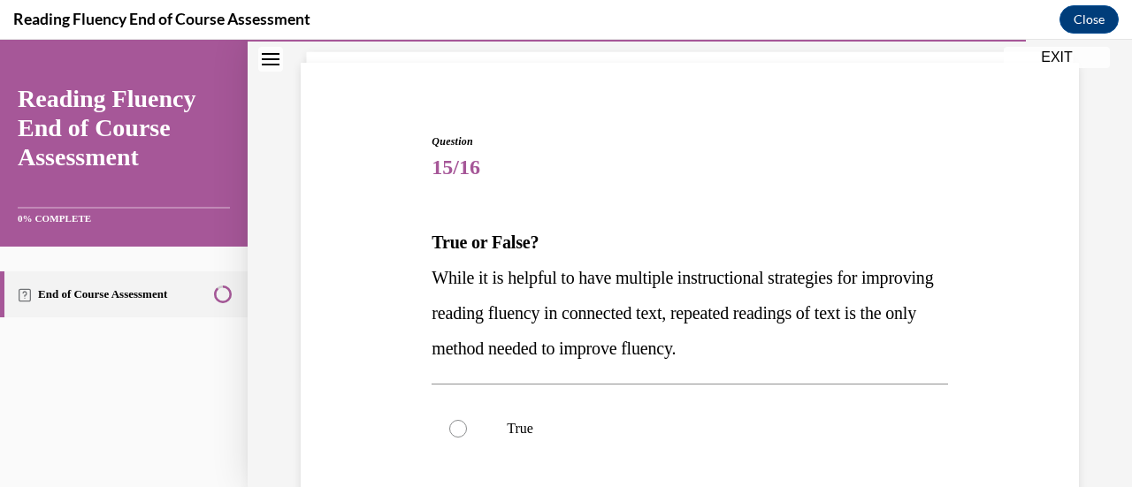
click at [478, 279] on span "While it is helpful to have multiple instructional strategies for improving rea…" at bounding box center [682, 313] width 501 height 90
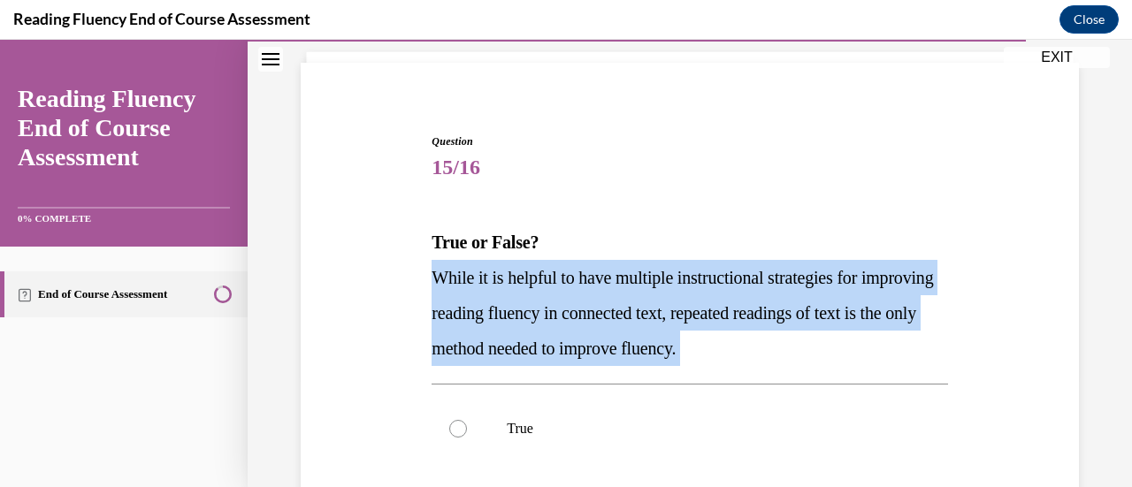
click at [478, 279] on span "While it is helpful to have multiple instructional strategies for improving rea…" at bounding box center [682, 313] width 501 height 90
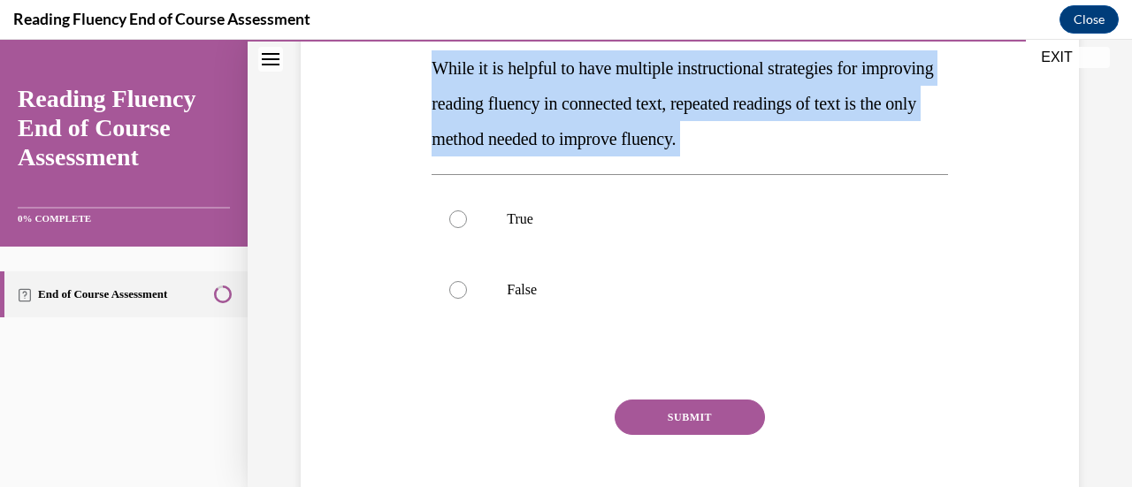
scroll to position [352, 0]
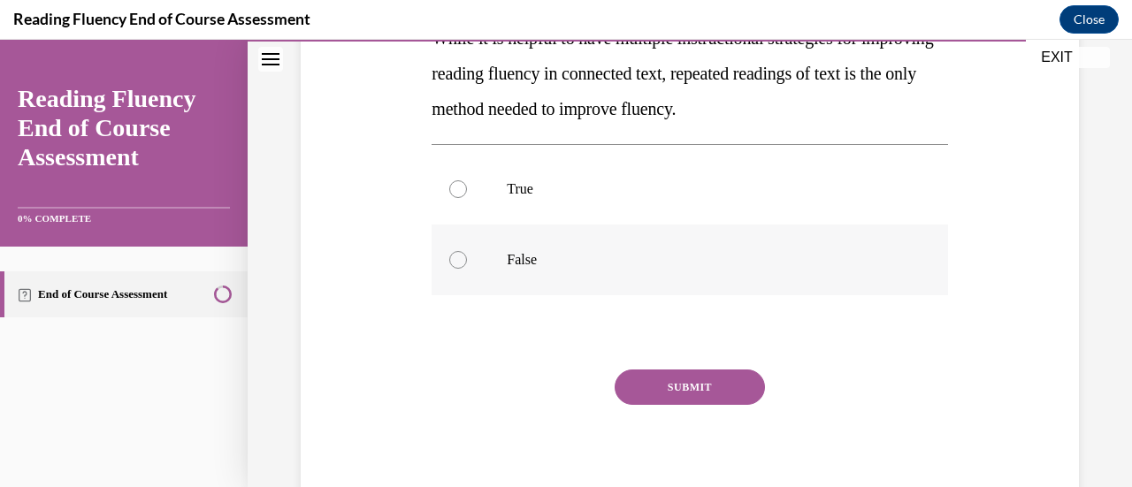
click at [458, 264] on div at bounding box center [458, 260] width 18 height 18
click at [458, 264] on input "False" at bounding box center [458, 260] width 18 height 18
radio input "true"
click at [656, 374] on button "SUBMIT" at bounding box center [690, 387] width 150 height 35
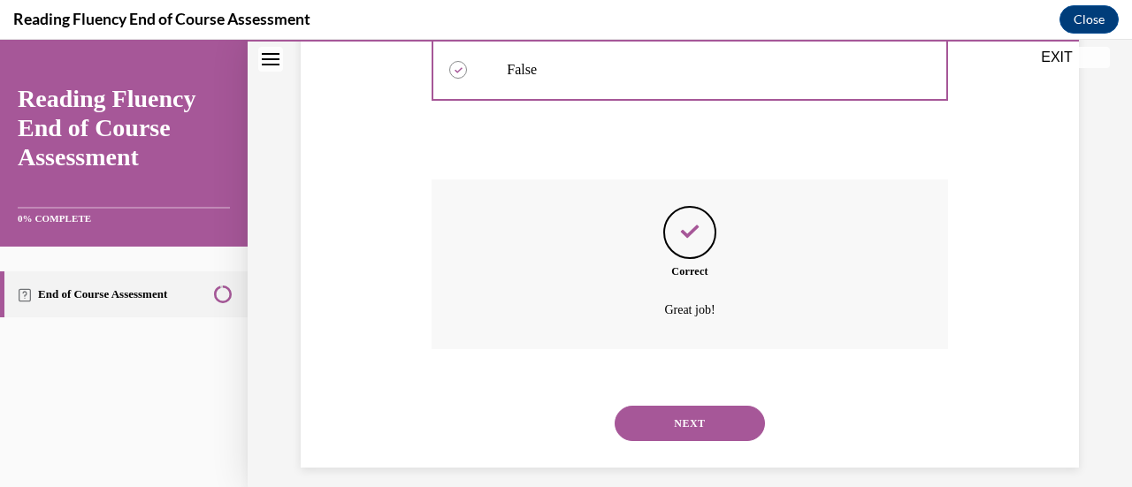
scroll to position [546, 0]
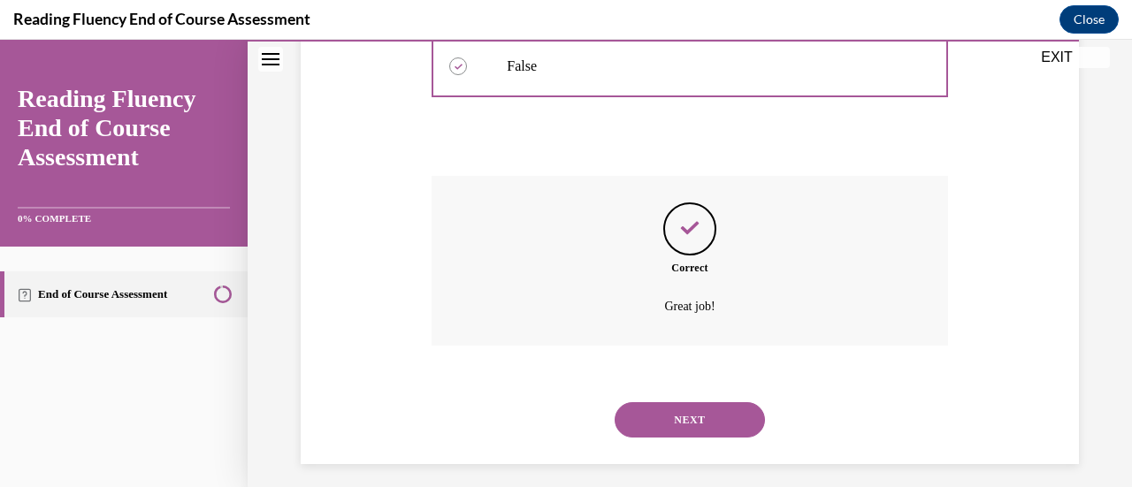
click at [658, 423] on button "NEXT" at bounding box center [690, 419] width 150 height 35
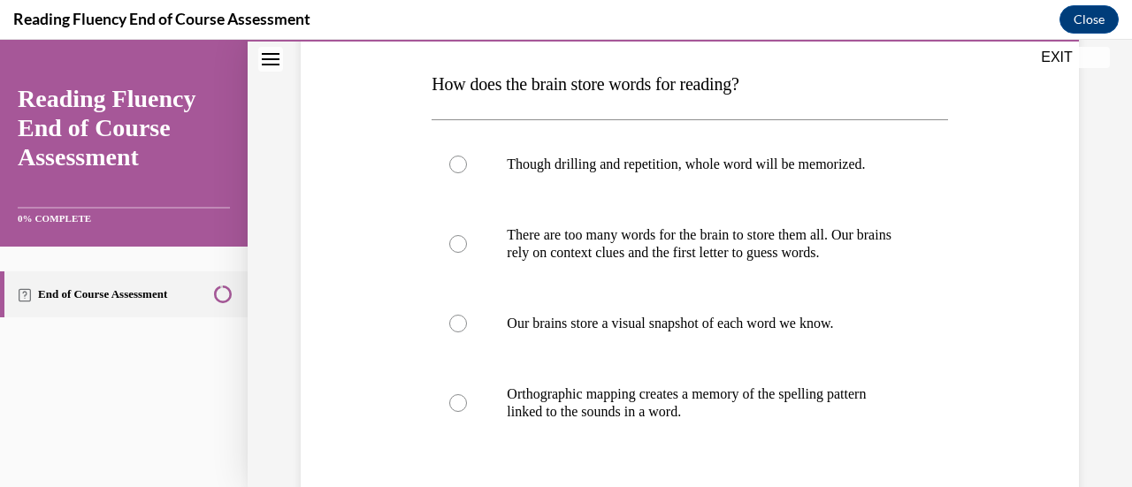
scroll to position [267, 0]
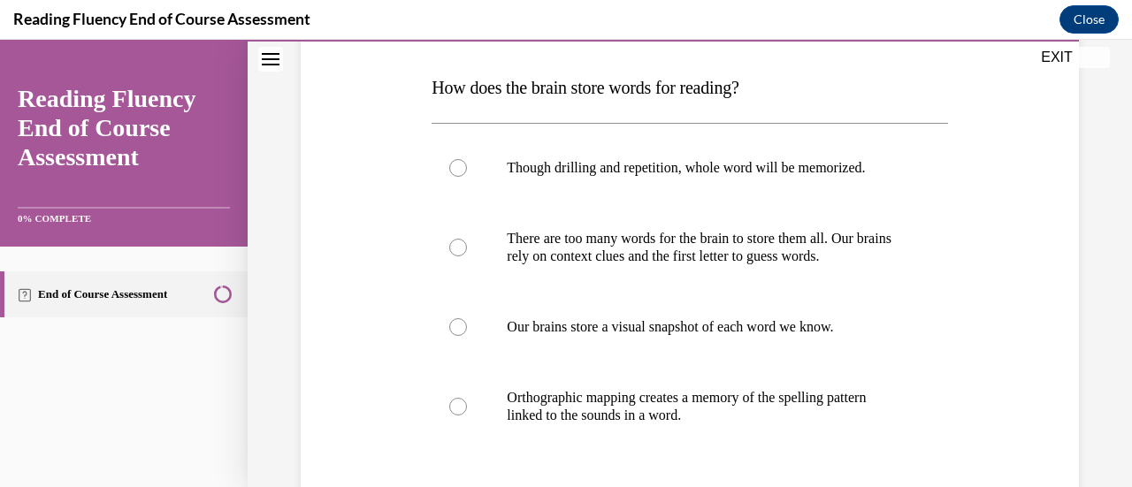
click at [618, 84] on span "How does the brain store words for reading?" at bounding box center [585, 87] width 307 height 19
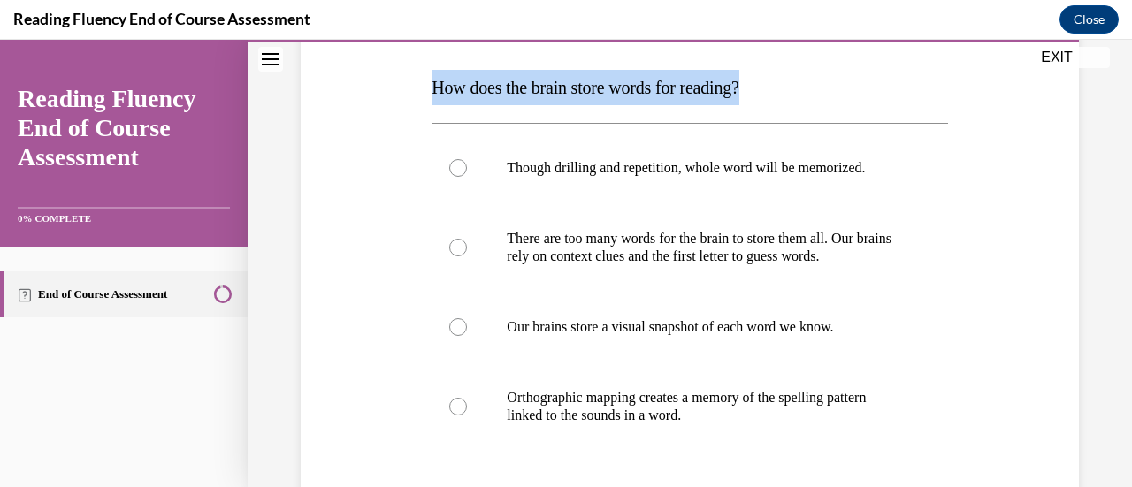
click at [618, 84] on span "How does the brain store words for reading?" at bounding box center [585, 87] width 307 height 19
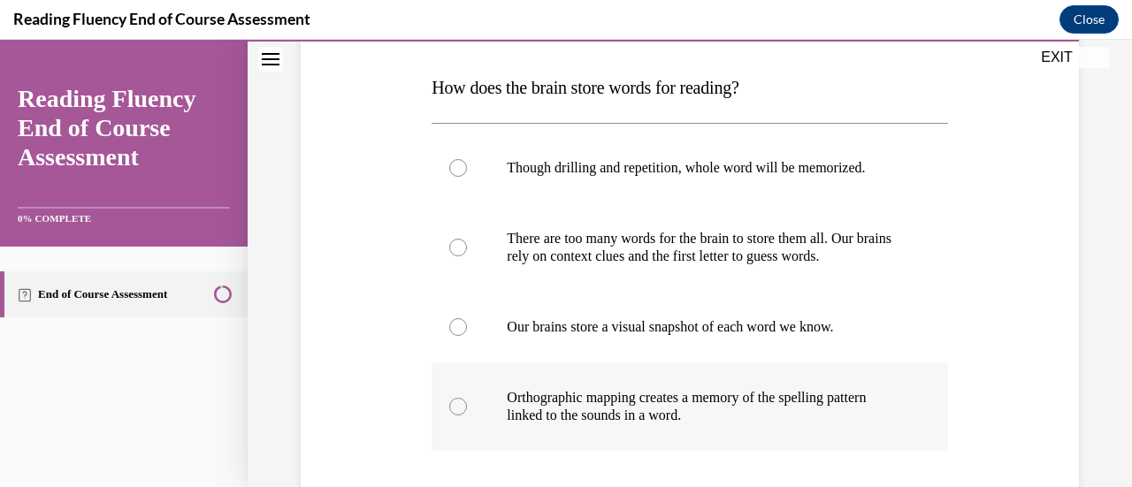
click at [456, 398] on div at bounding box center [458, 407] width 18 height 18
click at [456, 398] on input "Orthographic mapping creates a memory of the spelling pattern linked to the sou…" at bounding box center [458, 407] width 18 height 18
radio input "true"
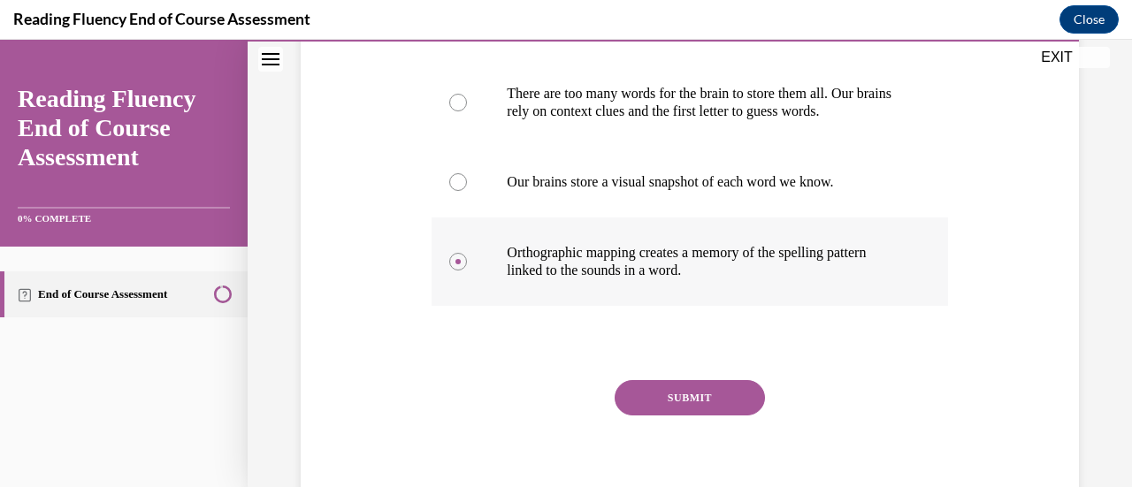
scroll to position [428, 0]
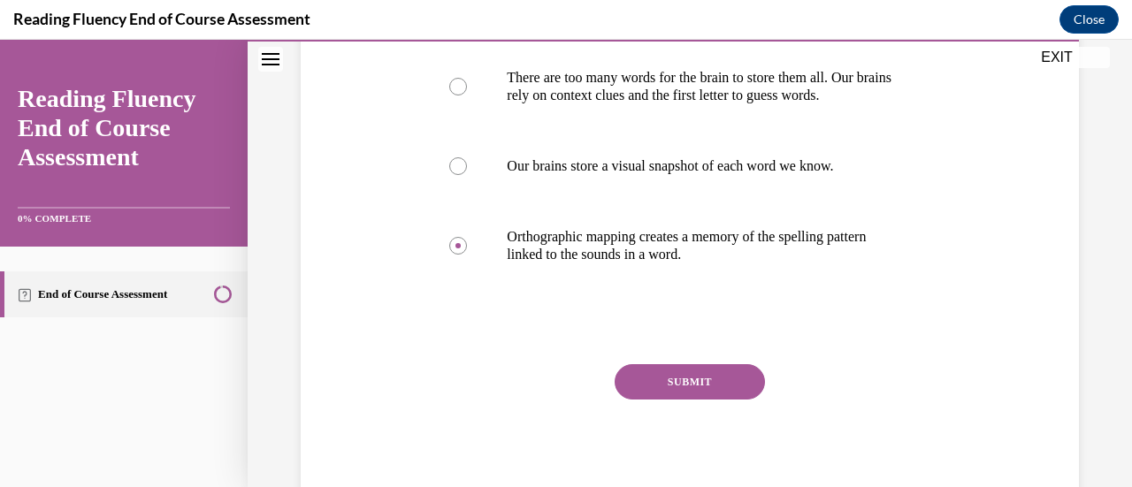
click at [666, 384] on button "SUBMIT" at bounding box center [690, 381] width 150 height 35
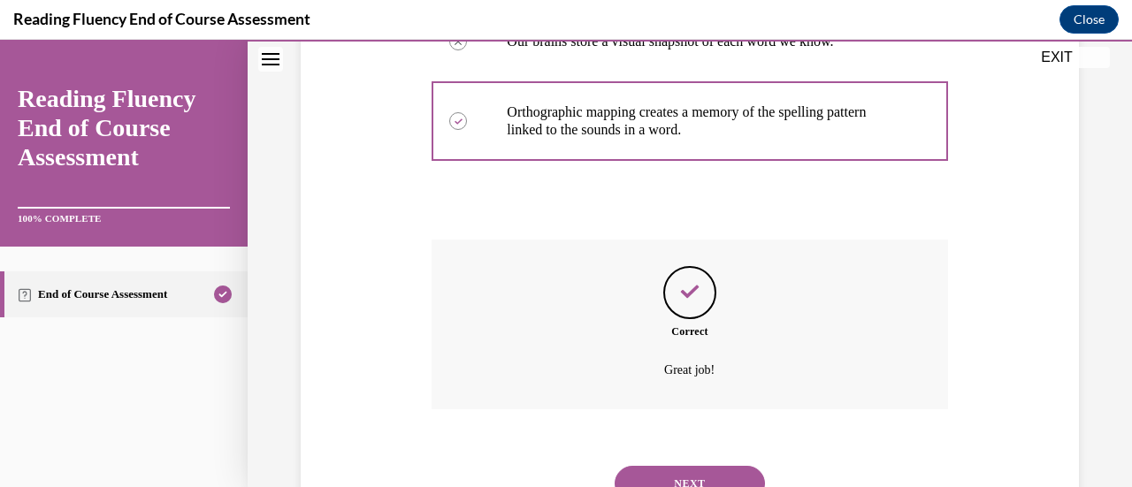
scroll to position [628, 0]
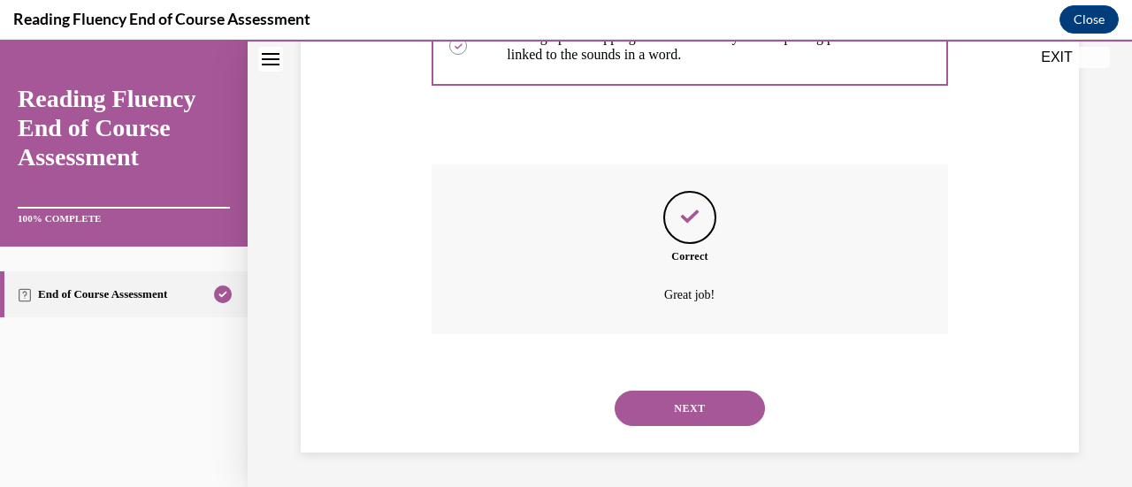
click at [670, 396] on button "NEXT" at bounding box center [690, 408] width 150 height 35
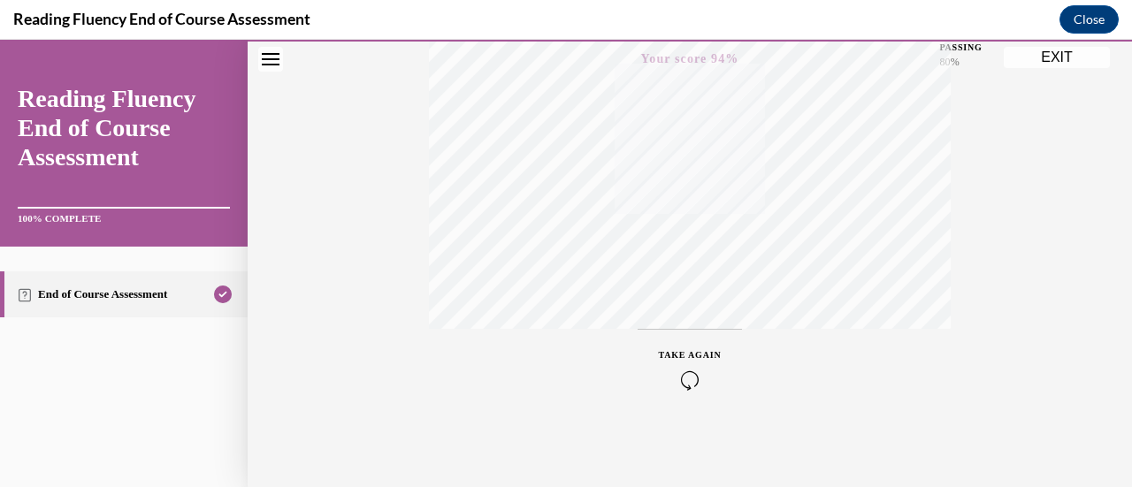
scroll to position [270, 0]
click at [1054, 61] on button "EXIT" at bounding box center [1057, 57] width 106 height 21
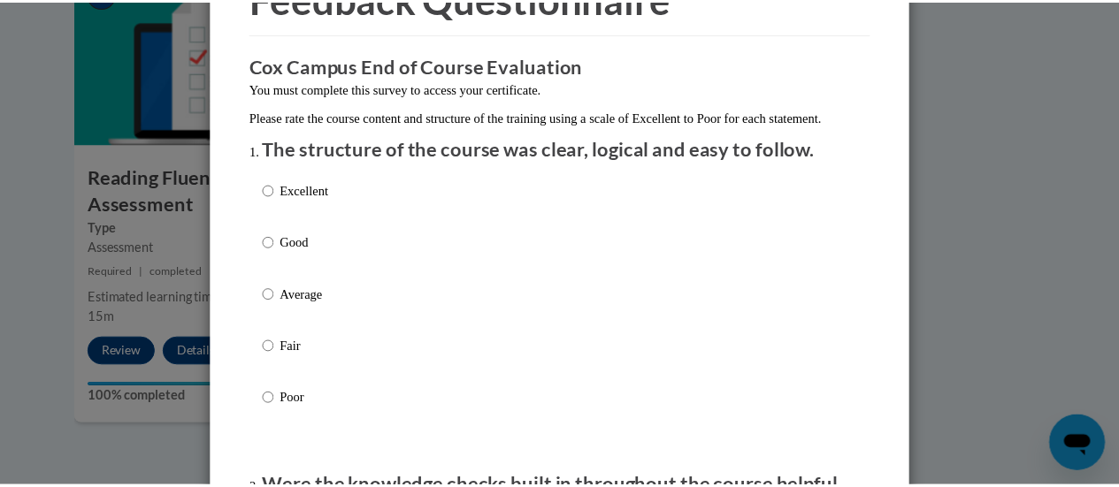
scroll to position [0, 0]
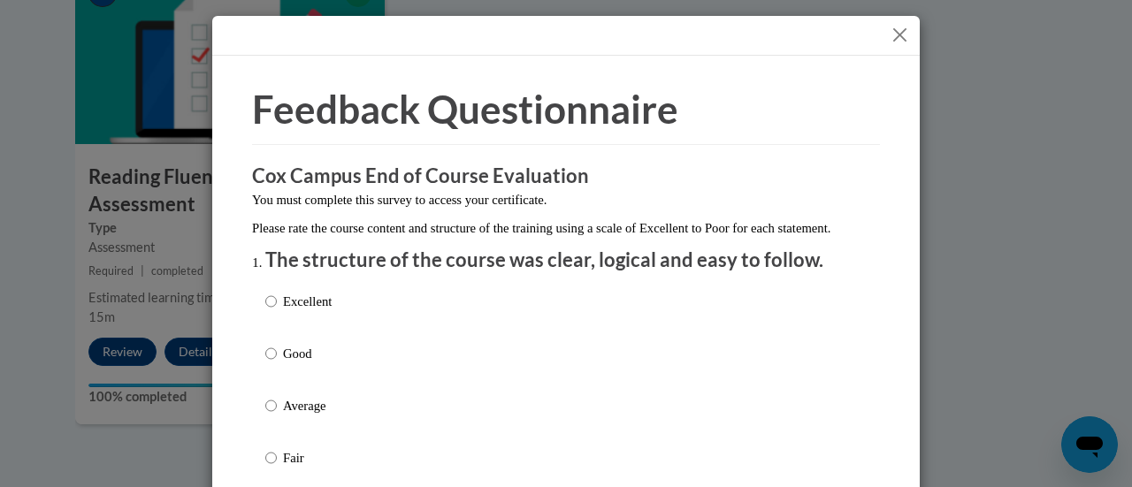
click at [900, 34] on button "Close" at bounding box center [900, 35] width 22 height 22
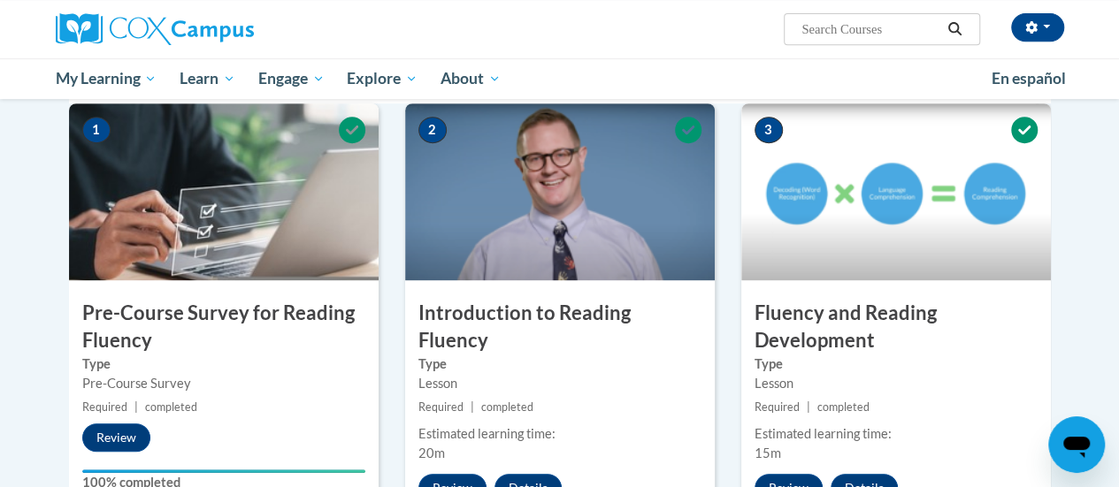
scroll to position [384, 0]
